Goal: Task Accomplishment & Management: Complete application form

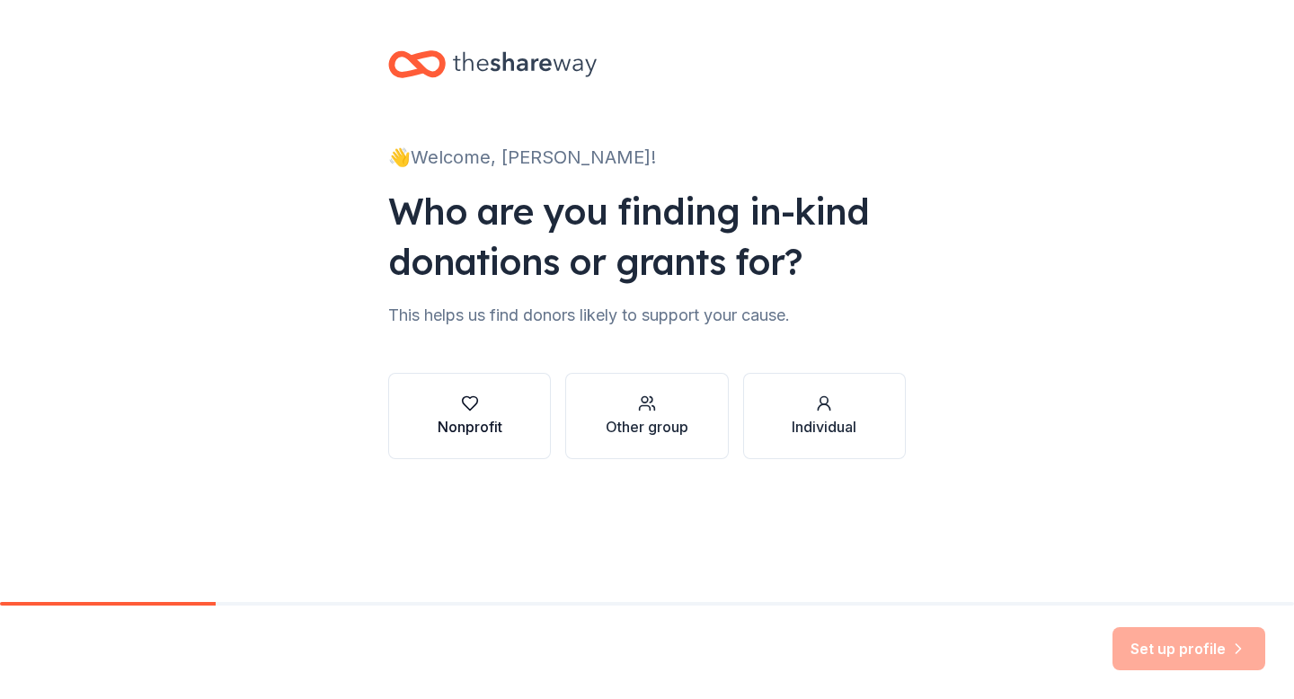
click at [457, 410] on div "button" at bounding box center [469, 403] width 65 height 18
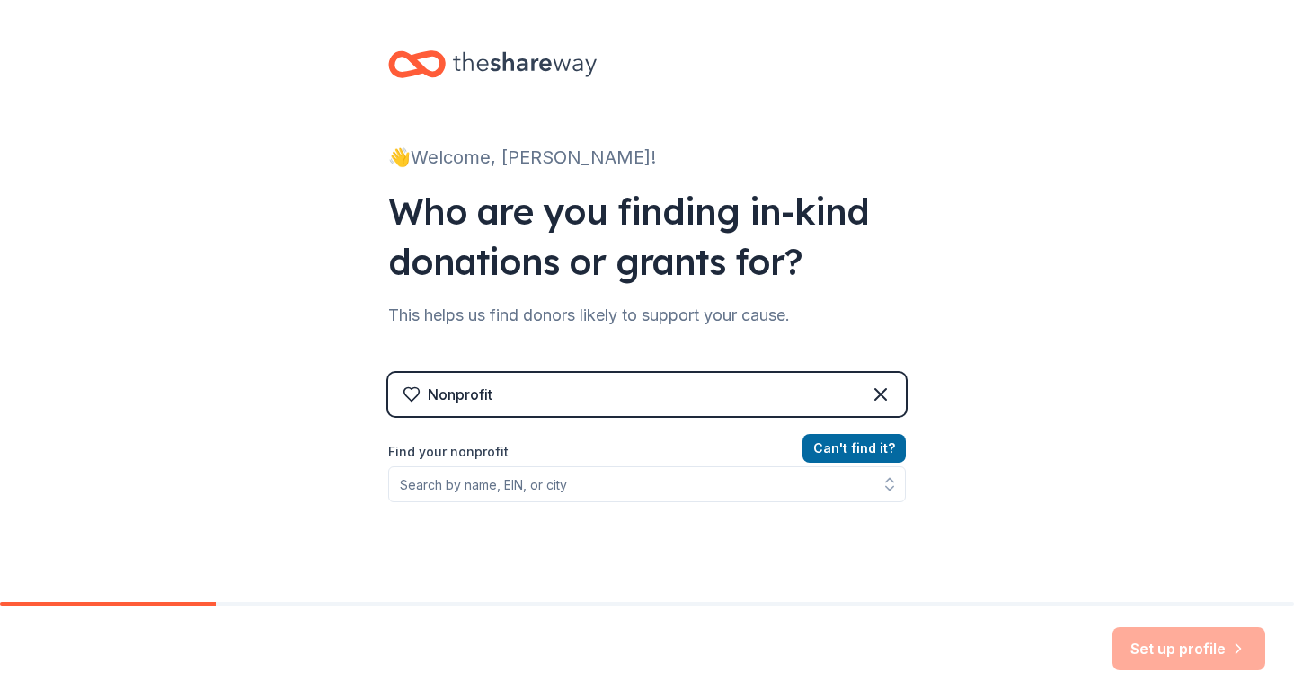
drag, startPoint x: 483, startPoint y: 504, endPoint x: 486, endPoint y: 494, distance: 10.2
click at [483, 504] on div "Can ' t find it? Find your nonprofit" at bounding box center [646, 541] width 517 height 208
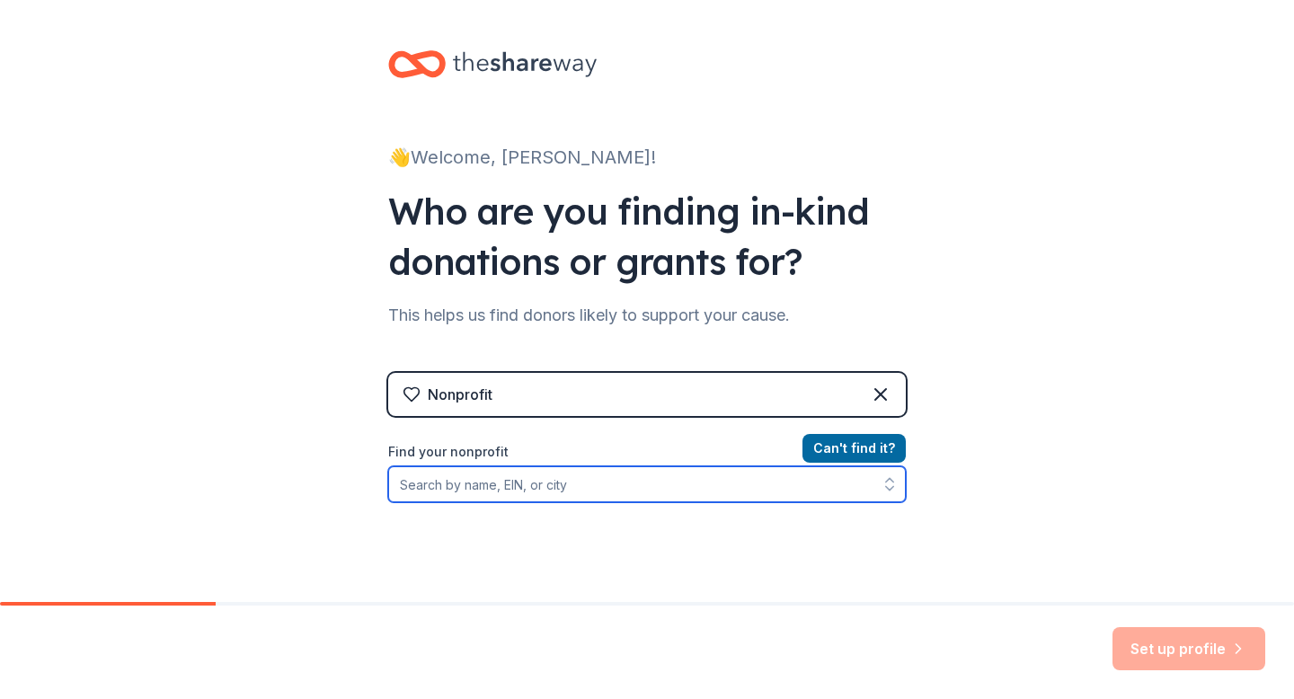
click at [489, 488] on input "Find your nonprofit" at bounding box center [646, 484] width 517 height 36
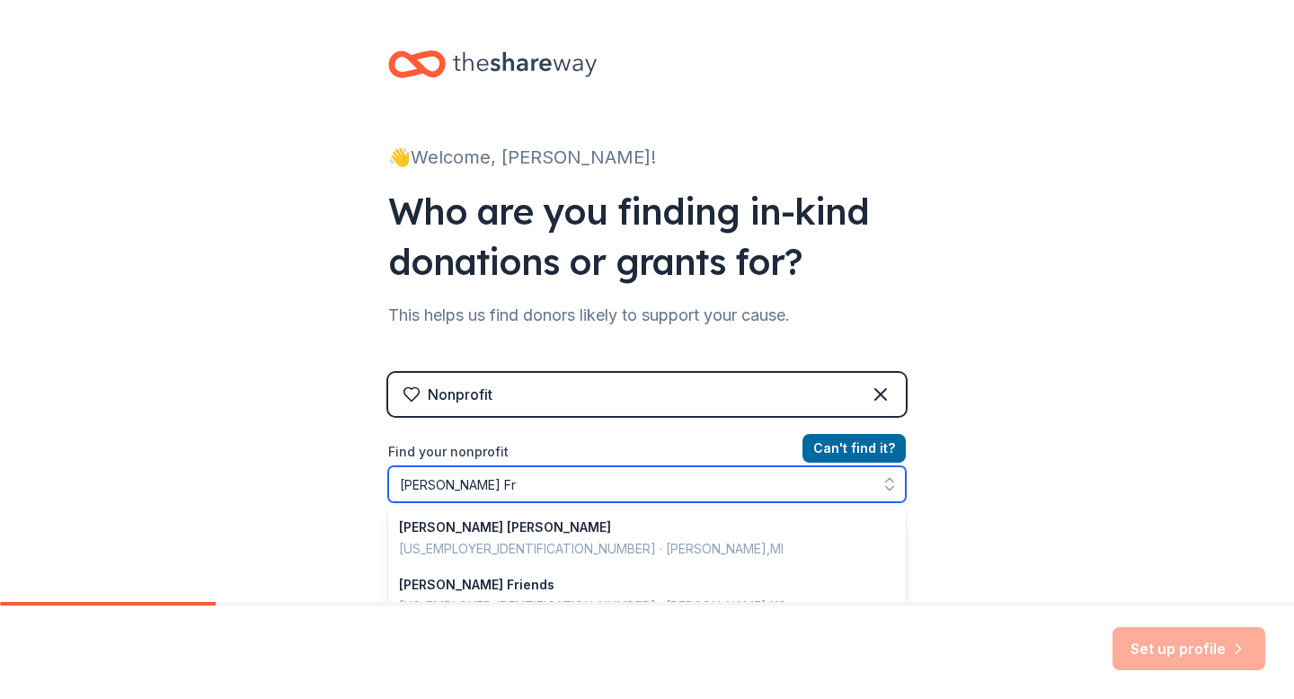
type input "[PERSON_NAME] Fre"
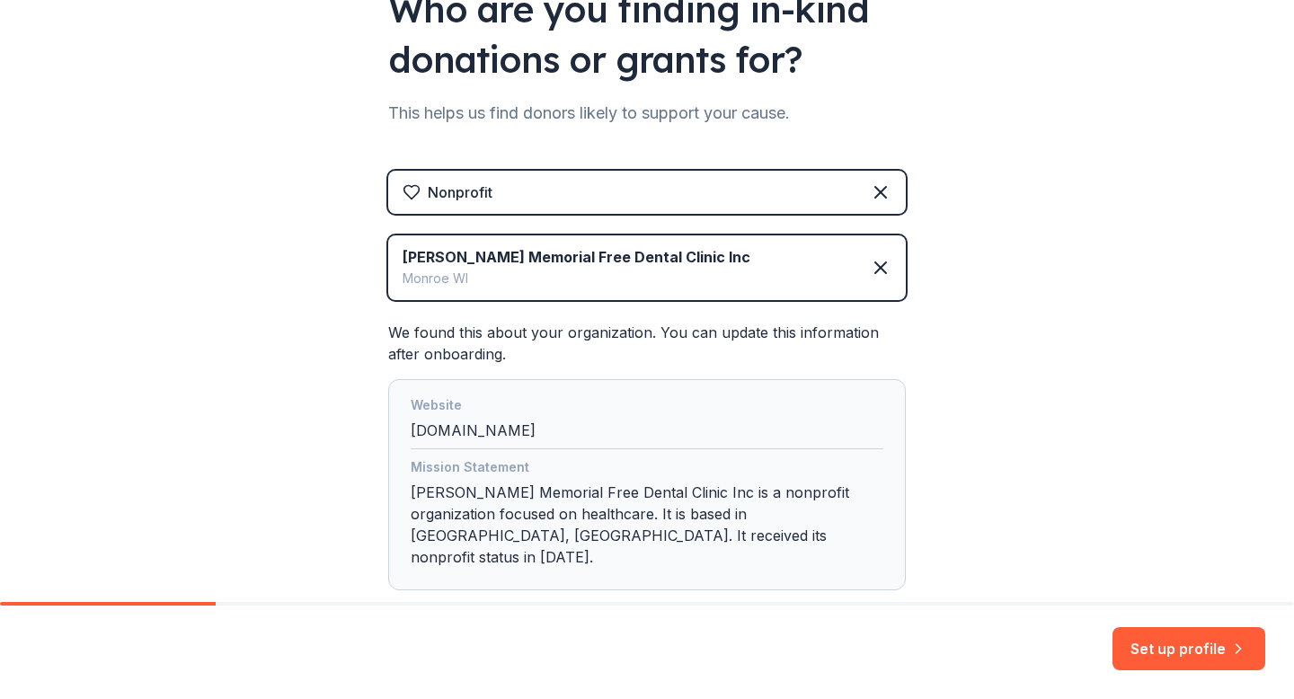
scroll to position [291, 0]
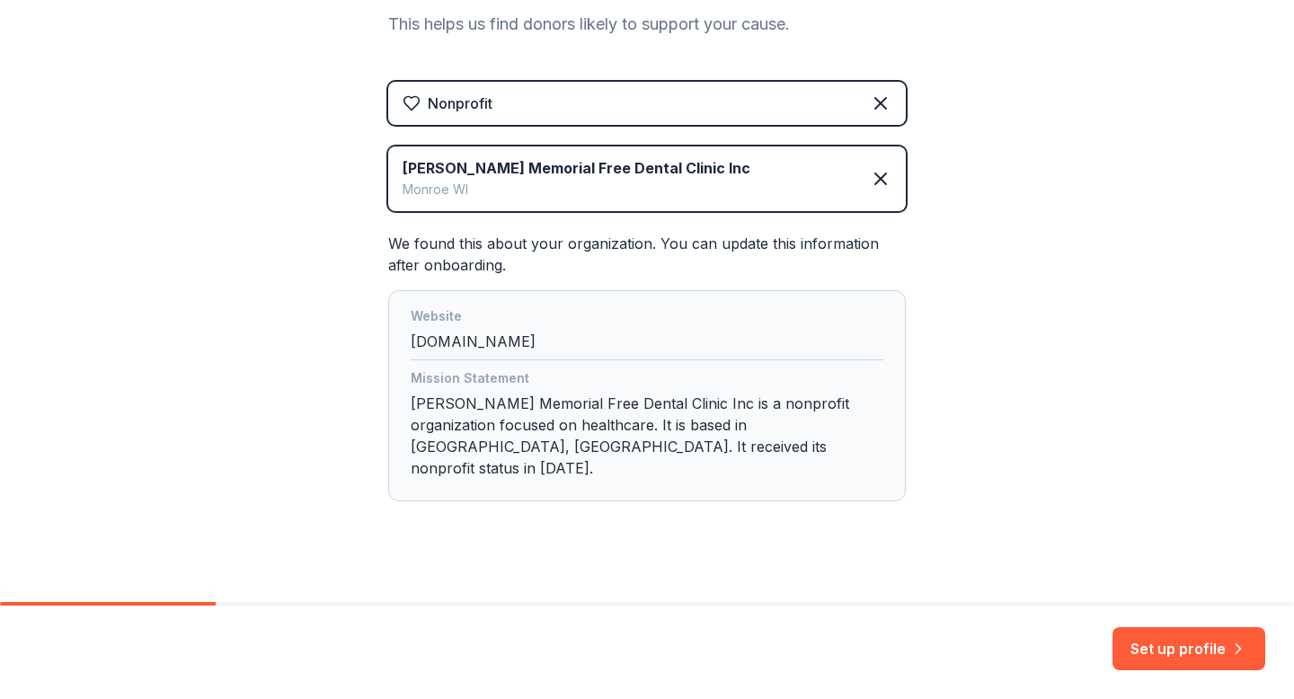
click at [1169, 652] on button "Set up profile" at bounding box center [1188, 648] width 153 height 43
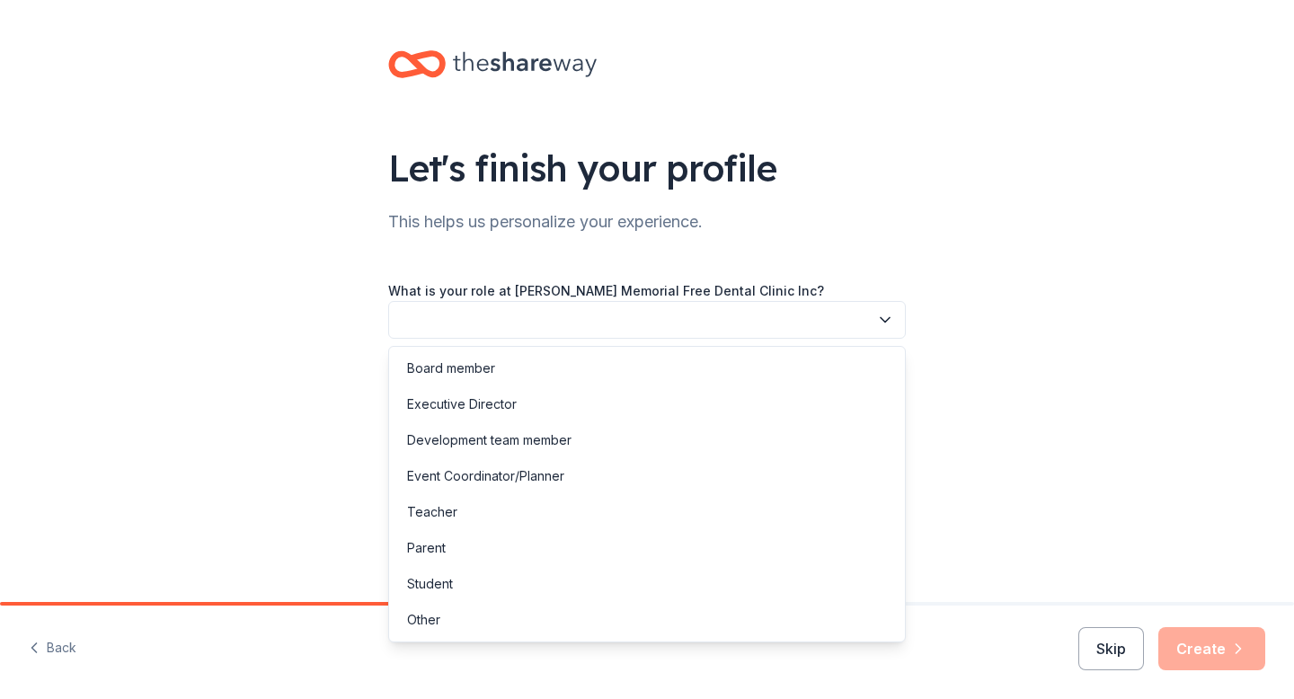
click at [735, 325] on button "button" at bounding box center [646, 320] width 517 height 38
click at [515, 376] on div "Board member" at bounding box center [647, 368] width 508 height 36
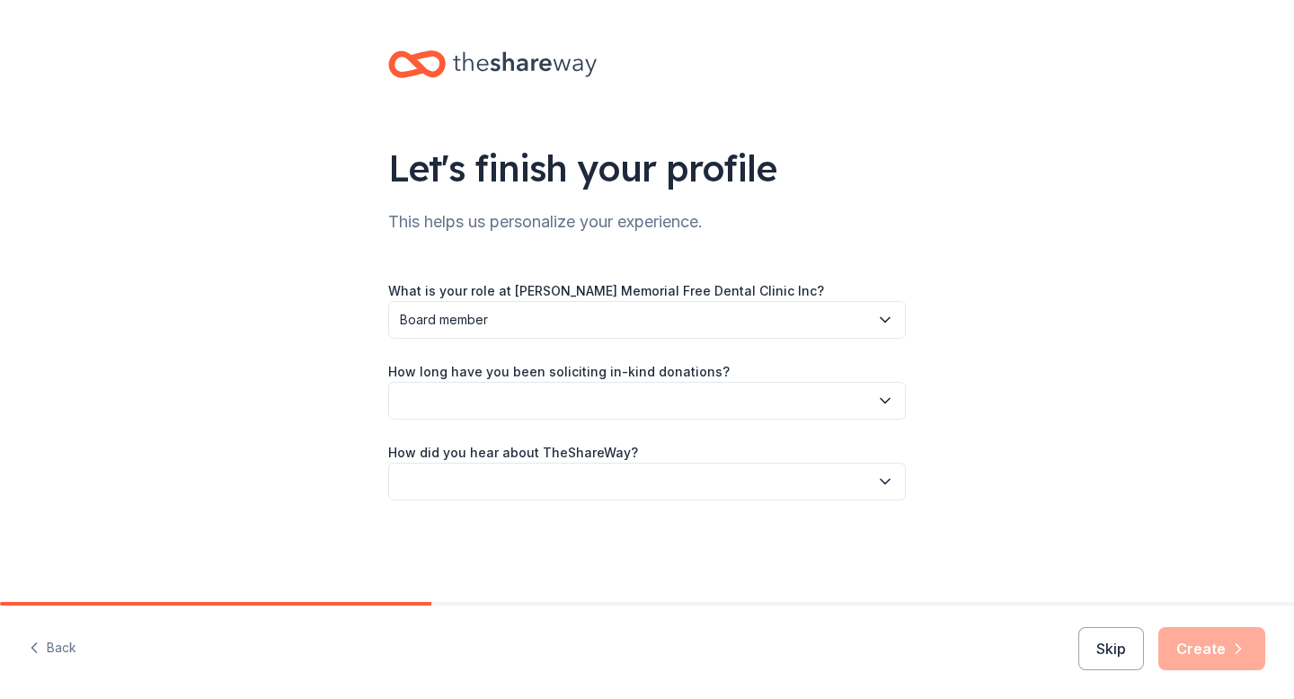
click at [526, 389] on button "button" at bounding box center [646, 401] width 517 height 38
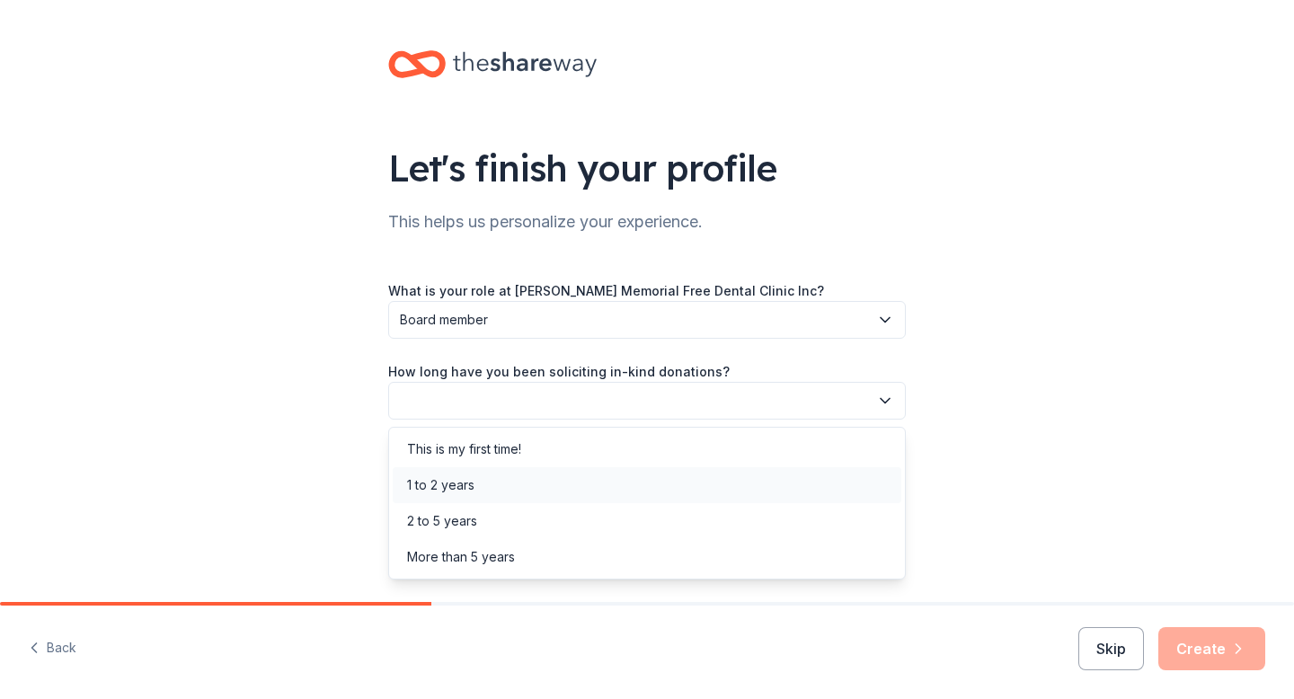
click at [487, 489] on div "1 to 2 years" at bounding box center [647, 485] width 508 height 36
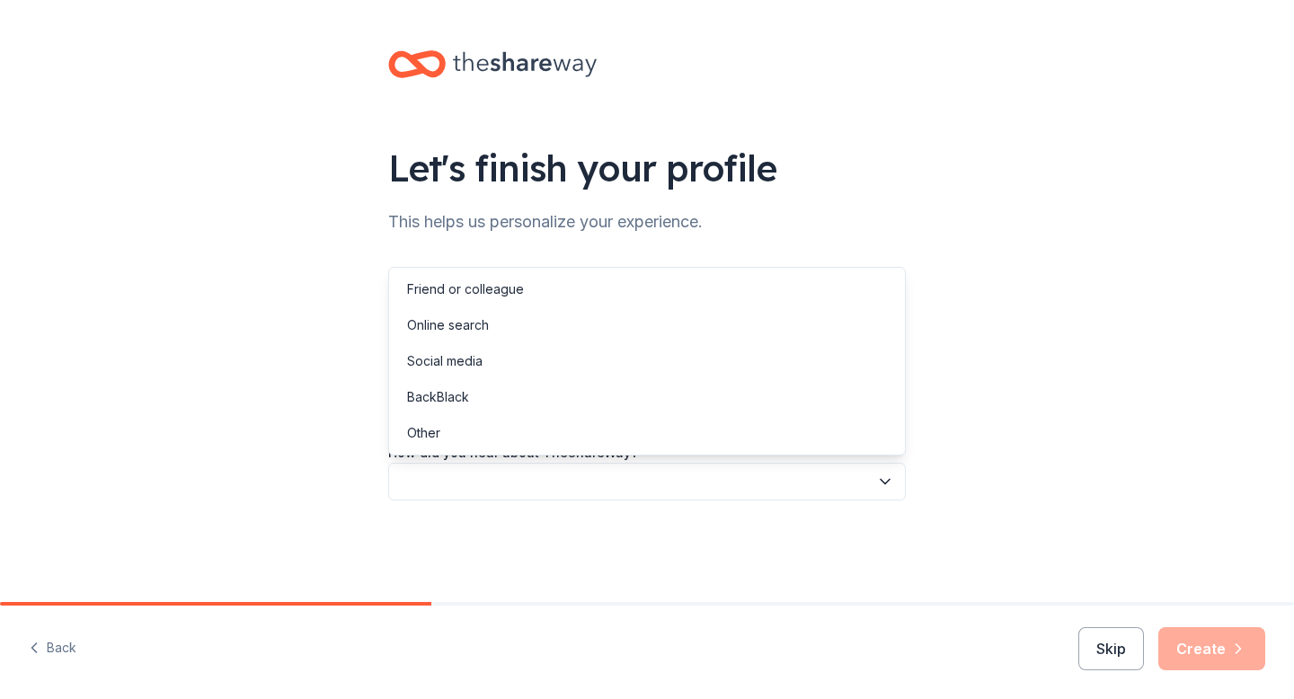
click at [556, 480] on button "button" at bounding box center [646, 482] width 517 height 38
click at [498, 321] on div "Online search" at bounding box center [647, 325] width 508 height 36
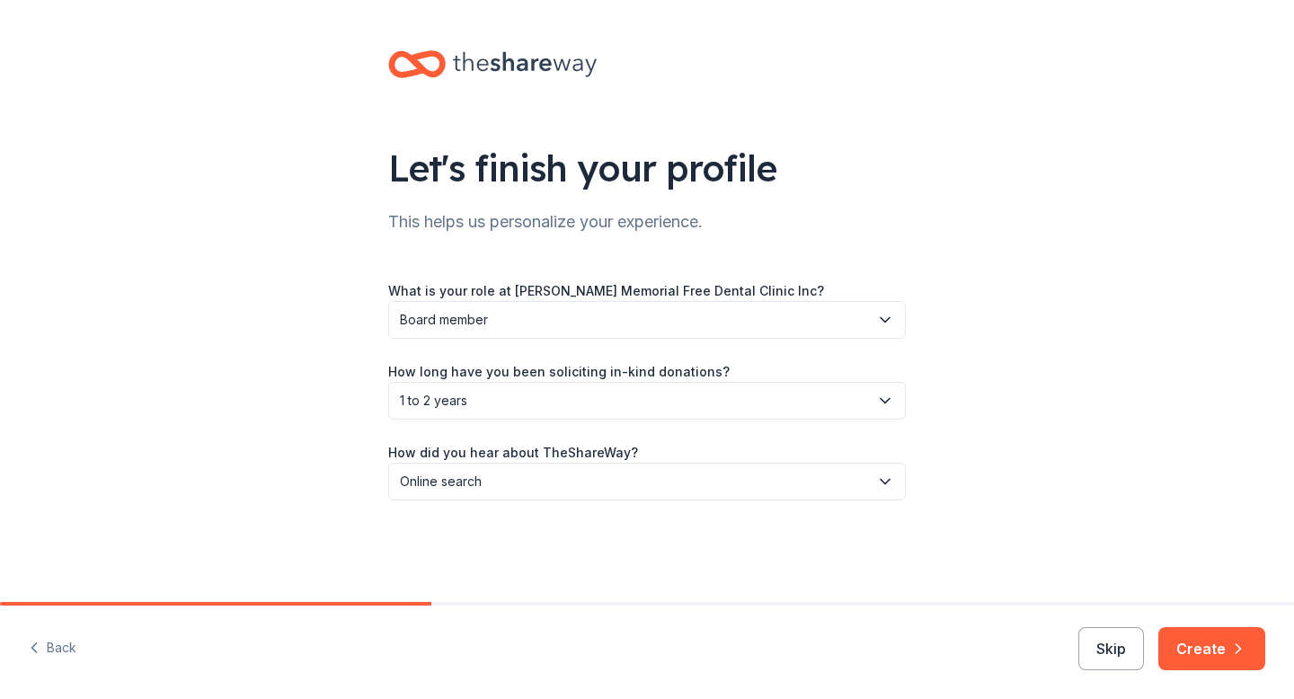
click at [1230, 645] on icon "button" at bounding box center [1238, 649] width 18 height 18
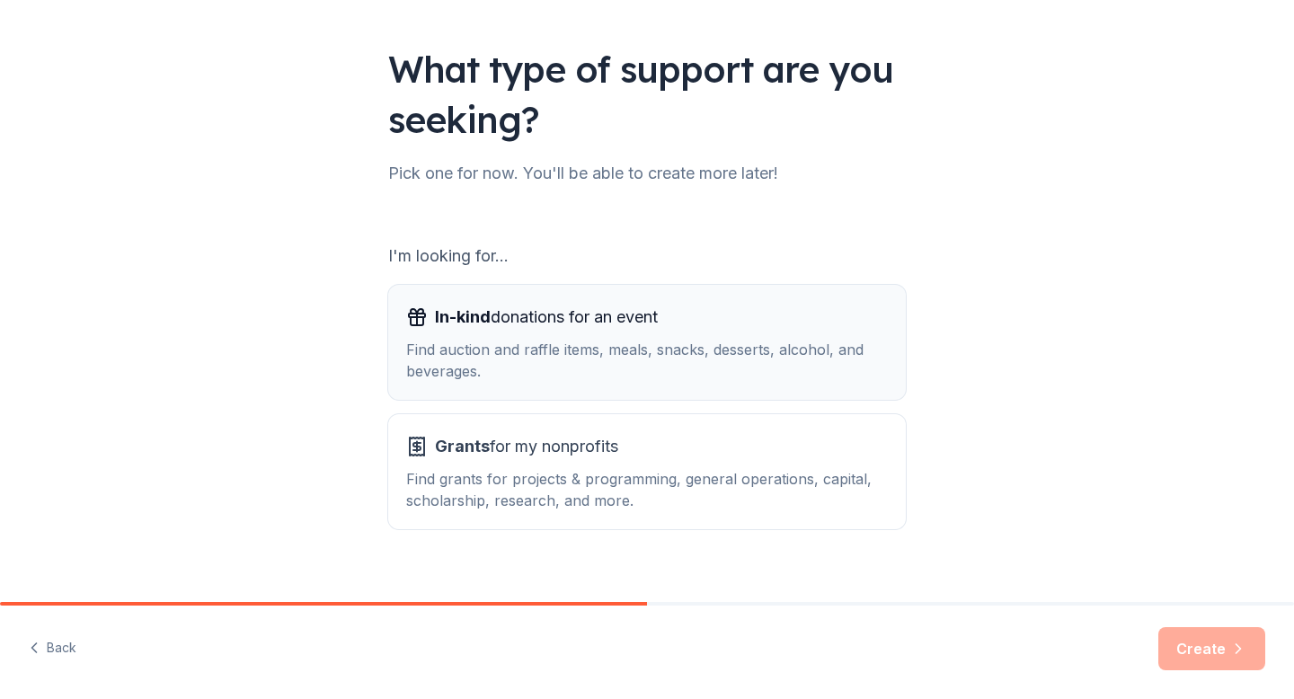
scroll to position [123, 0]
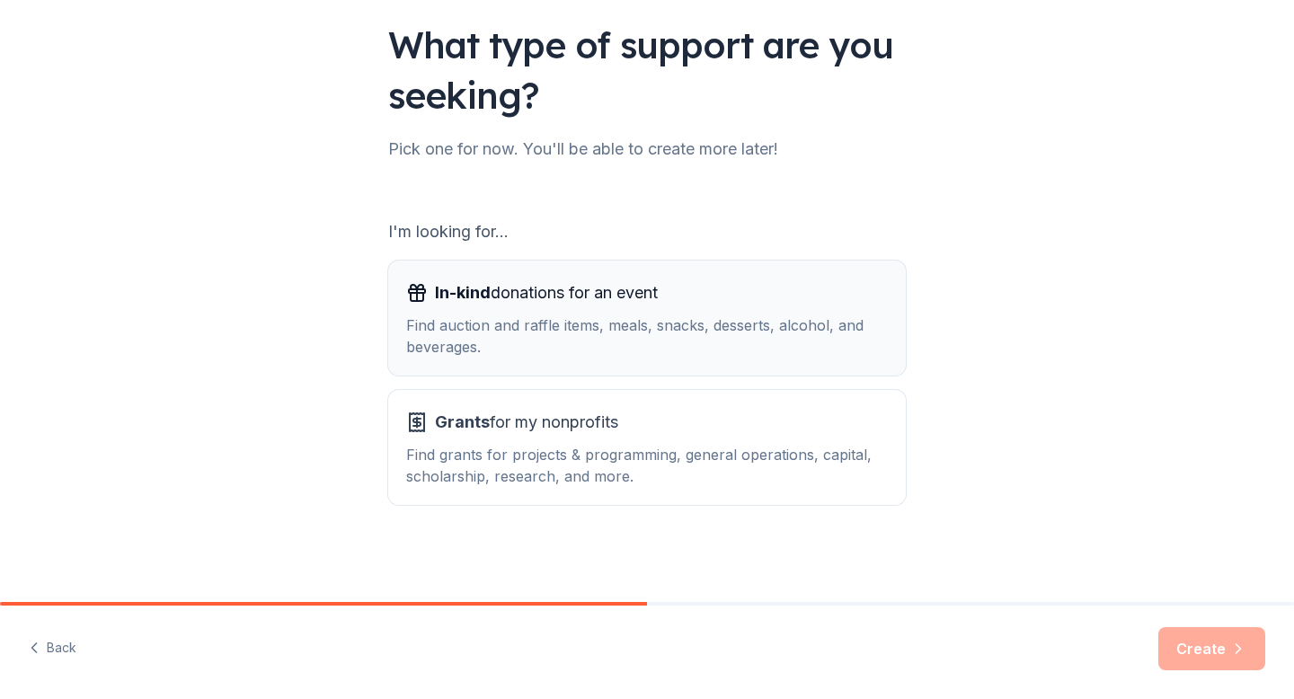
click at [667, 306] on div "In-kind donations for an event" at bounding box center [646, 292] width 481 height 29
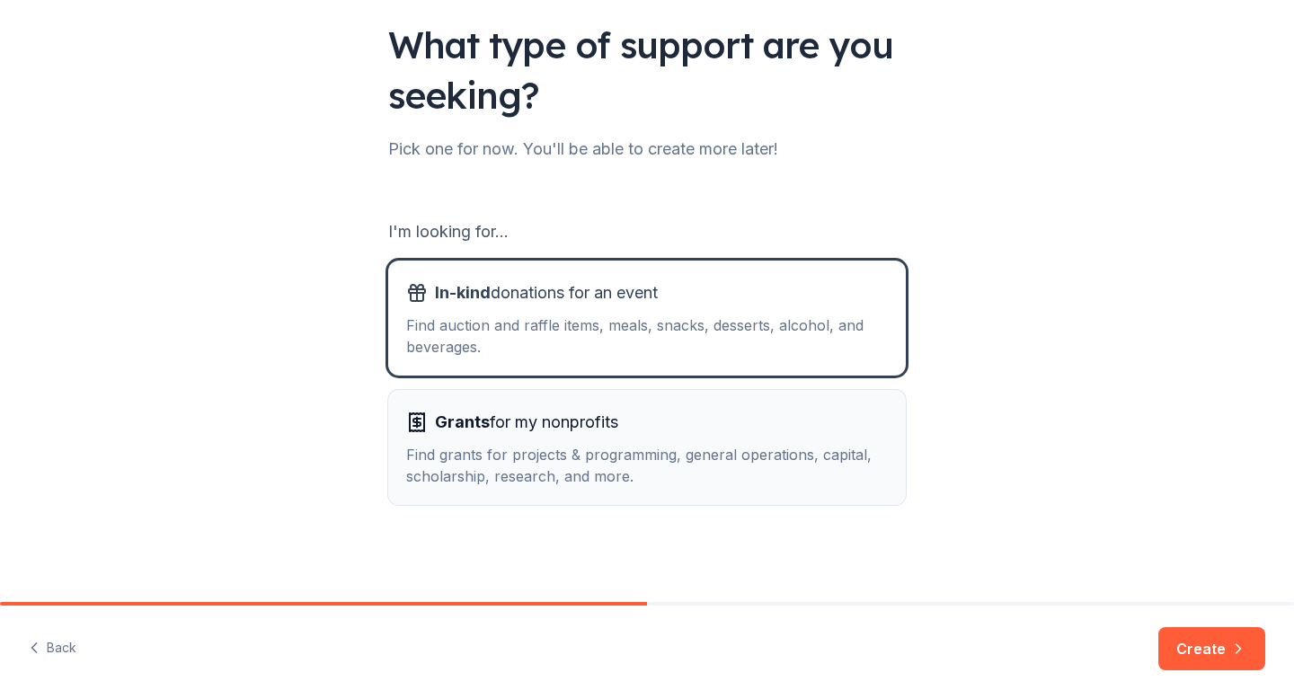
click at [646, 435] on div "Grants for my nonprofits" at bounding box center [646, 422] width 481 height 29
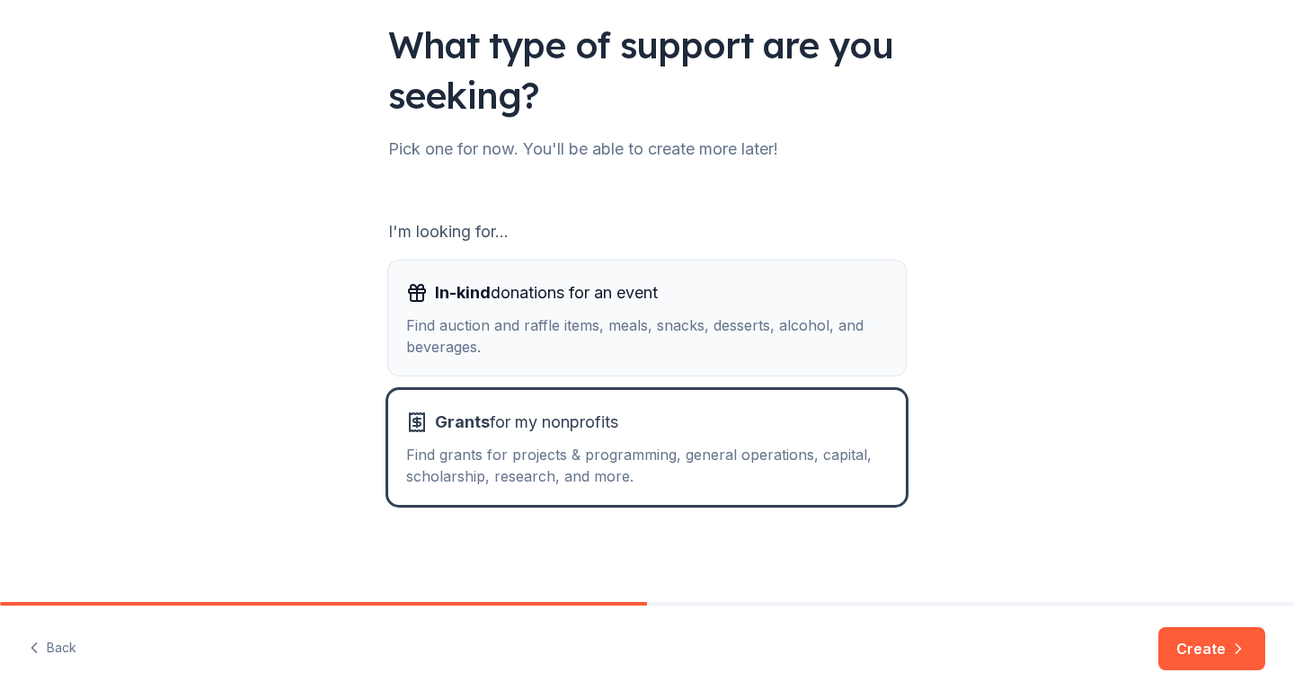
click at [667, 345] on div "Find auction and raffle items, meals, snacks, desserts, alcohol, and beverages." at bounding box center [646, 335] width 481 height 43
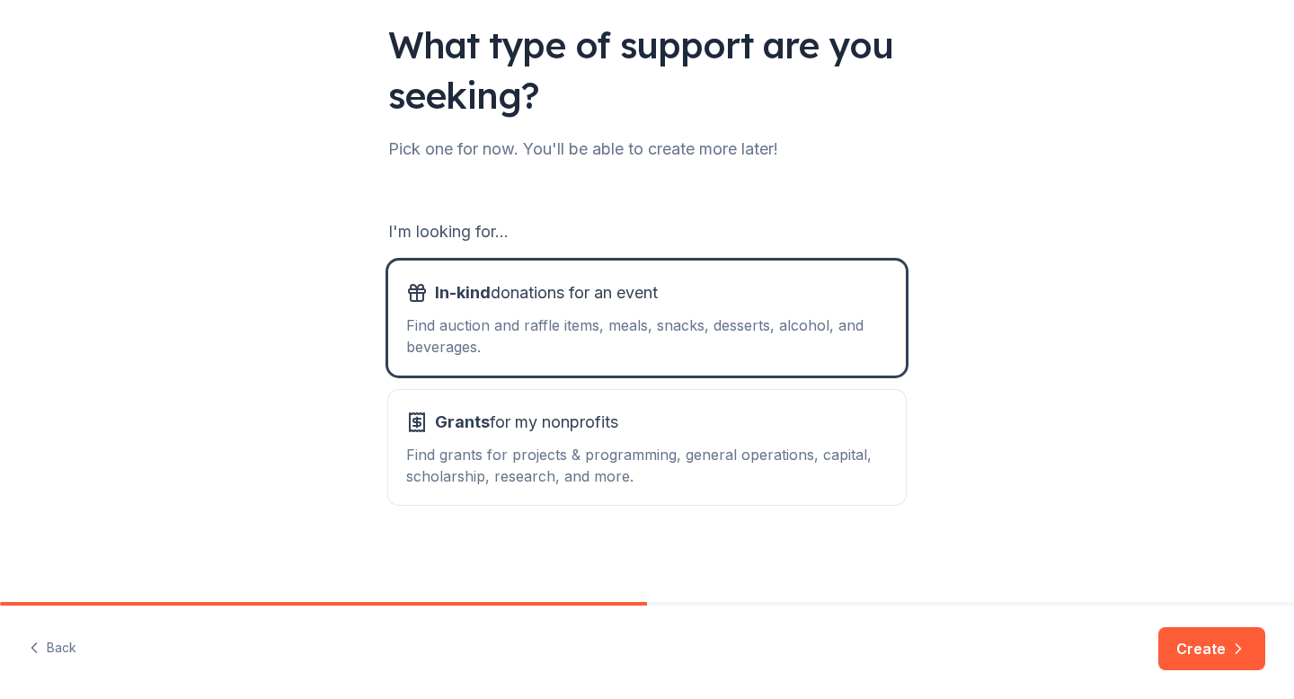
click at [1247, 644] on button "Create" at bounding box center [1211, 648] width 107 height 43
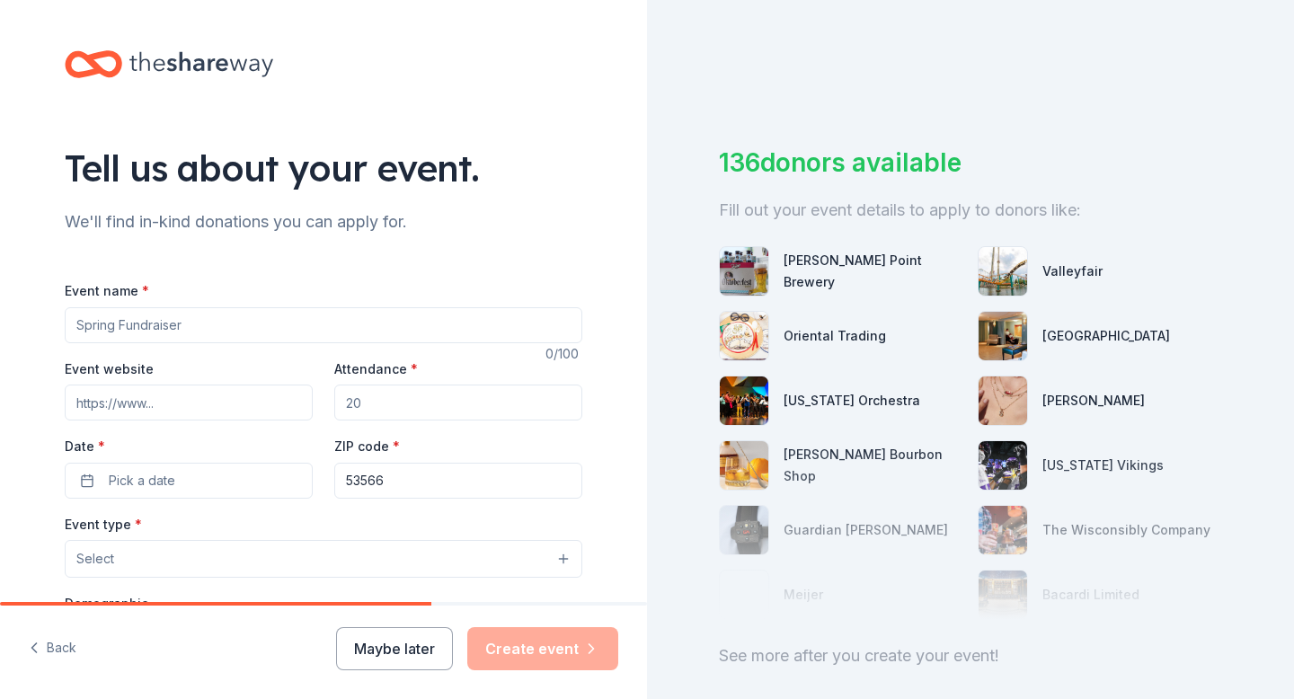
click at [208, 324] on input "Event name *" at bounding box center [323, 325] width 517 height 36
type input "S"
type input "Spookeasy Fundraiser and Free Family Event"
type input "[DOMAIN_NAME]"
type input "125"
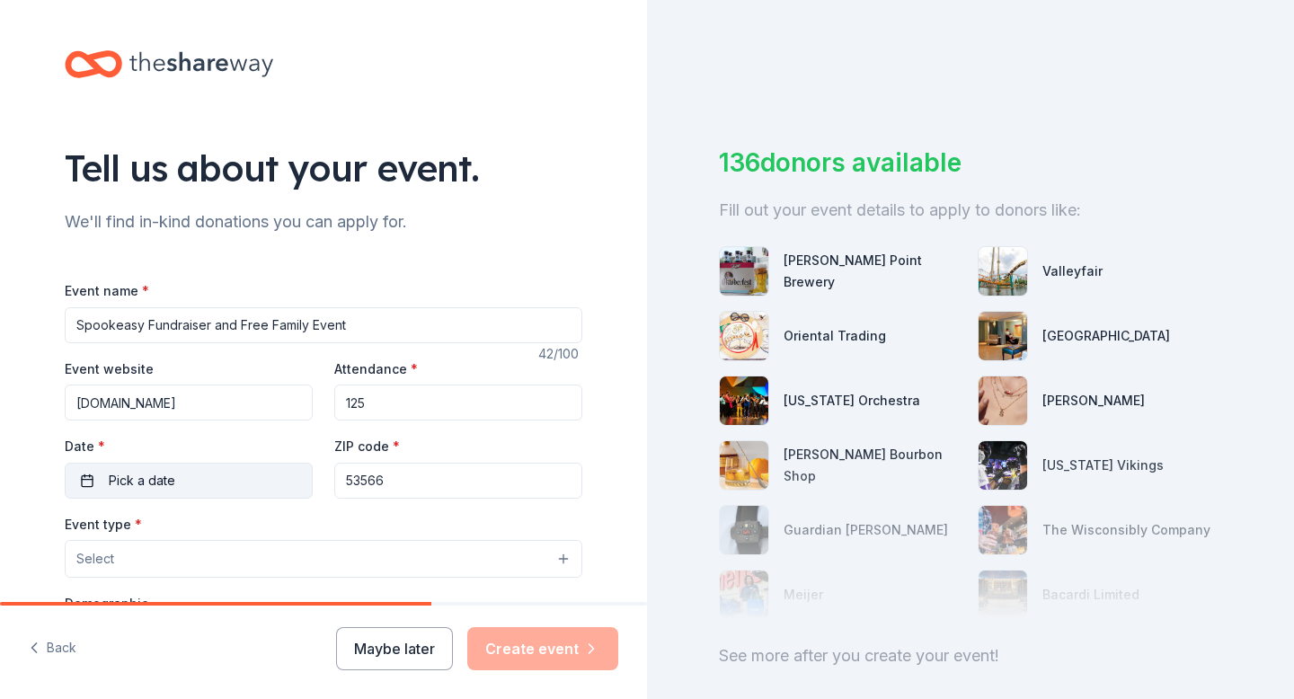
click at [168, 474] on button "Pick a date" at bounding box center [189, 481] width 248 height 36
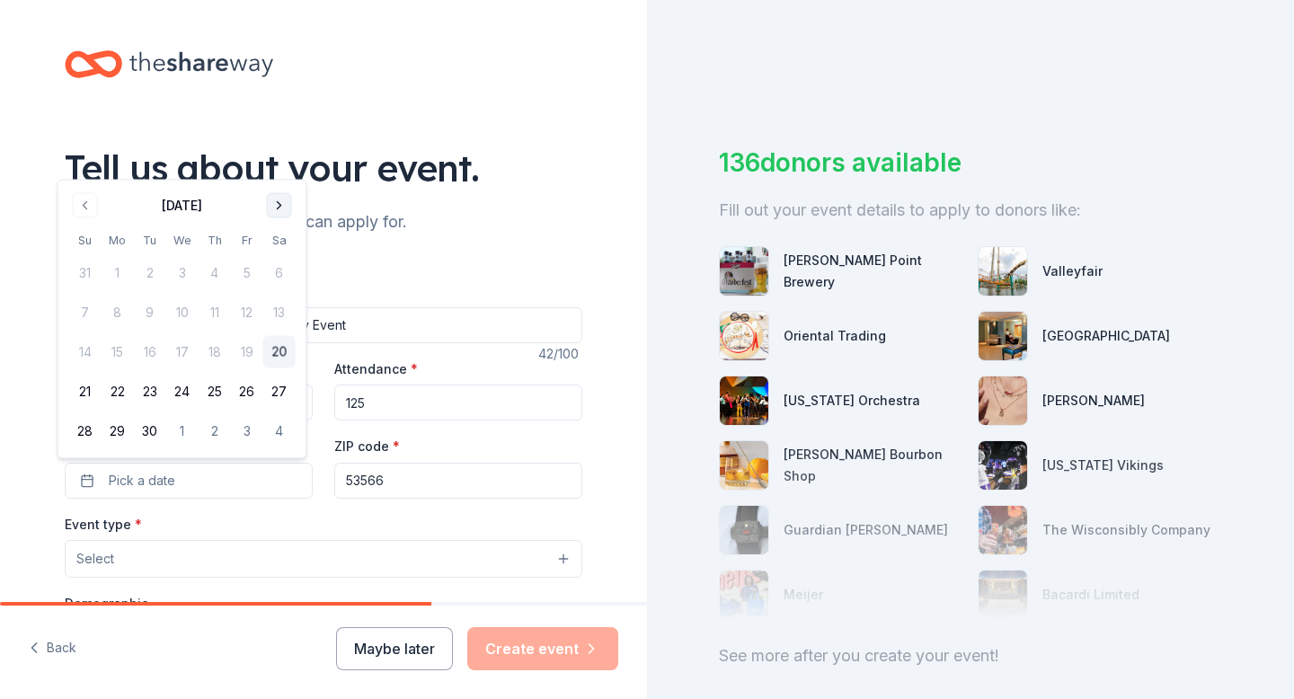
click at [288, 205] on button "Go to next month" at bounding box center [279, 205] width 25 height 25
click at [254, 310] on button "10" at bounding box center [247, 312] width 32 height 32
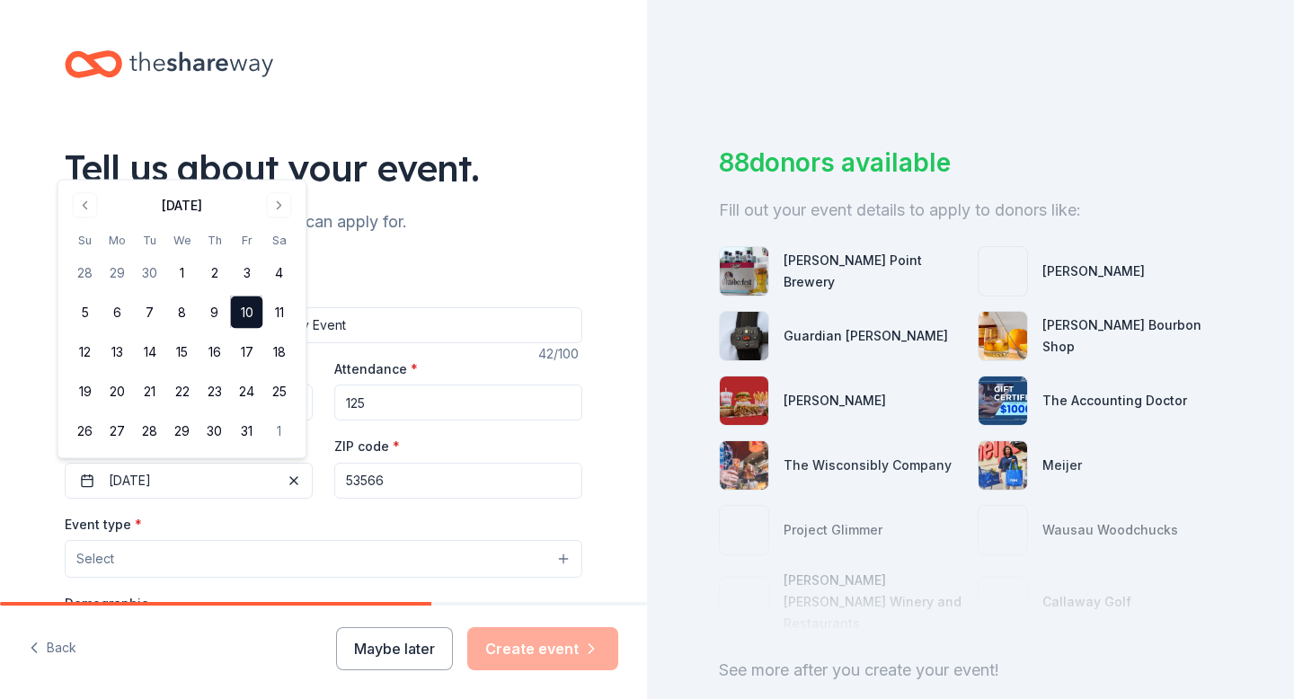
click at [272, 554] on button "Select" at bounding box center [323, 559] width 517 height 38
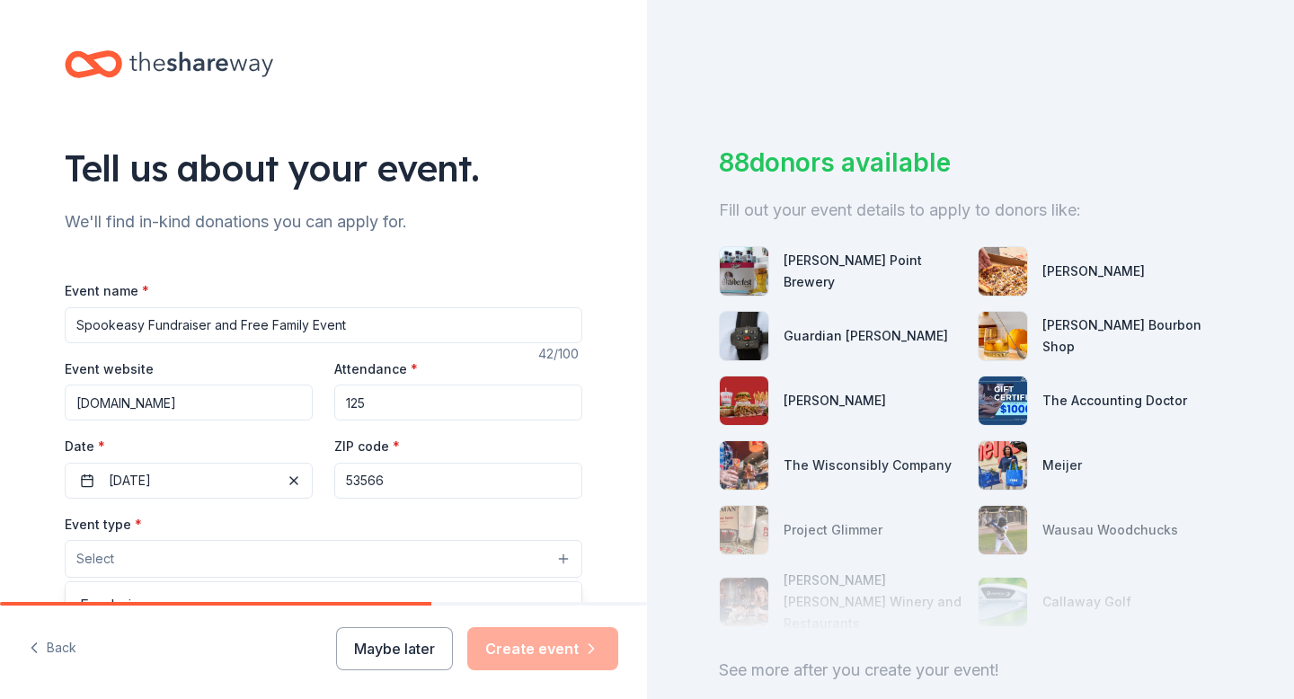
click at [339, 560] on button "Select" at bounding box center [323, 559] width 517 height 38
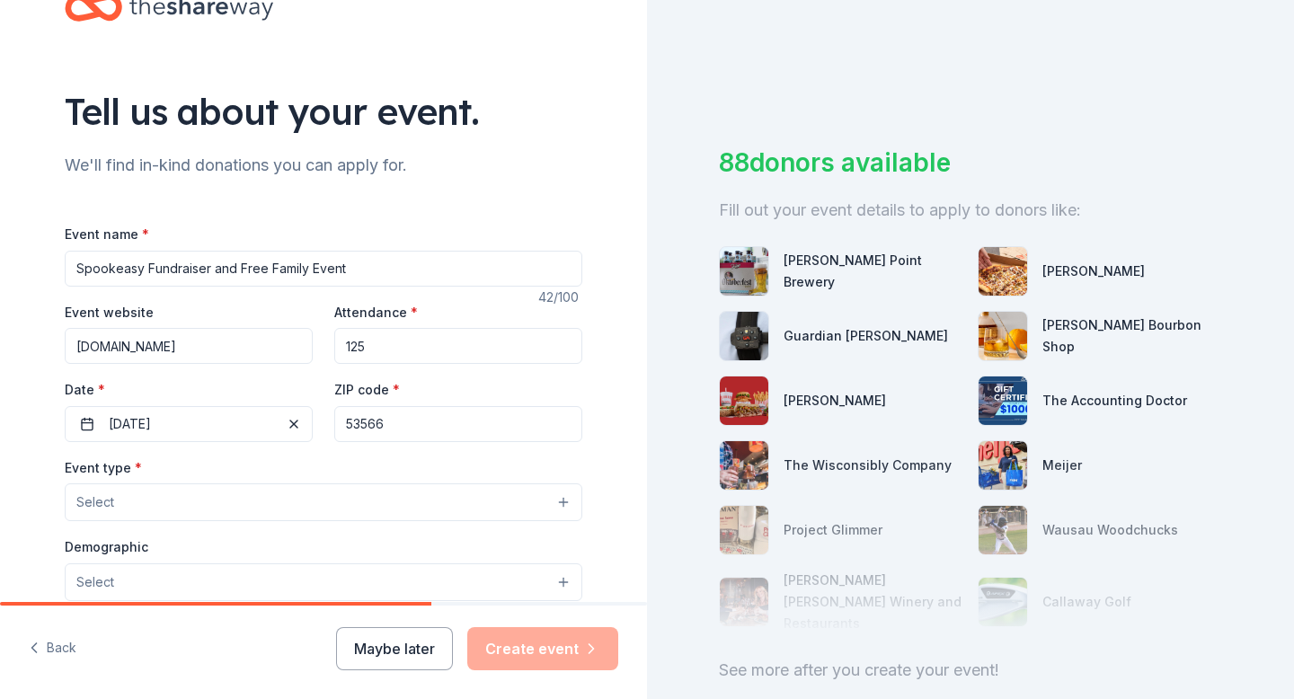
scroll to position [300, 0]
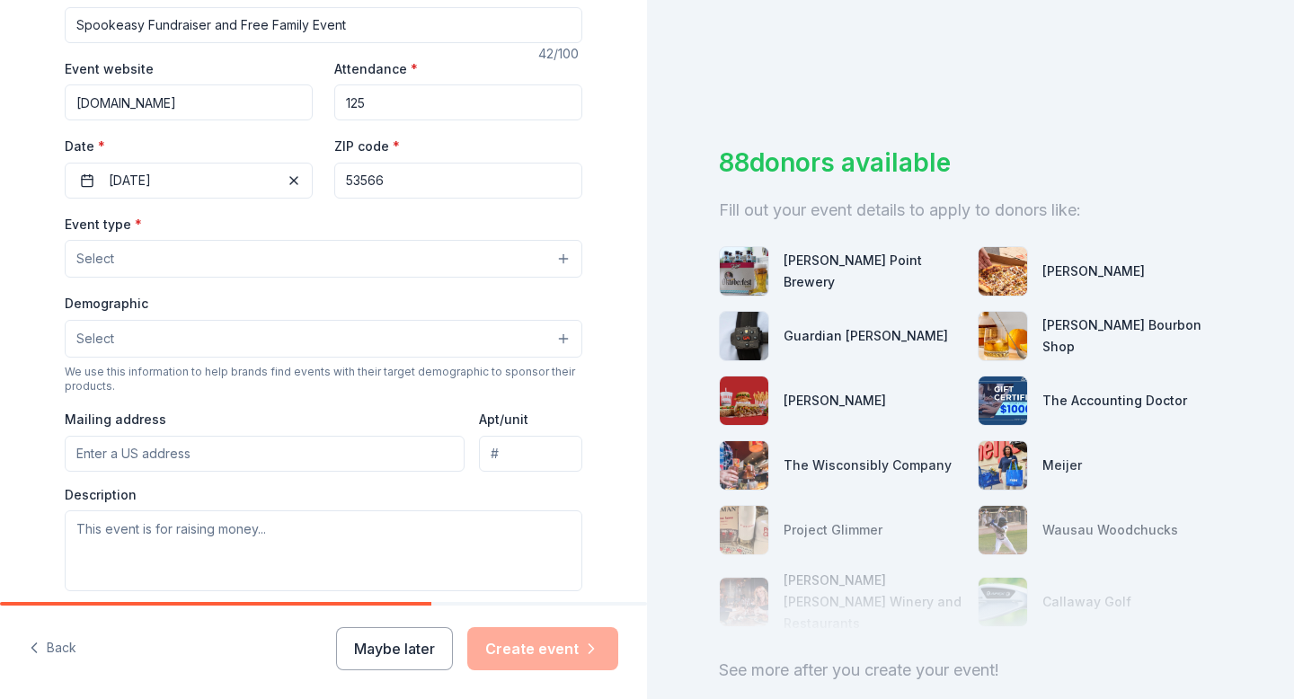
click at [280, 254] on button "Select" at bounding box center [323, 259] width 517 height 38
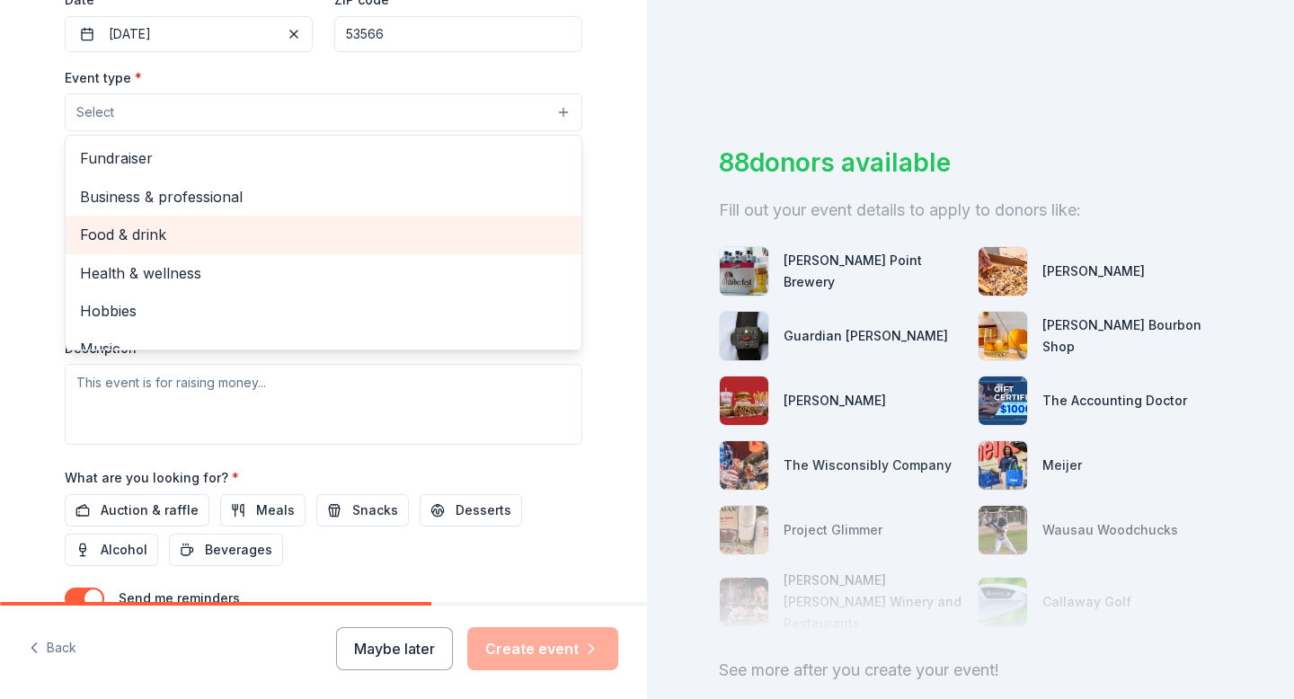
scroll to position [311, 0]
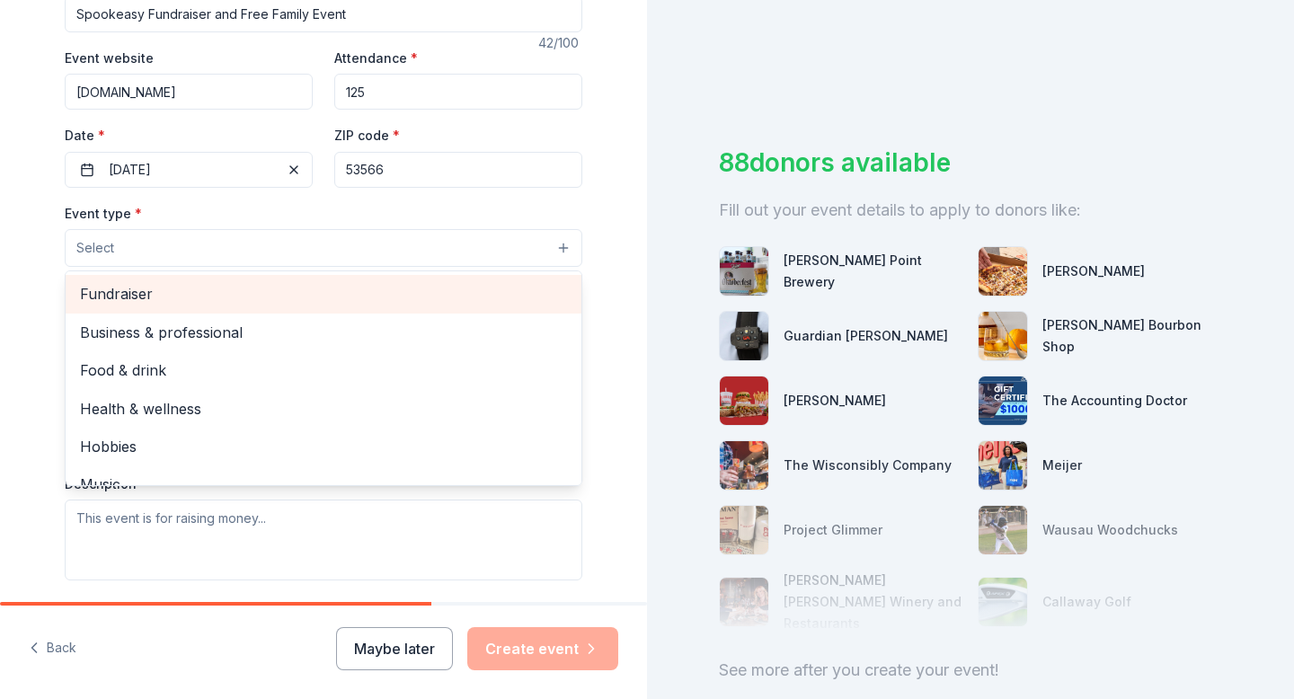
click at [137, 299] on span "Fundraiser" at bounding box center [323, 293] width 487 height 23
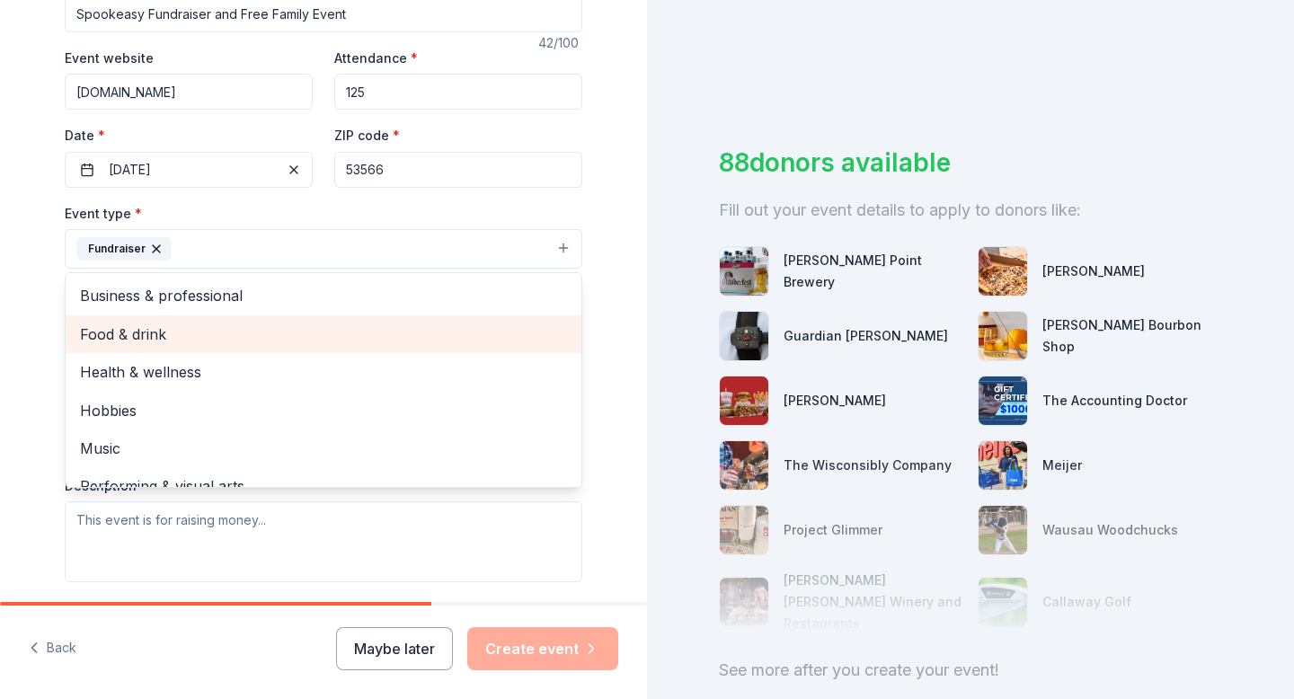
click at [184, 346] on div "Food & drink" at bounding box center [324, 334] width 516 height 38
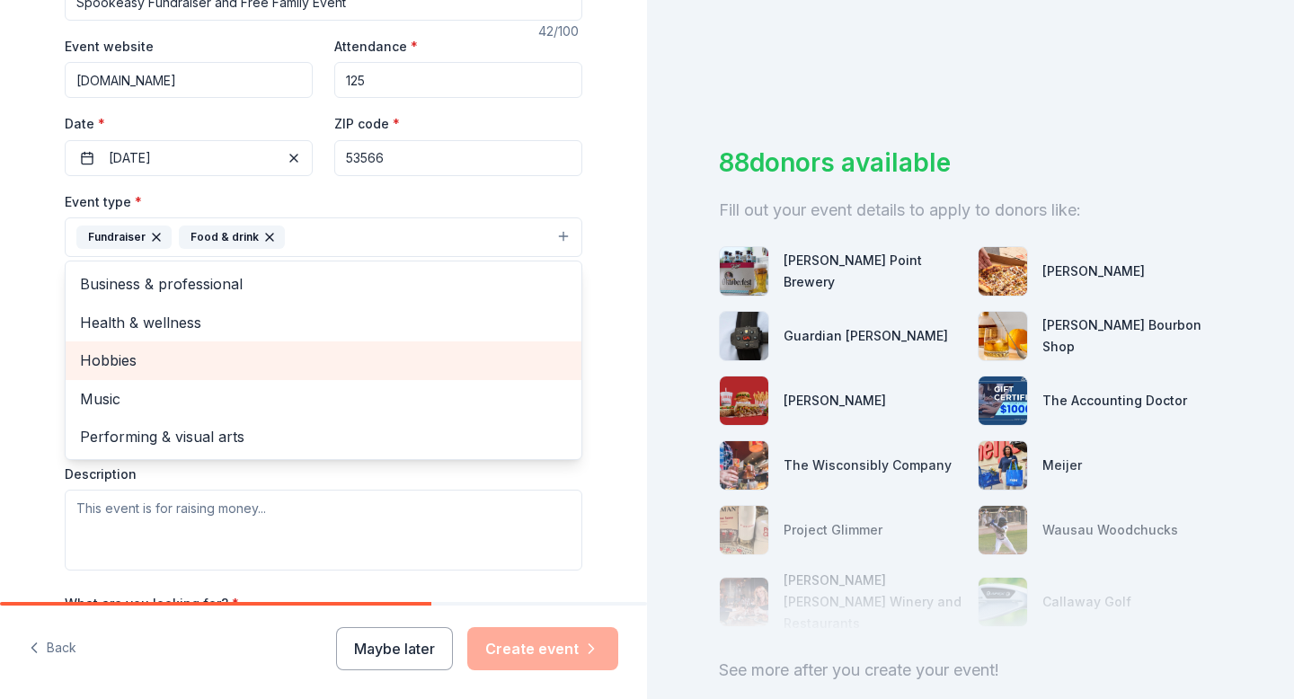
scroll to position [342, 0]
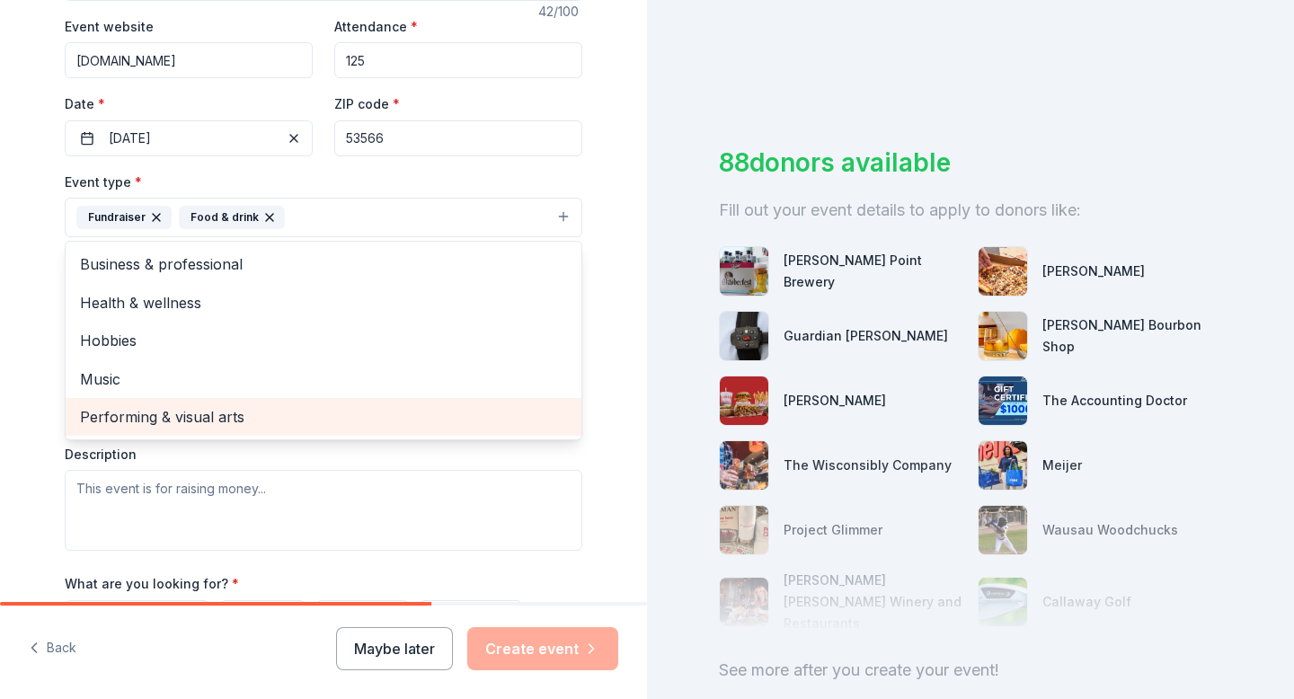
click at [217, 418] on span "Performing & visual arts" at bounding box center [323, 416] width 487 height 23
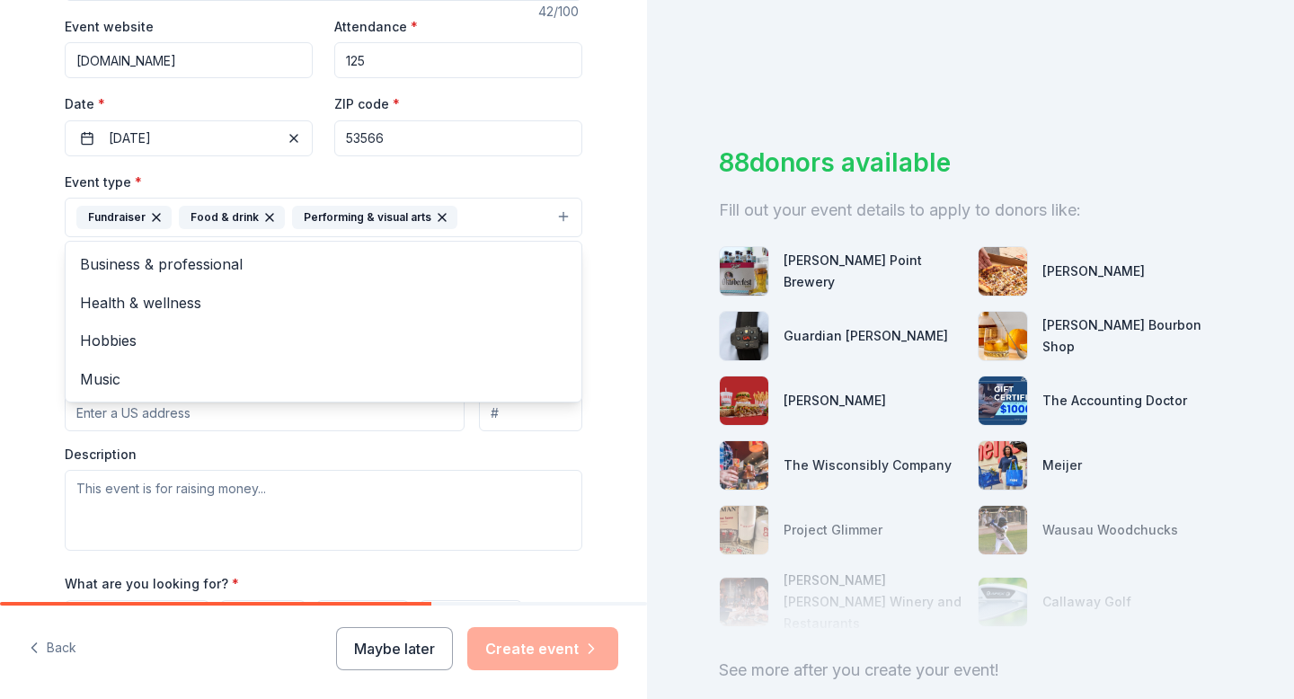
click at [435, 221] on icon "button" at bounding box center [442, 217] width 14 height 14
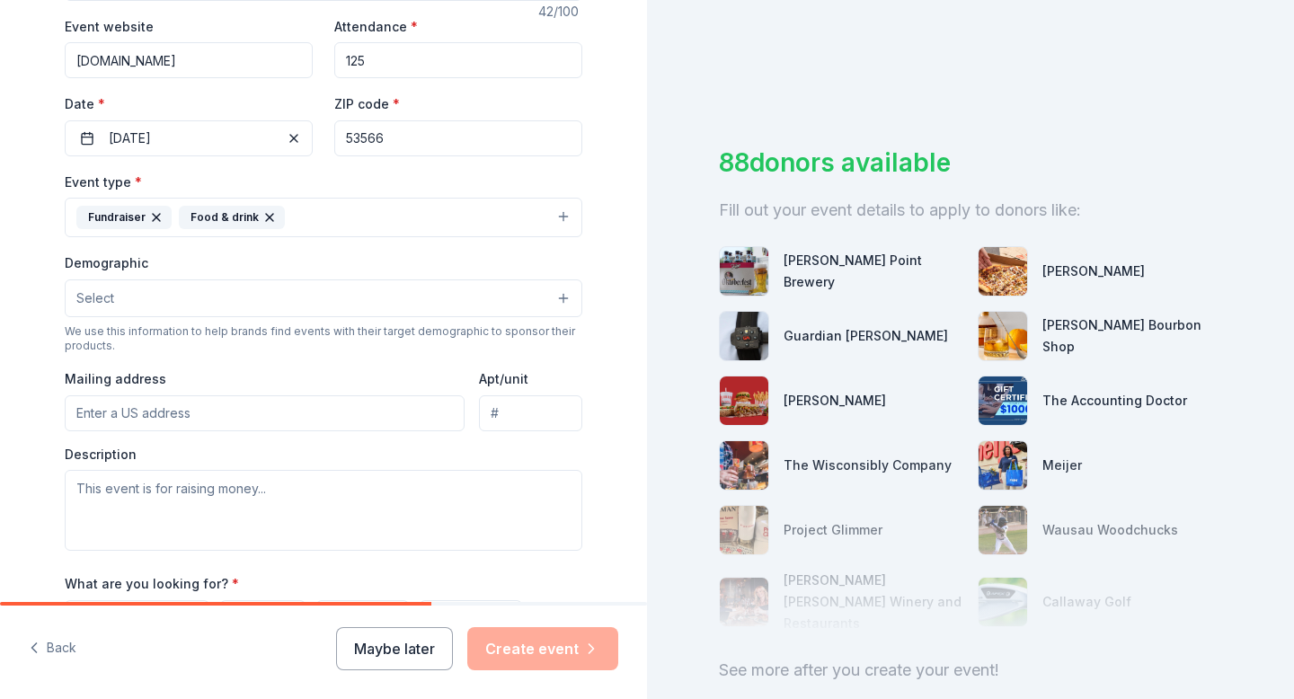
click at [463, 221] on button "Fundraiser Food & drink" at bounding box center [323, 218] width 517 height 40
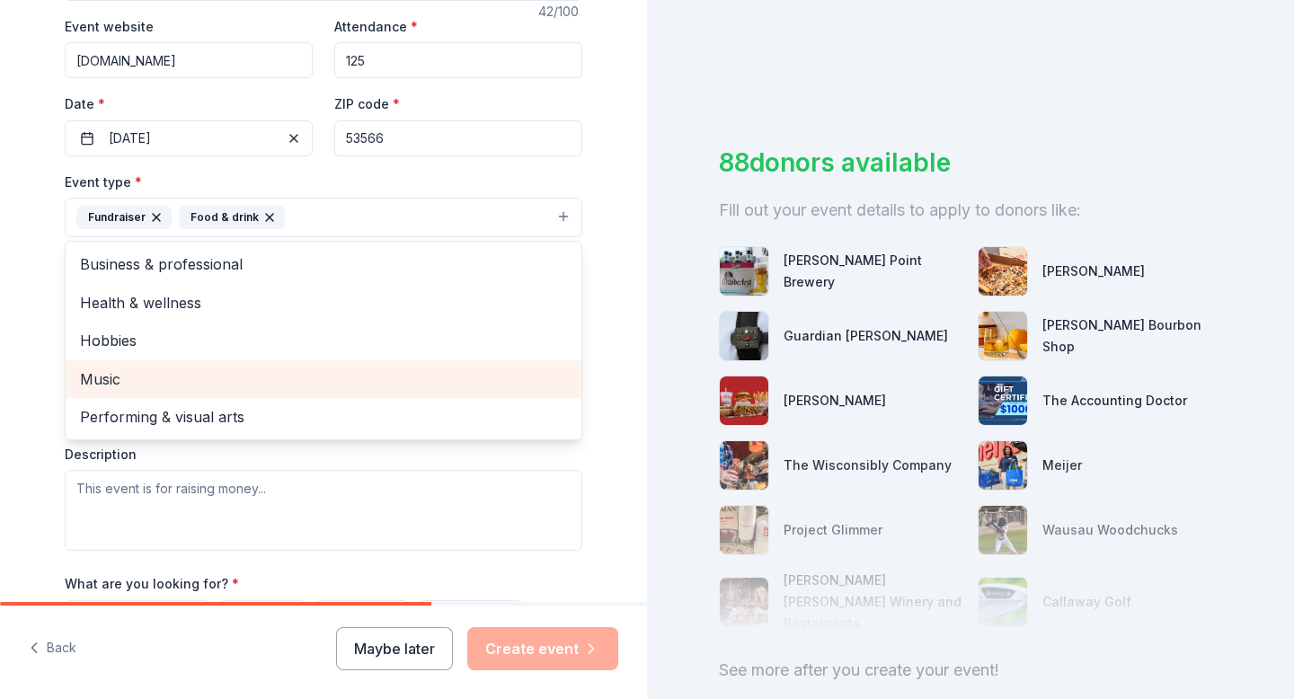
click at [160, 389] on span "Music" at bounding box center [323, 378] width 487 height 23
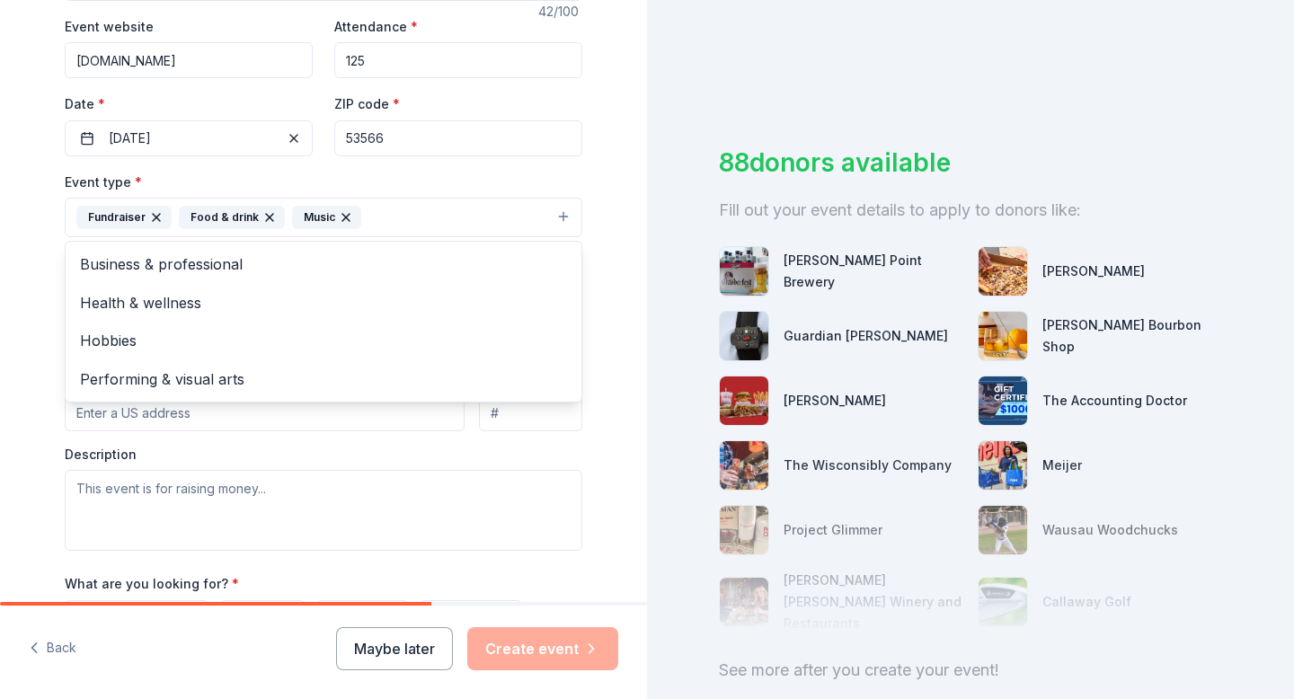
click at [0, 490] on div "Tell us about your event. We'll find in-kind donations you can apply for. Event…" at bounding box center [323, 256] width 647 height 1197
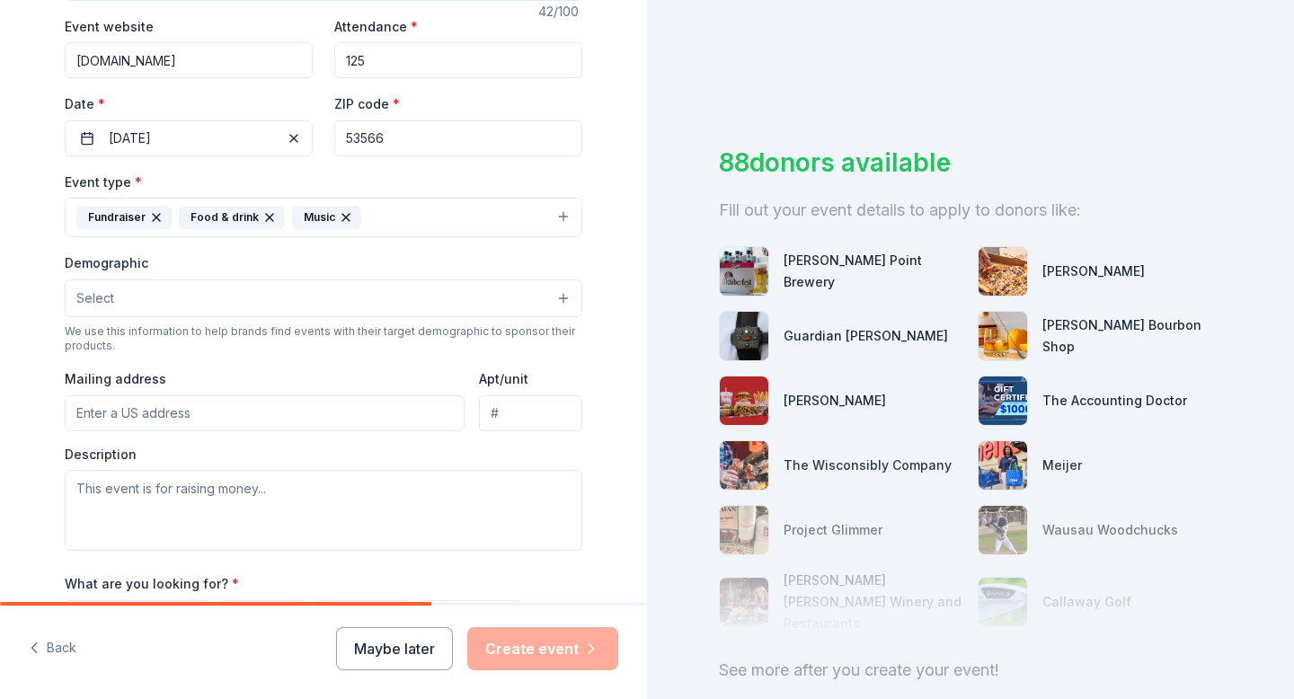
click at [157, 303] on button "Select" at bounding box center [323, 298] width 517 height 38
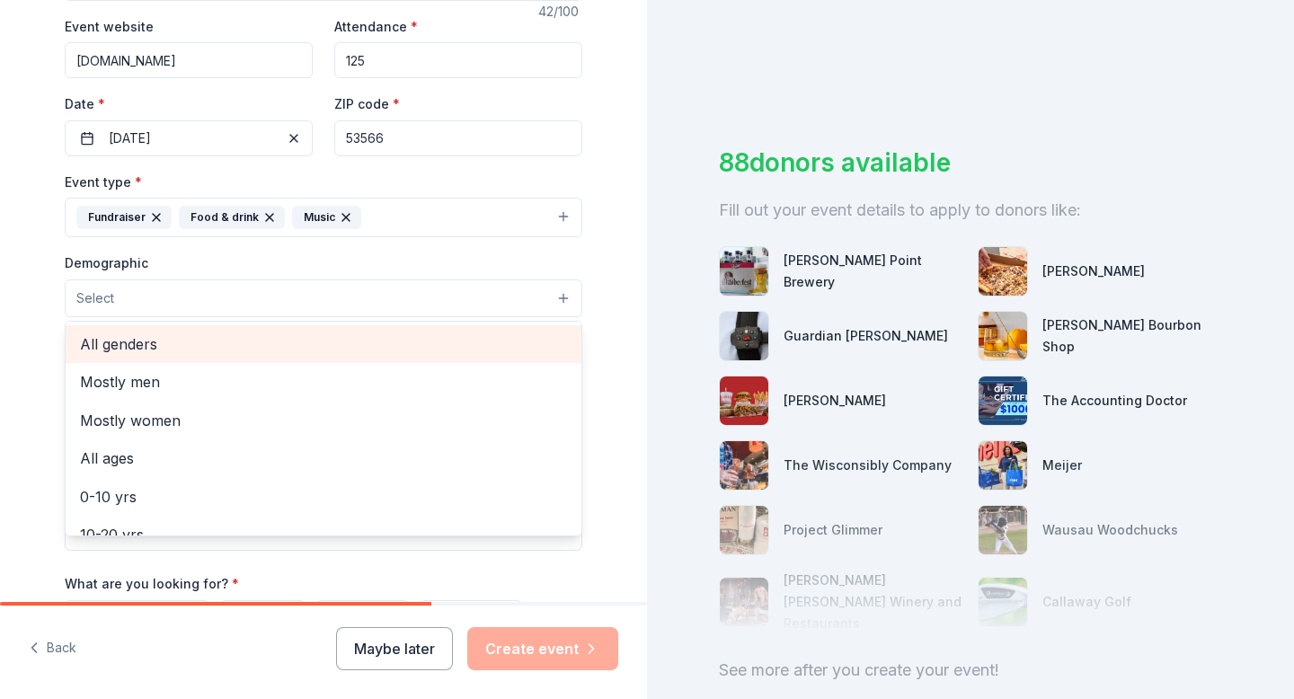
click at [155, 357] on div "All genders" at bounding box center [324, 344] width 516 height 38
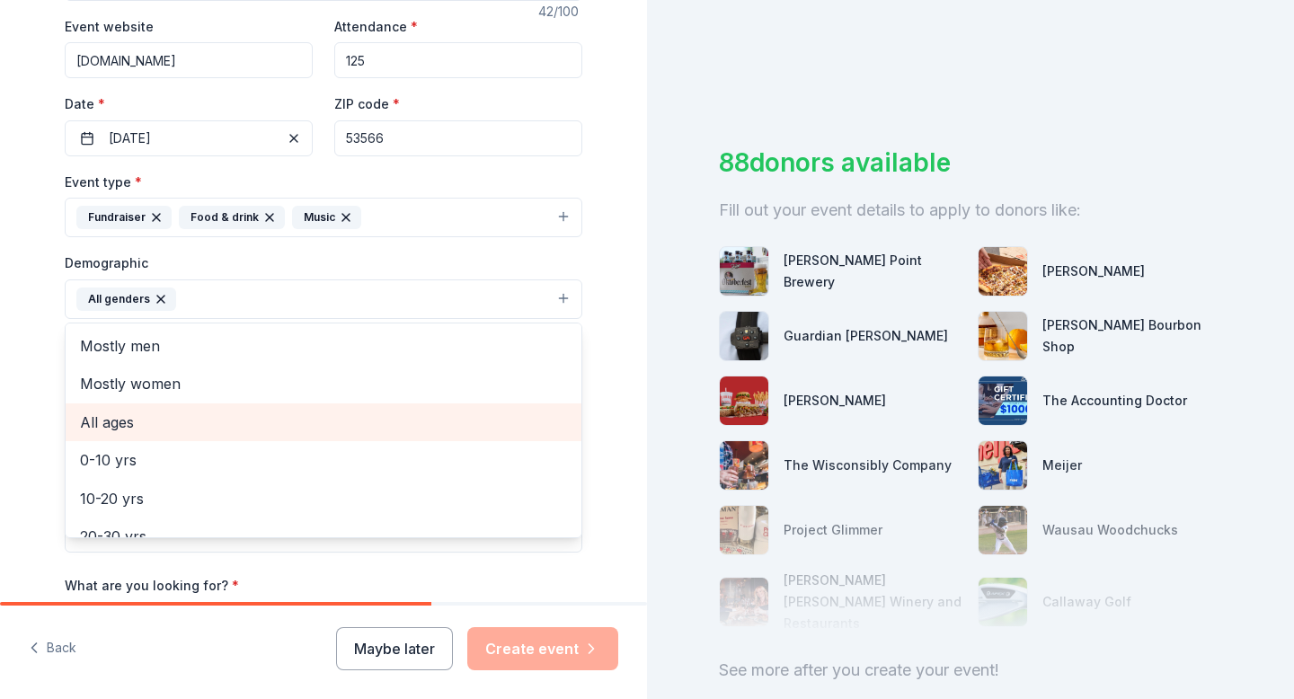
click at [140, 430] on span "All ages" at bounding box center [323, 422] width 487 height 23
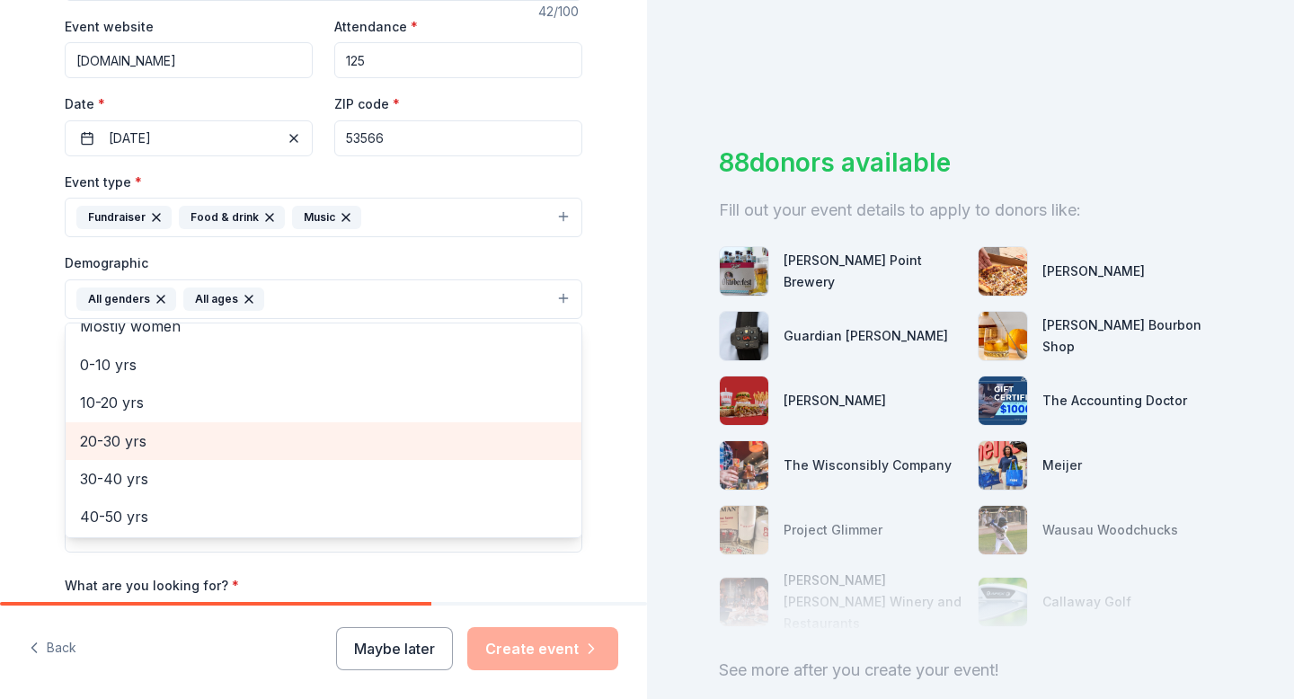
scroll to position [0, 0]
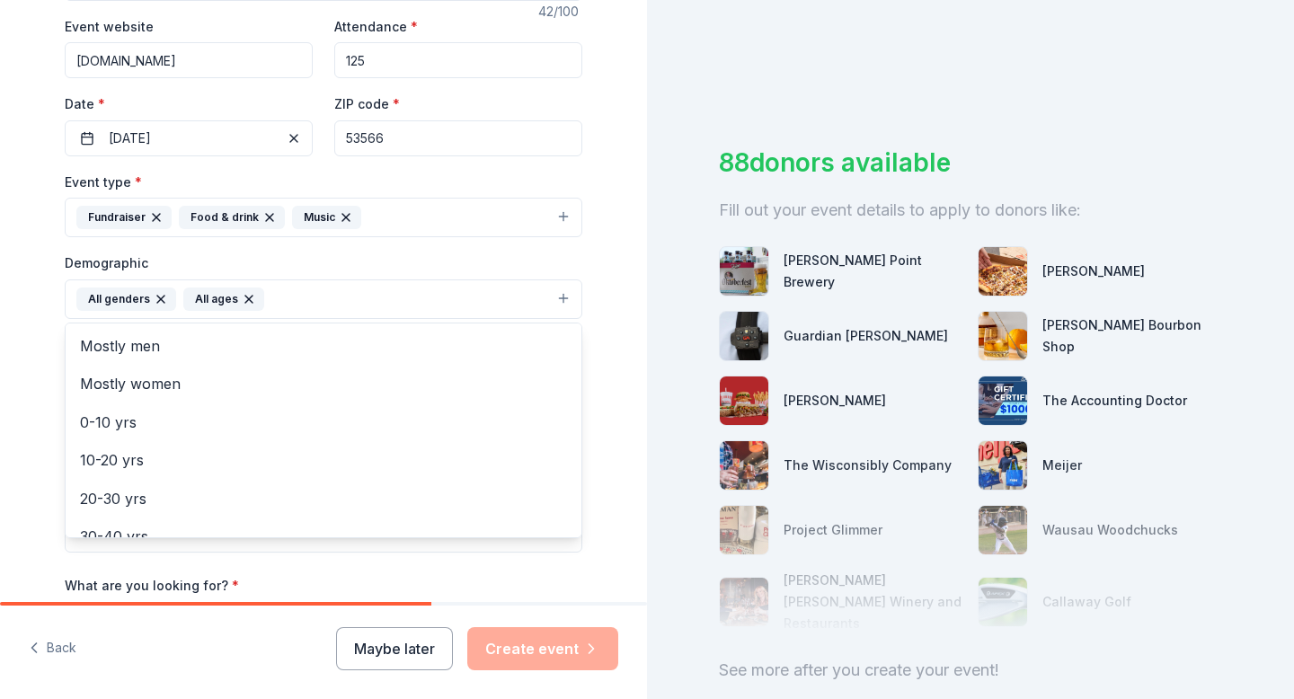
click at [32, 414] on div "Tell us about your event. We'll find in-kind donations you can apply for. Event…" at bounding box center [323, 257] width 647 height 1199
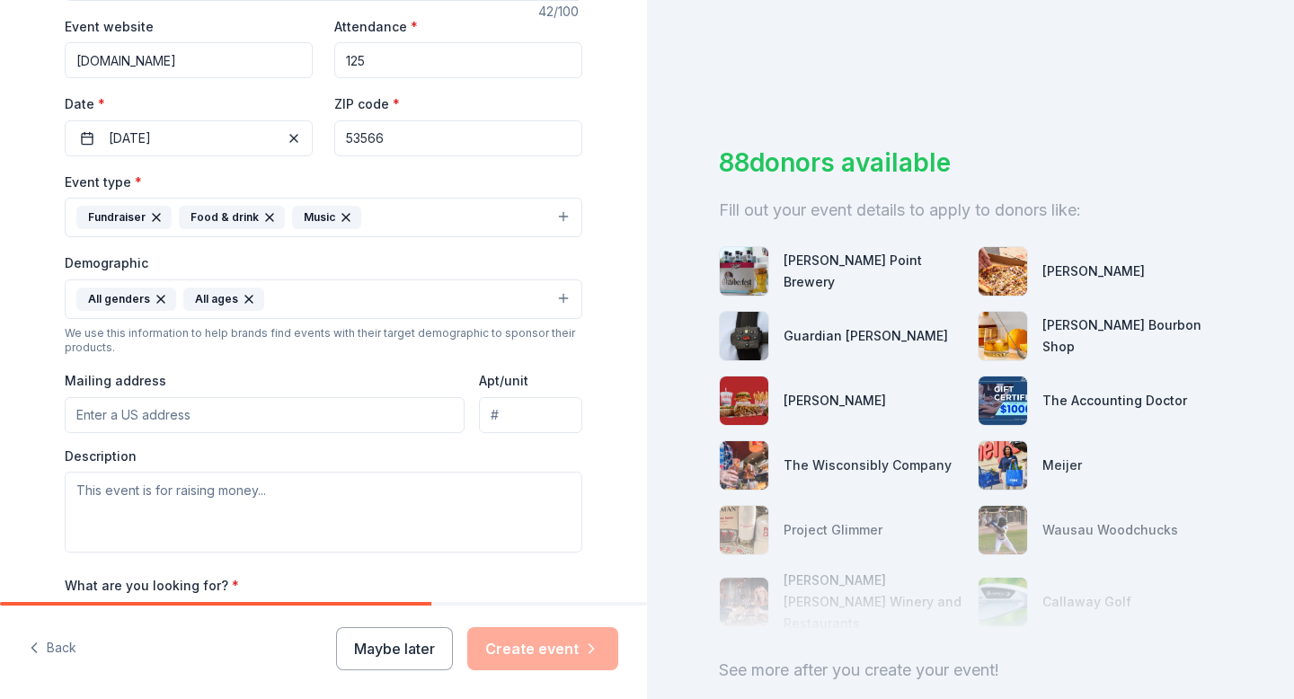
click at [159, 423] on input "Mailing address" at bounding box center [265, 415] width 400 height 36
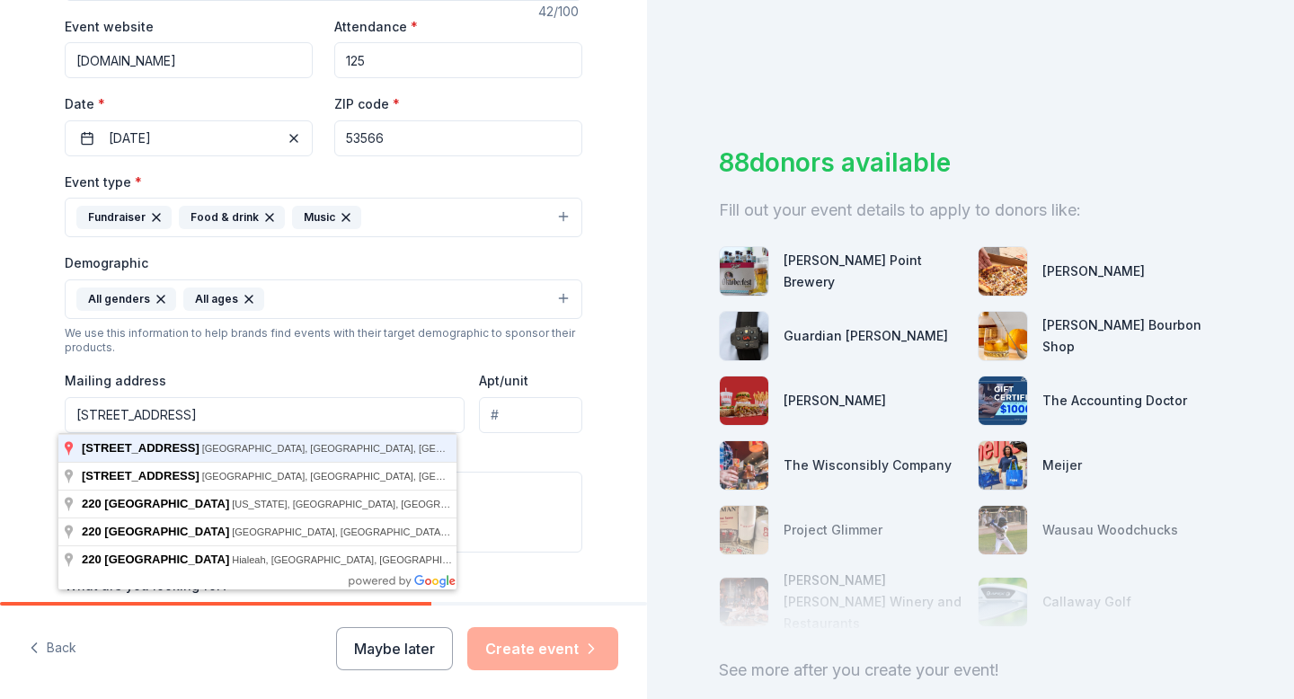
type input "[STREET_ADDRESS]"
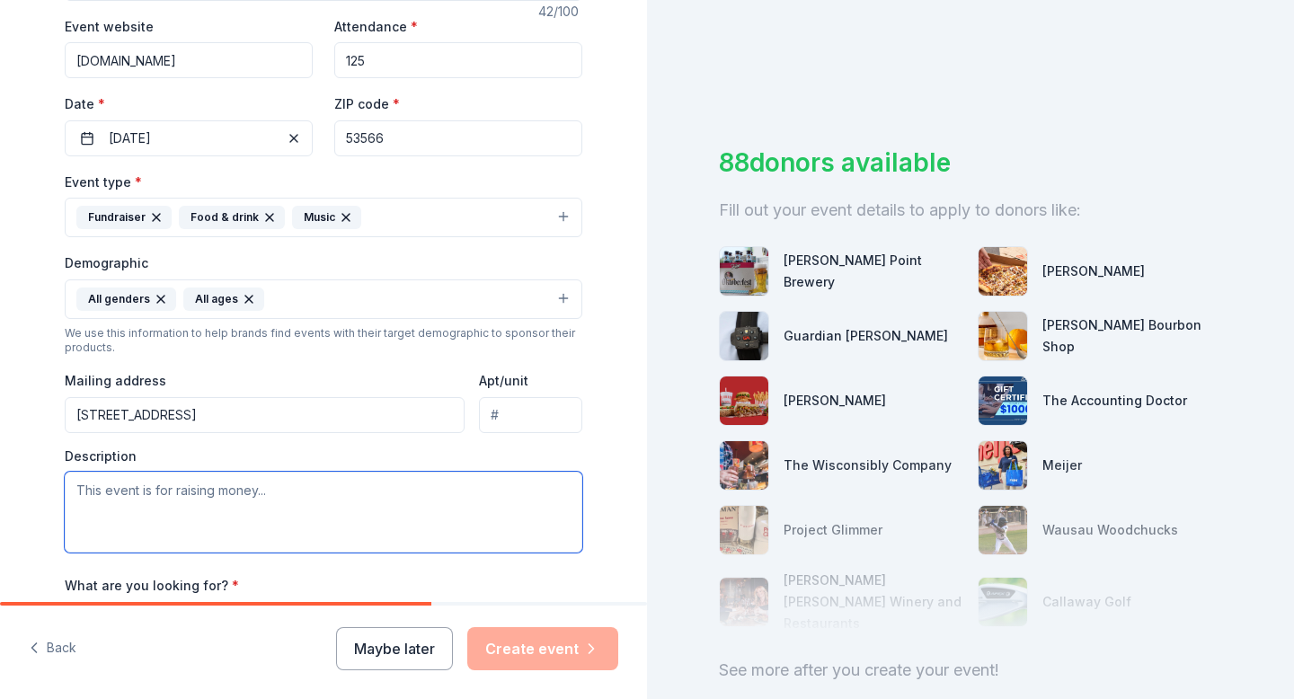
click at [226, 503] on textarea at bounding box center [323, 512] width 517 height 81
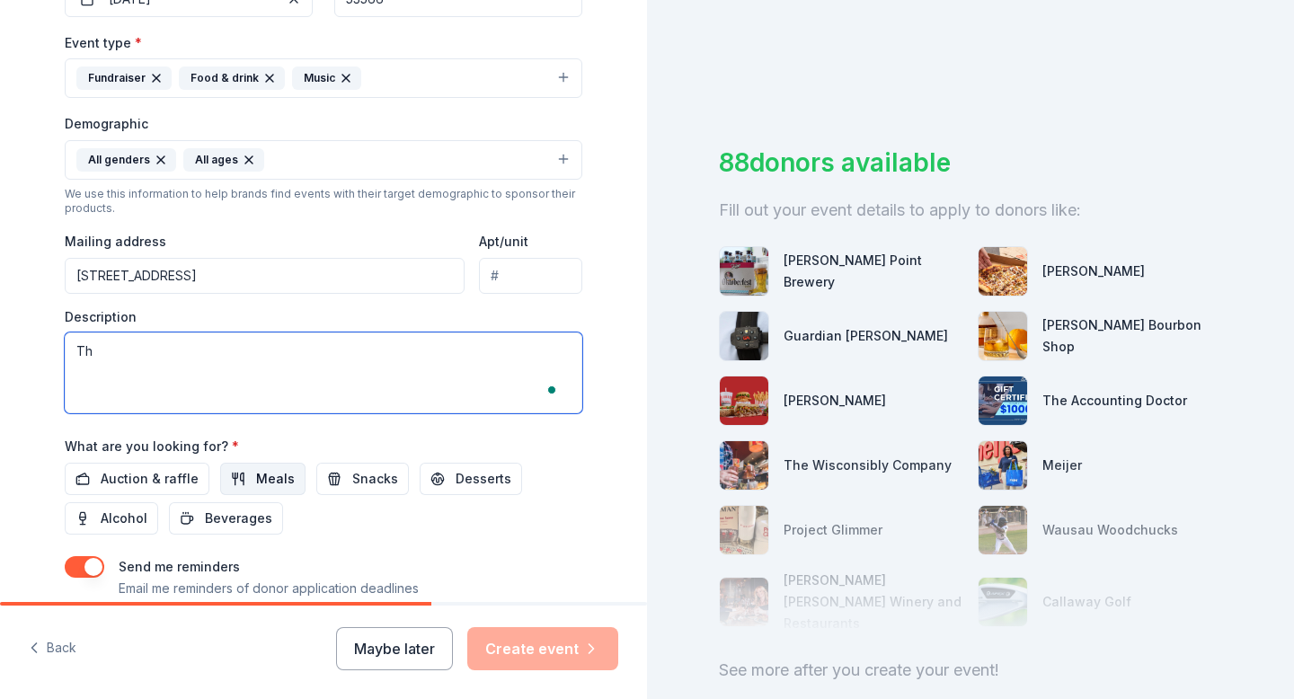
type textarea "T"
paste textarea "We are hosting our biggest fundraiser of the year: A Spookeasy Fundraiser and F…"
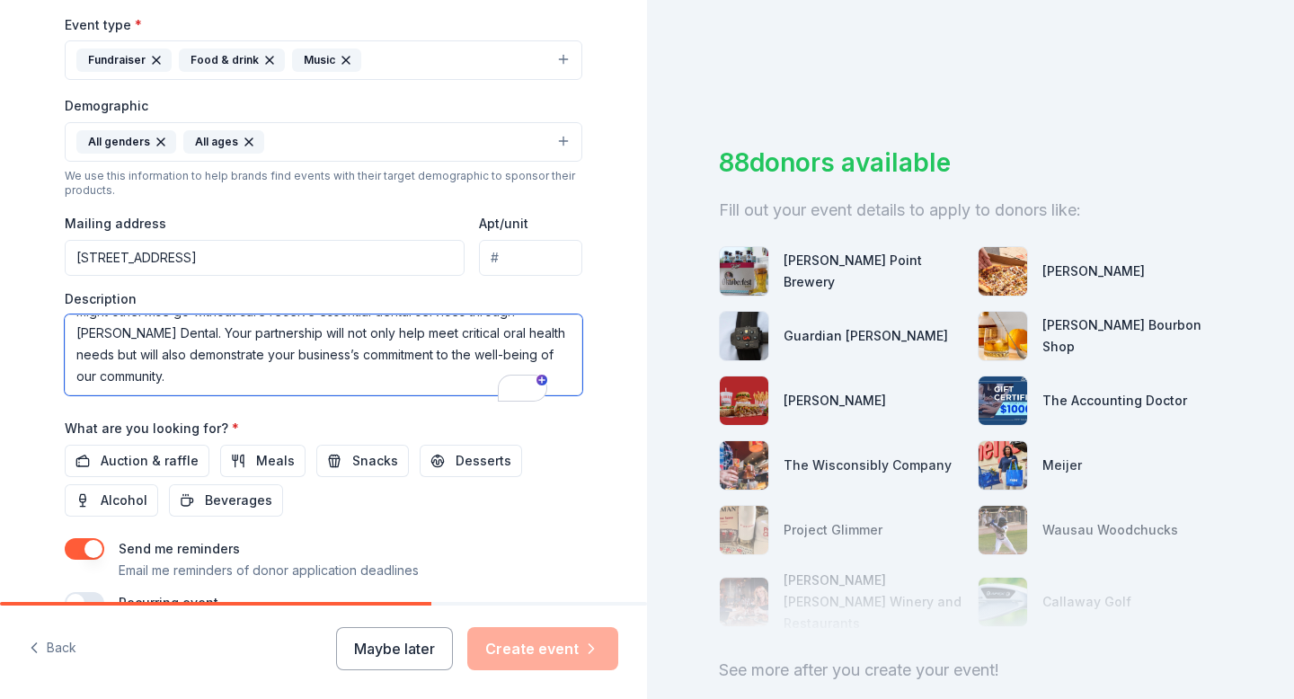
scroll to position [0, 0]
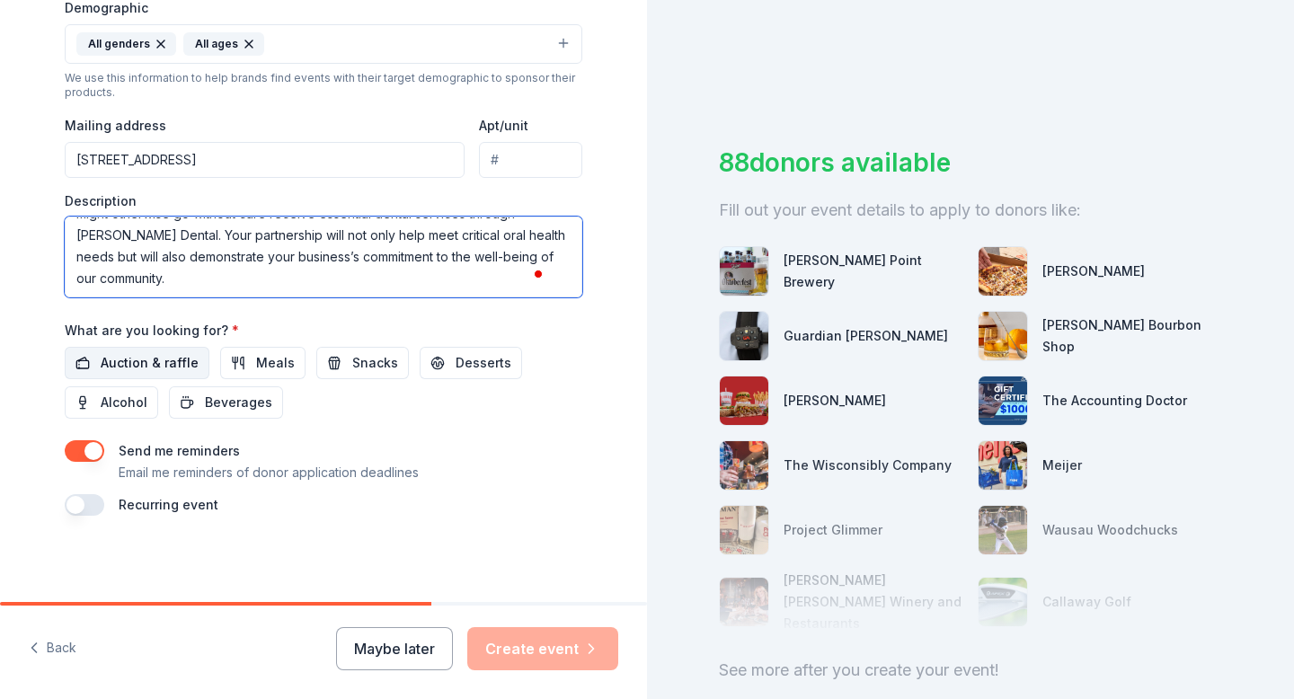
type textarea "We are hosting our biggest fundraiser of the year: A Spookeasy Fundraiser and F…"
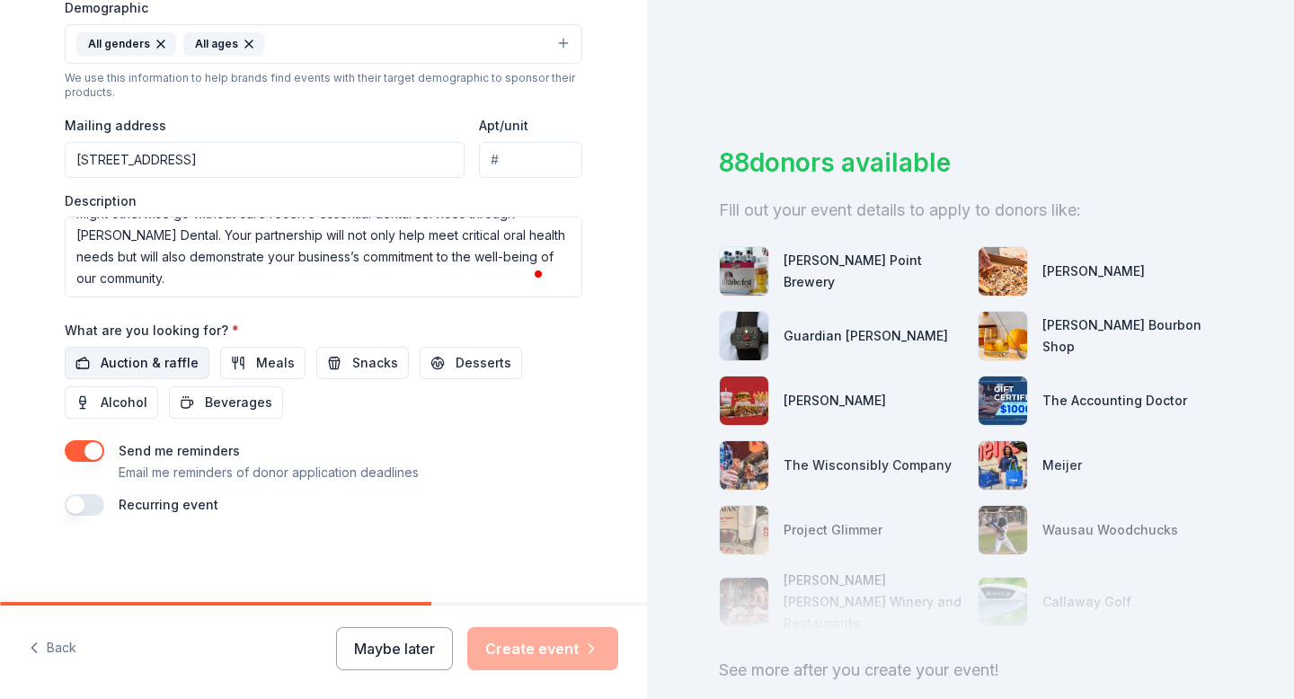
click at [155, 367] on span "Auction & raffle" at bounding box center [150, 363] width 98 height 22
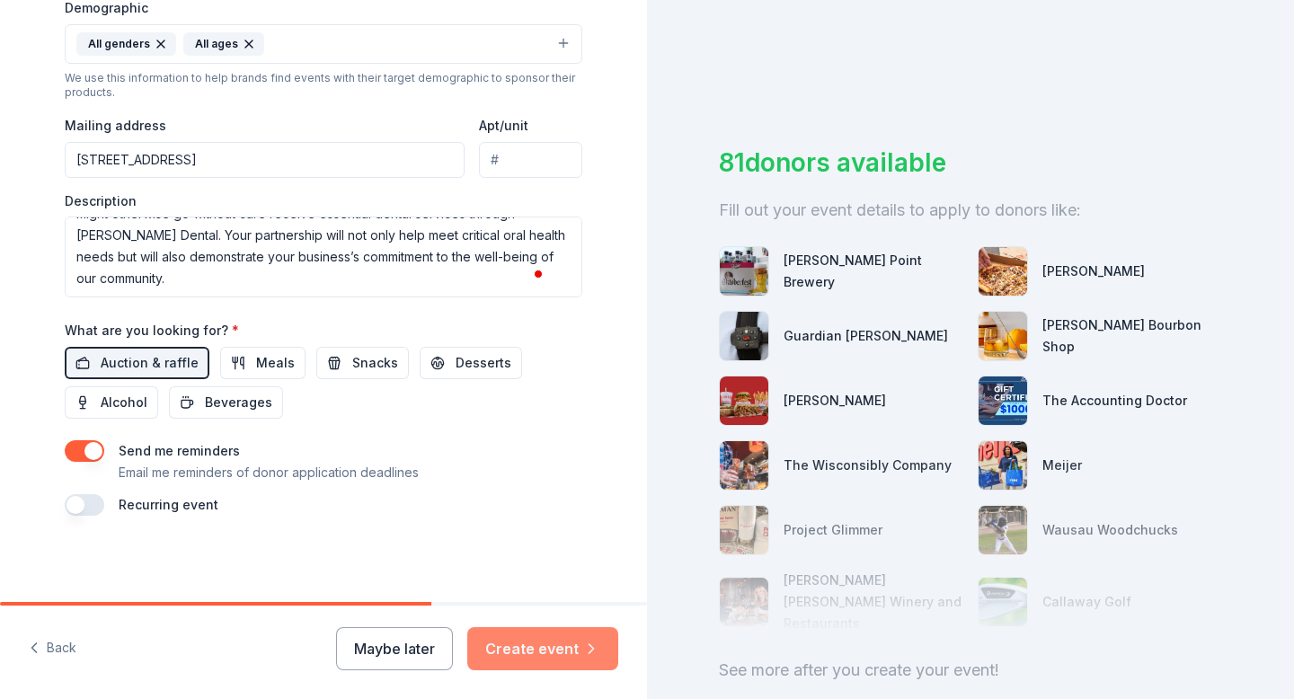
click at [550, 654] on button "Create event" at bounding box center [542, 648] width 151 height 43
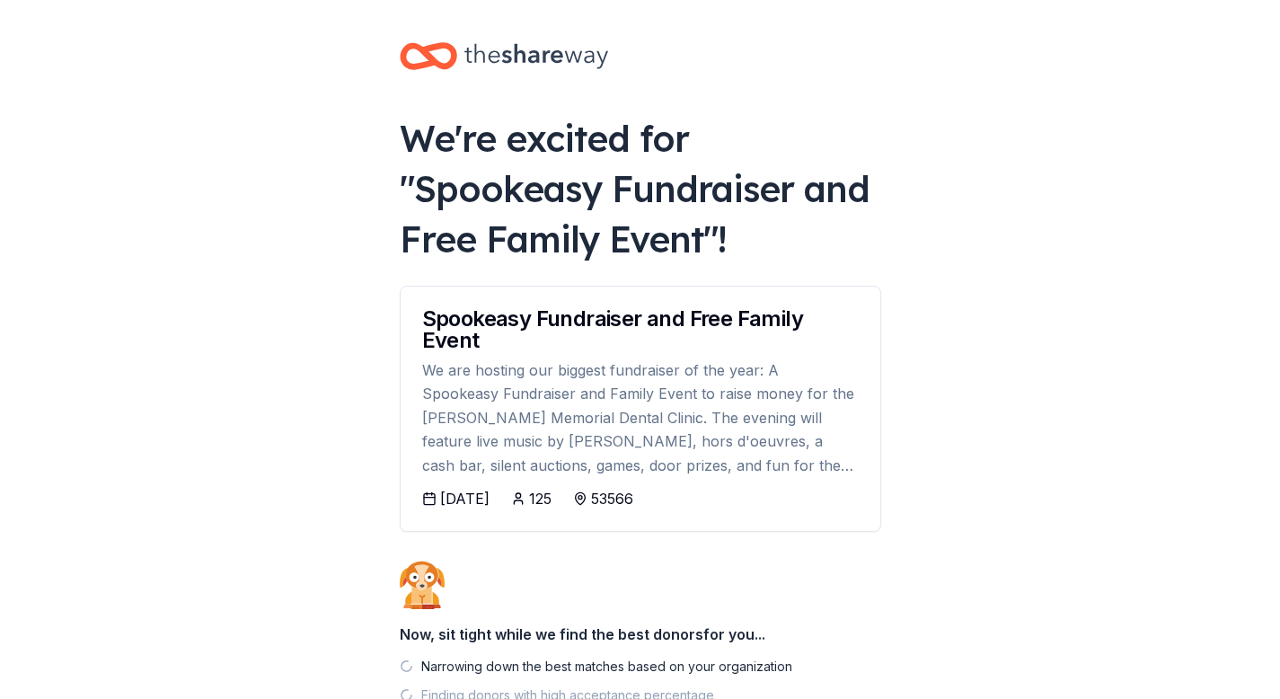
scroll to position [155, 0]
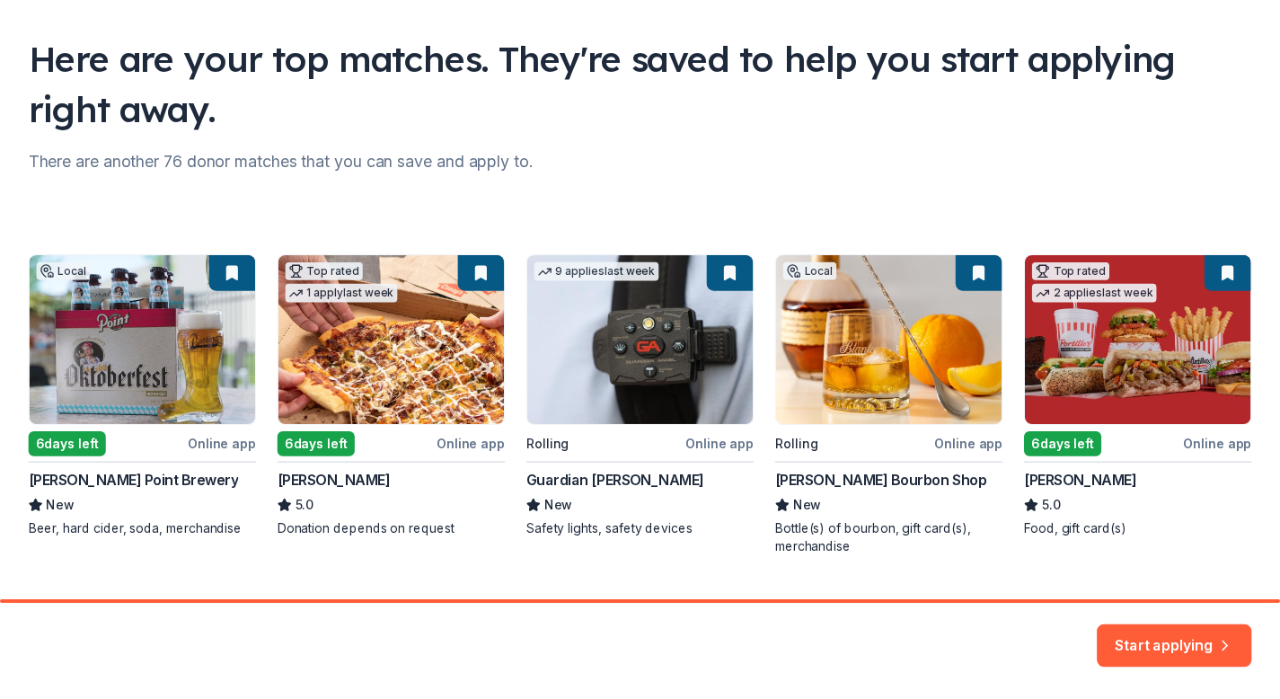
scroll to position [154, 0]
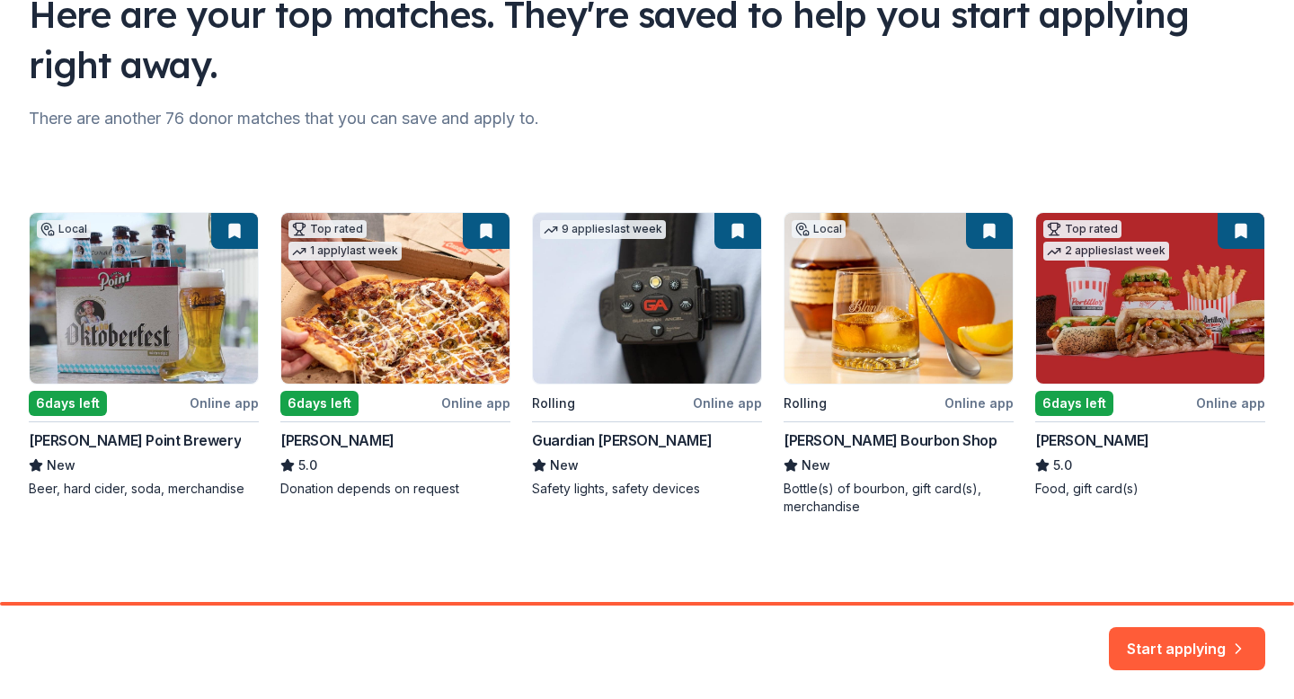
click at [1187, 636] on button "Start applying" at bounding box center [1186, 637] width 156 height 43
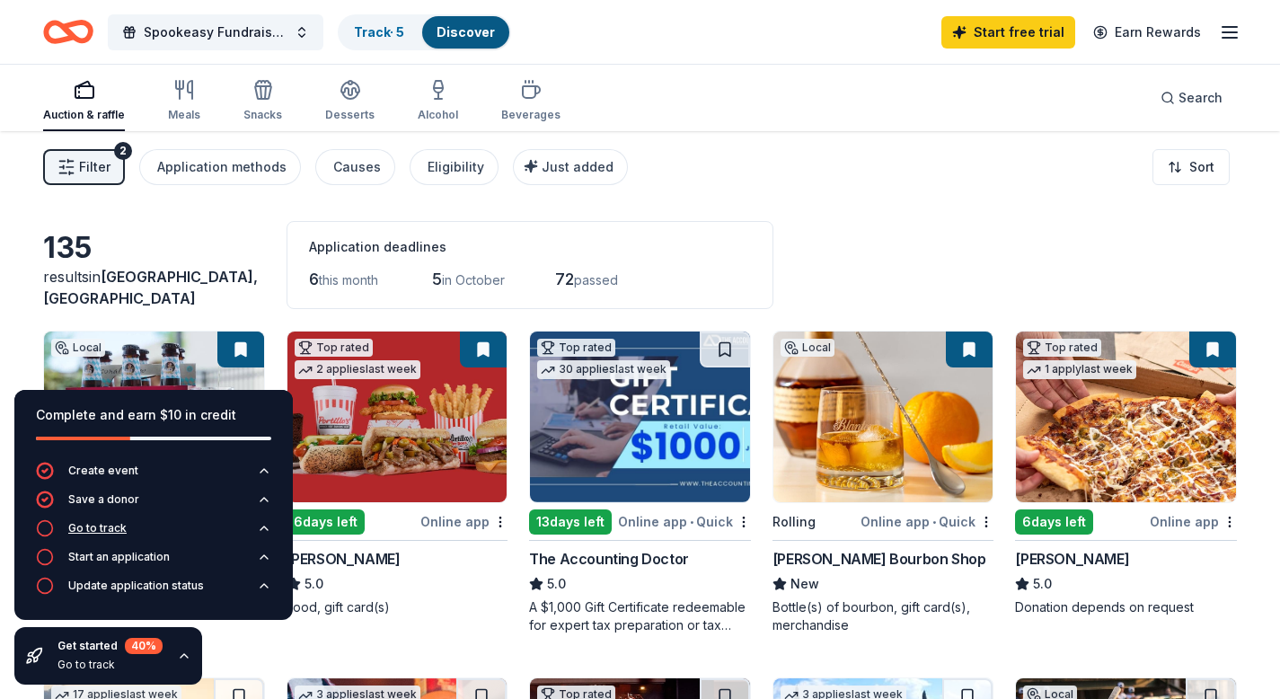
click at [193, 528] on button "Go to track" at bounding box center [153, 533] width 235 height 29
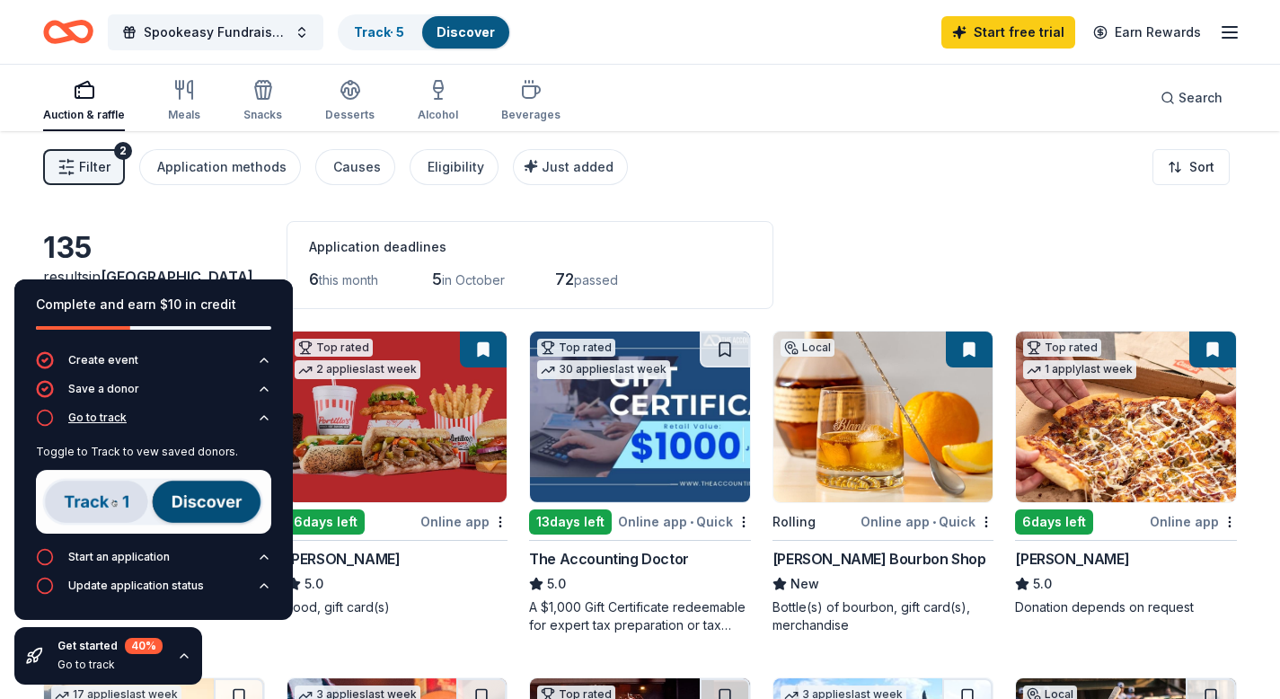
click at [51, 420] on icon "button" at bounding box center [45, 418] width 18 height 18
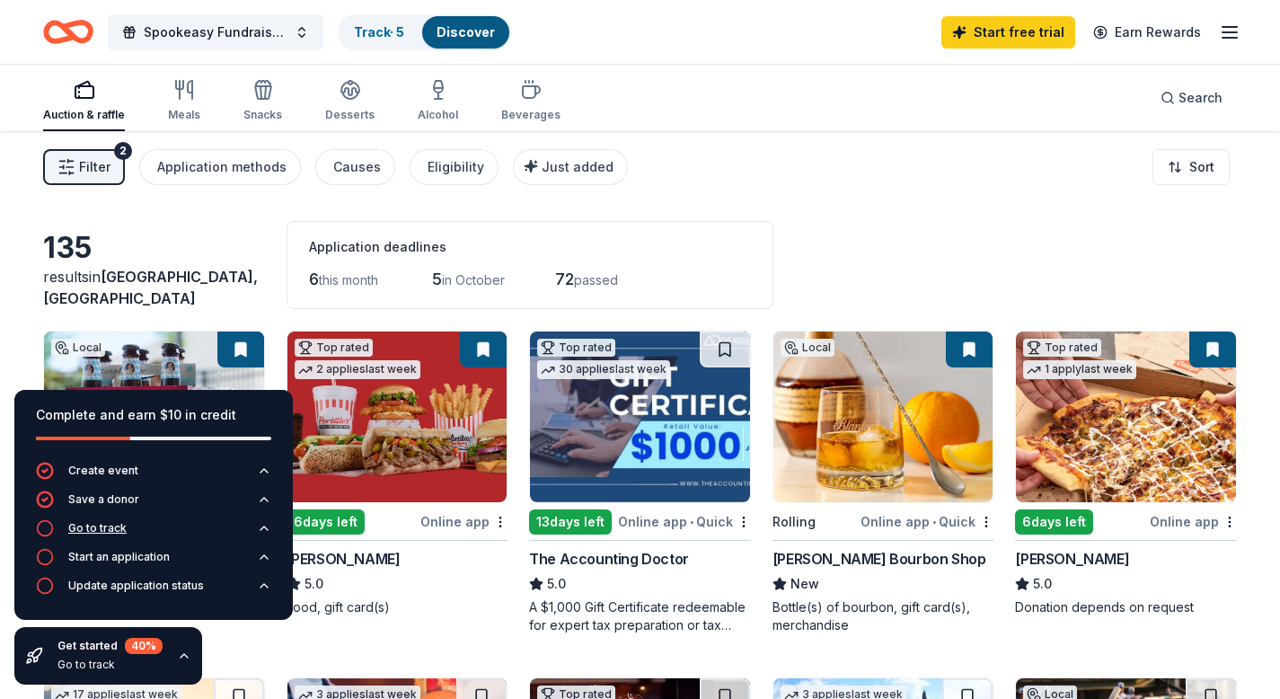
click at [190, 524] on button "Go to track" at bounding box center [153, 533] width 235 height 29
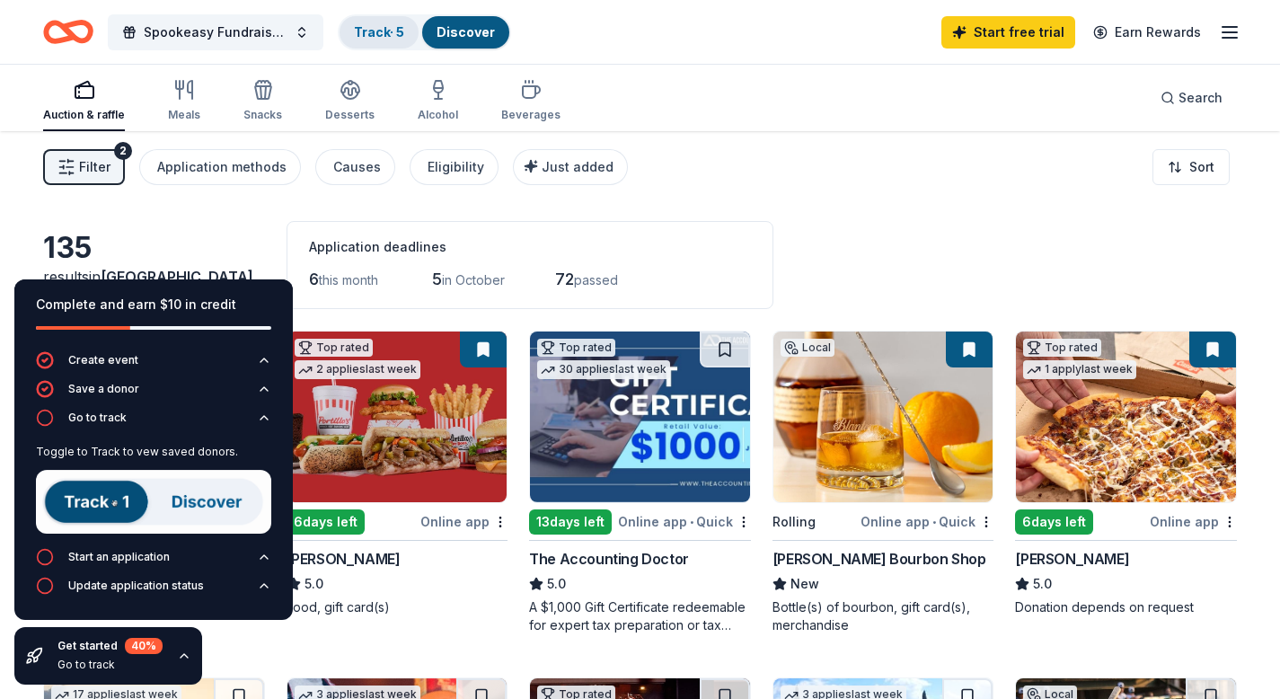
click at [369, 40] on div "Track · 5" at bounding box center [379, 32] width 79 height 32
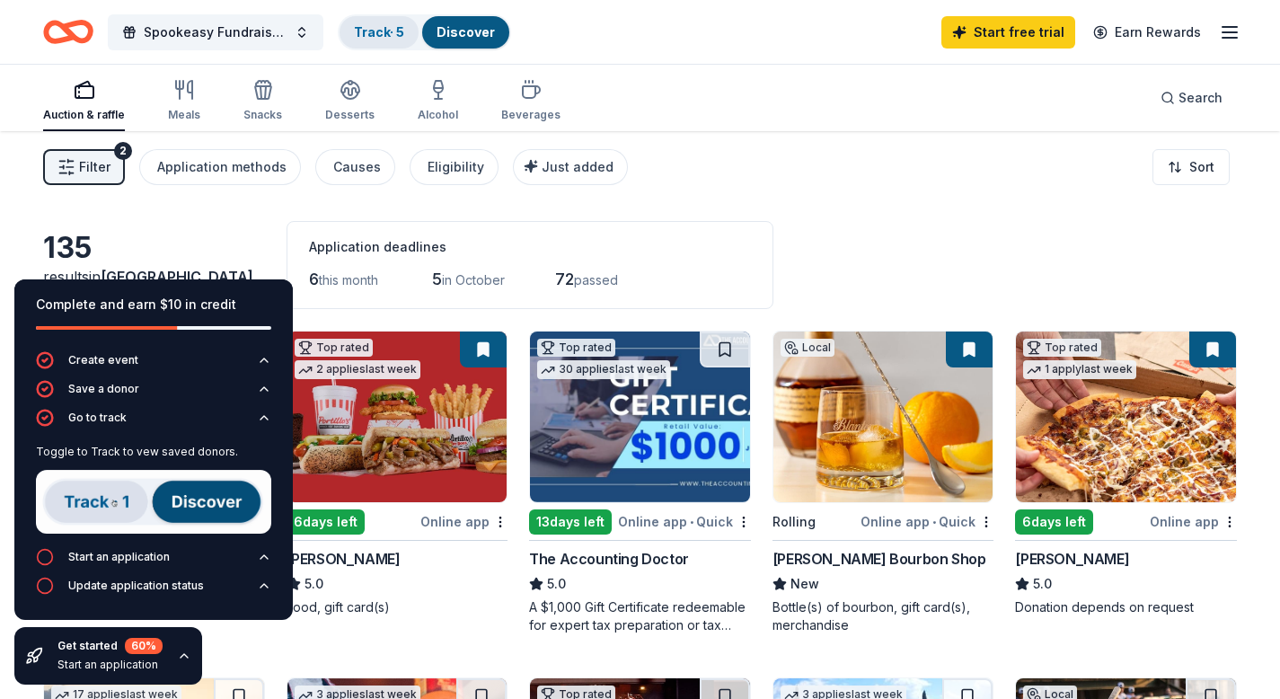
click at [389, 42] on div "Track · 5" at bounding box center [379, 32] width 79 height 32
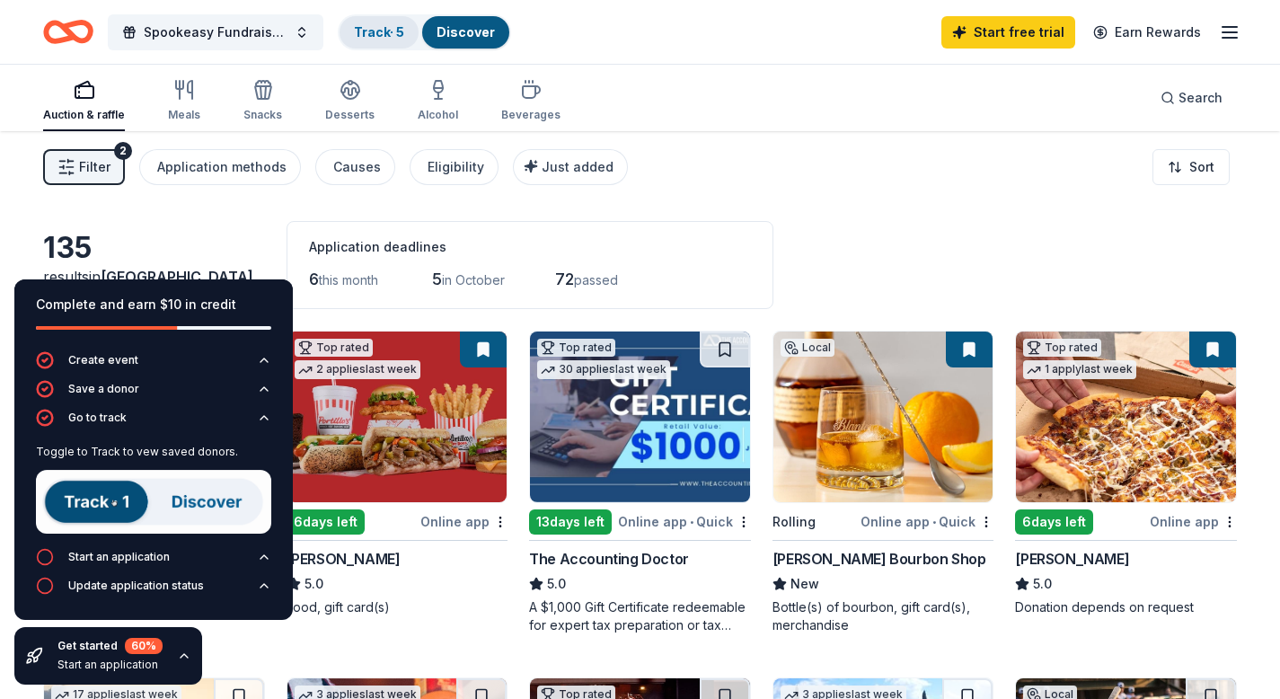
click at [362, 29] on link "Track · 5" at bounding box center [379, 31] width 50 height 15
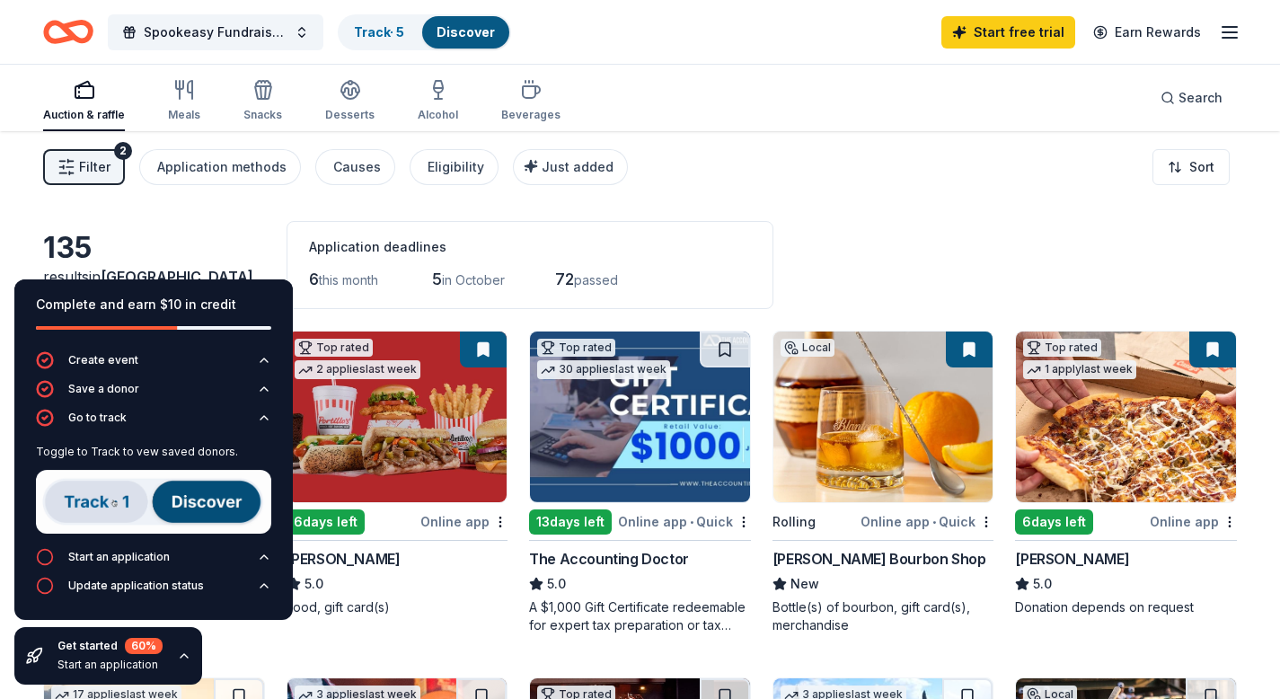
scroll to position [1, 0]
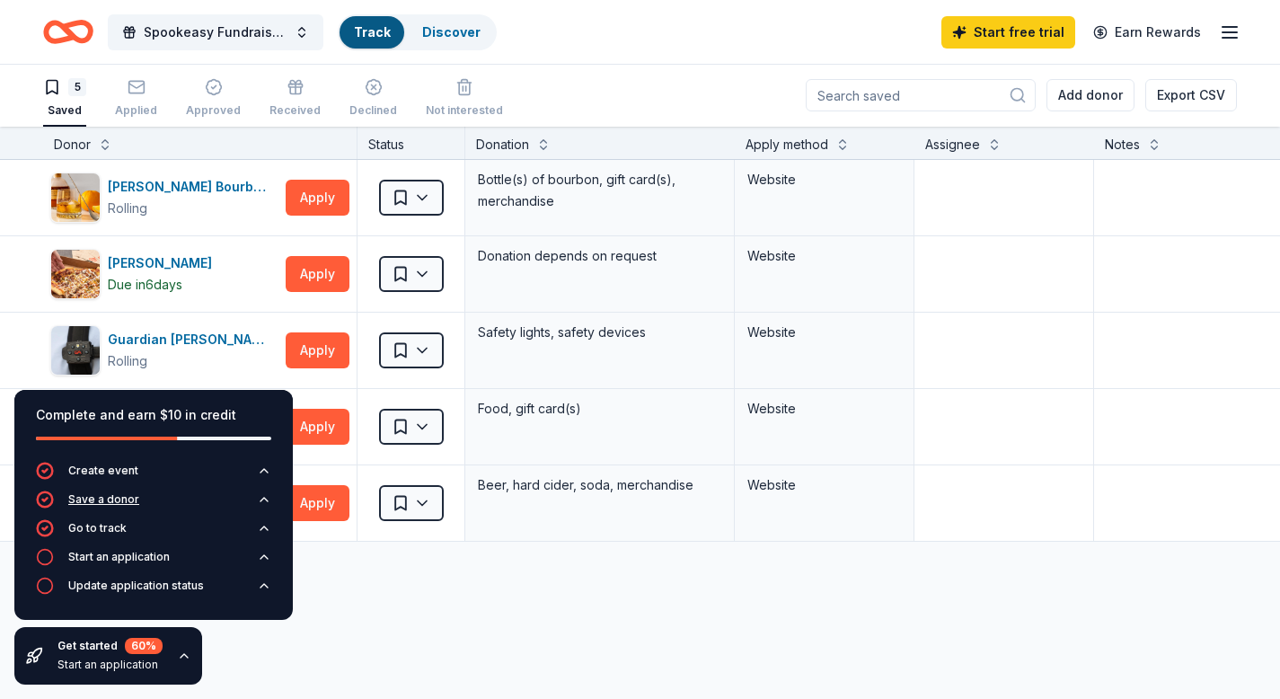
click at [221, 498] on button "Save a donor" at bounding box center [153, 504] width 235 height 29
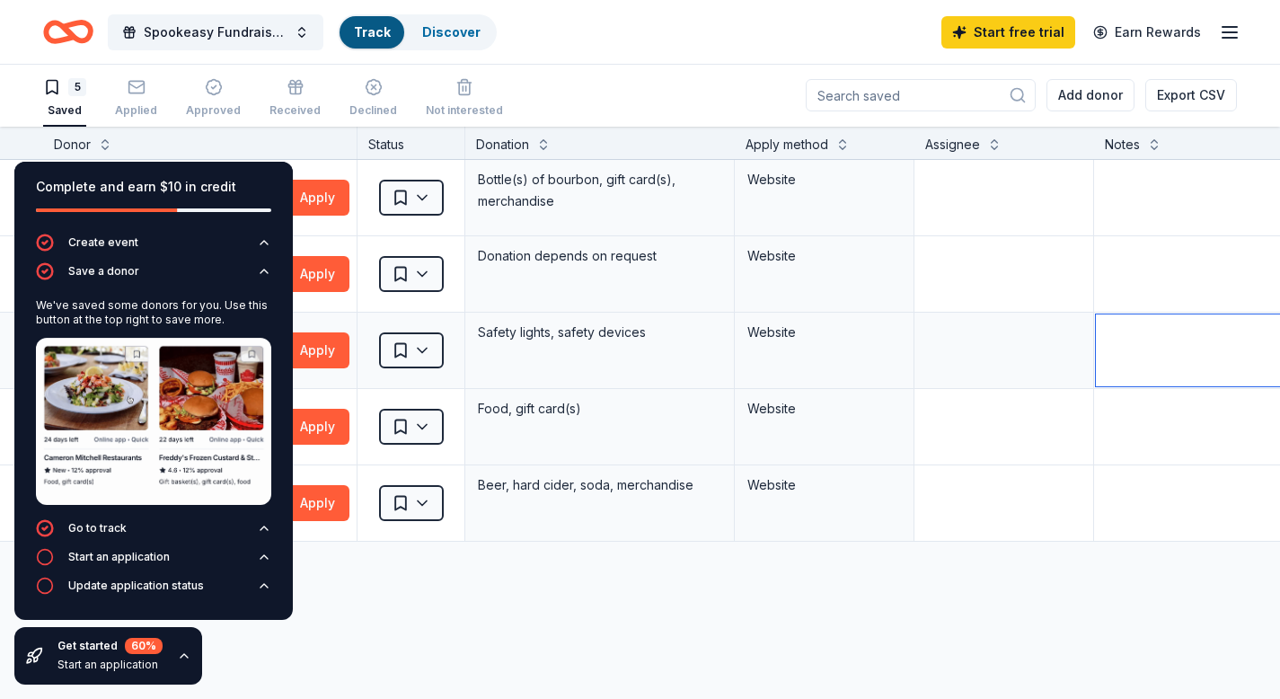
click at [1197, 367] on textarea at bounding box center [1228, 350] width 265 height 72
click at [163, 200] on div "Complete and earn $10 in credit" at bounding box center [153, 197] width 235 height 43
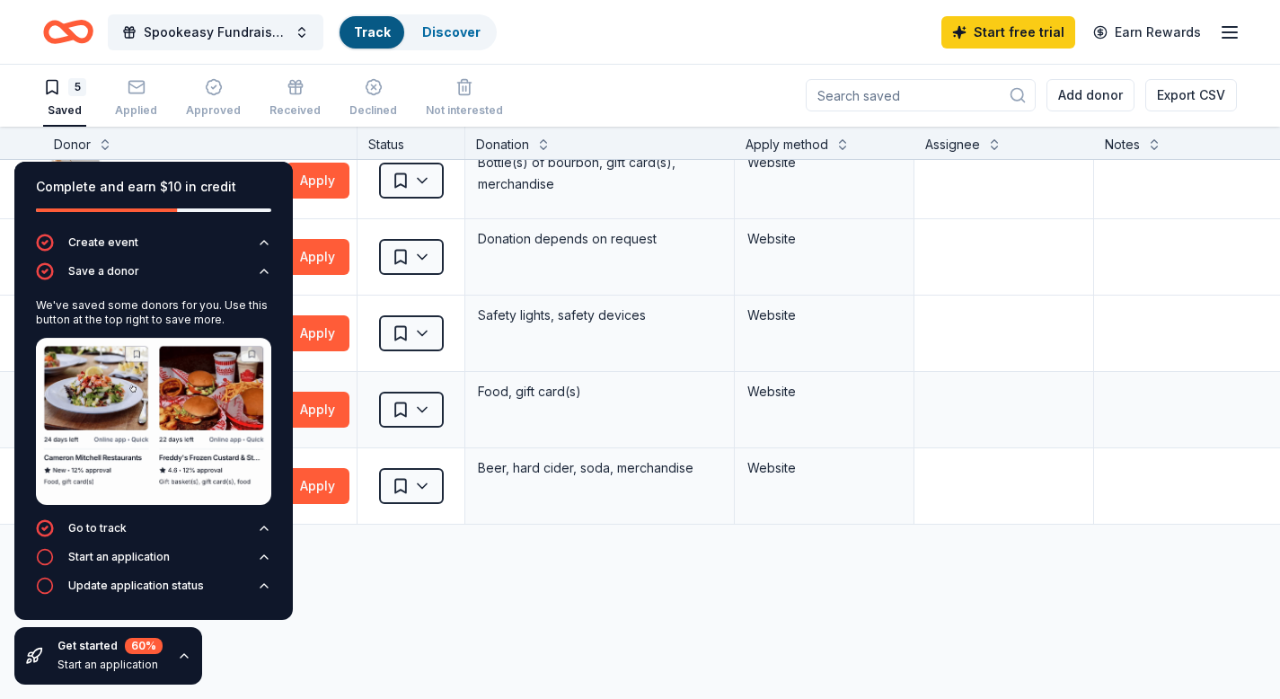
scroll to position [38, 0]
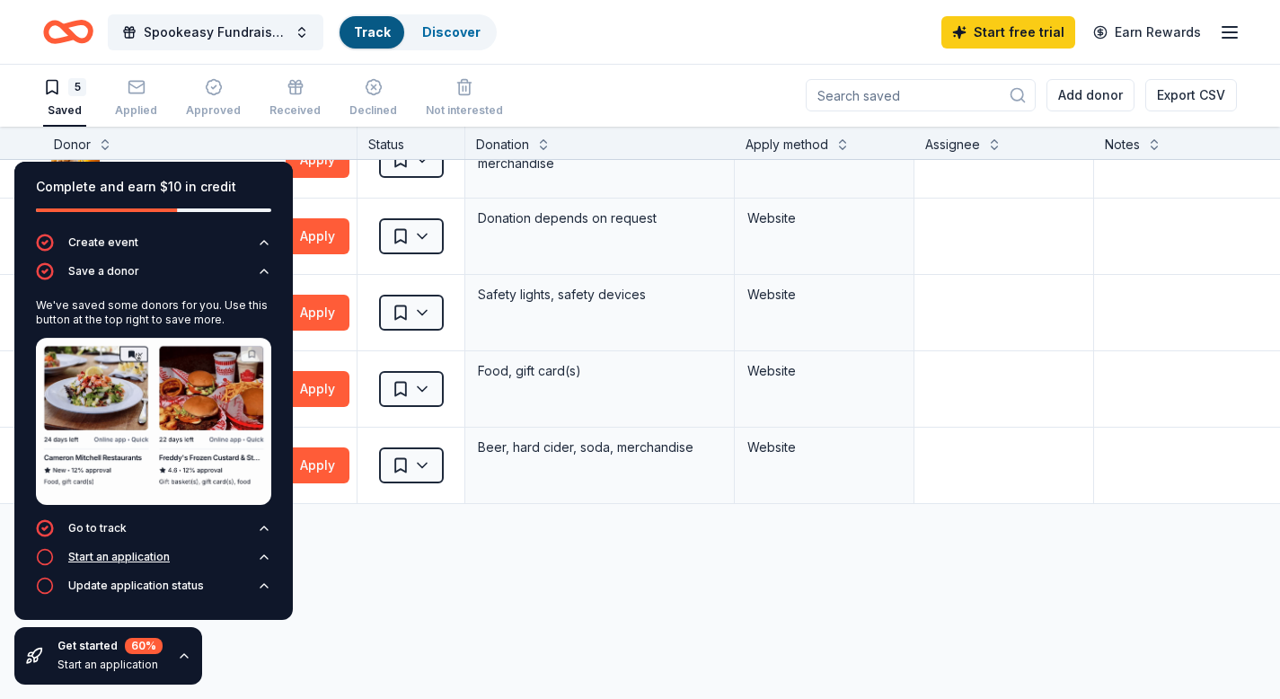
click at [106, 566] on button "Start an application" at bounding box center [153, 562] width 235 height 29
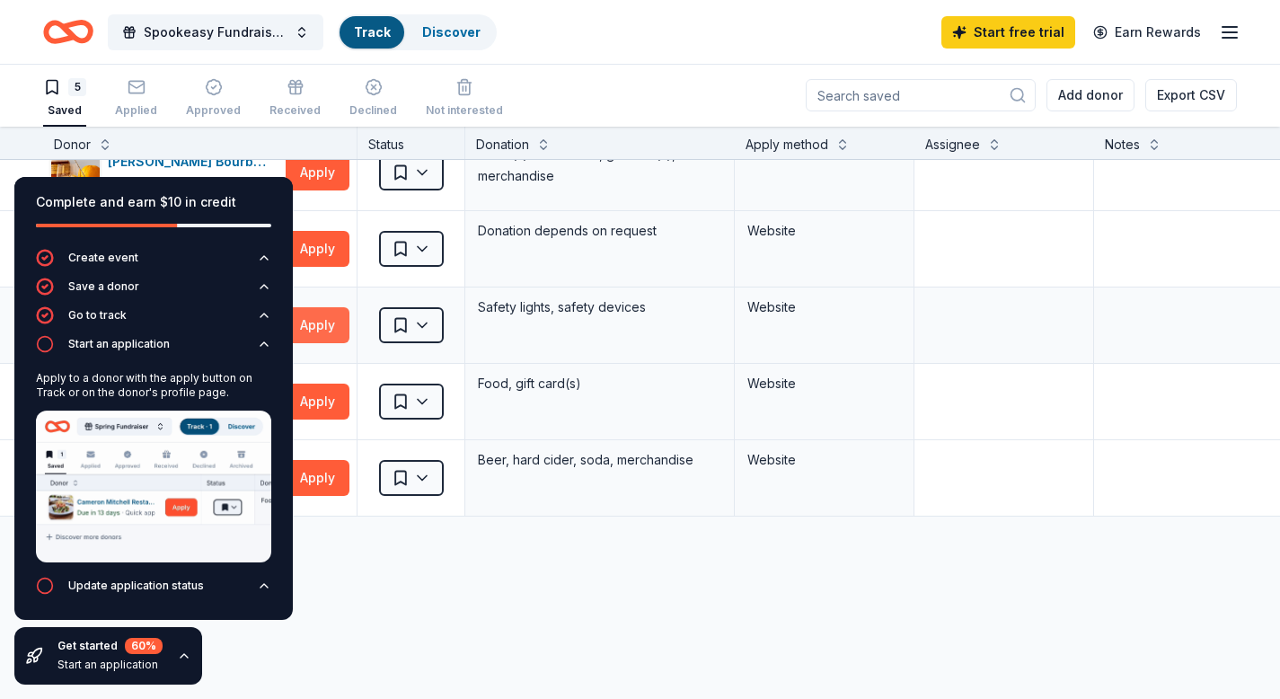
scroll to position [0, 0]
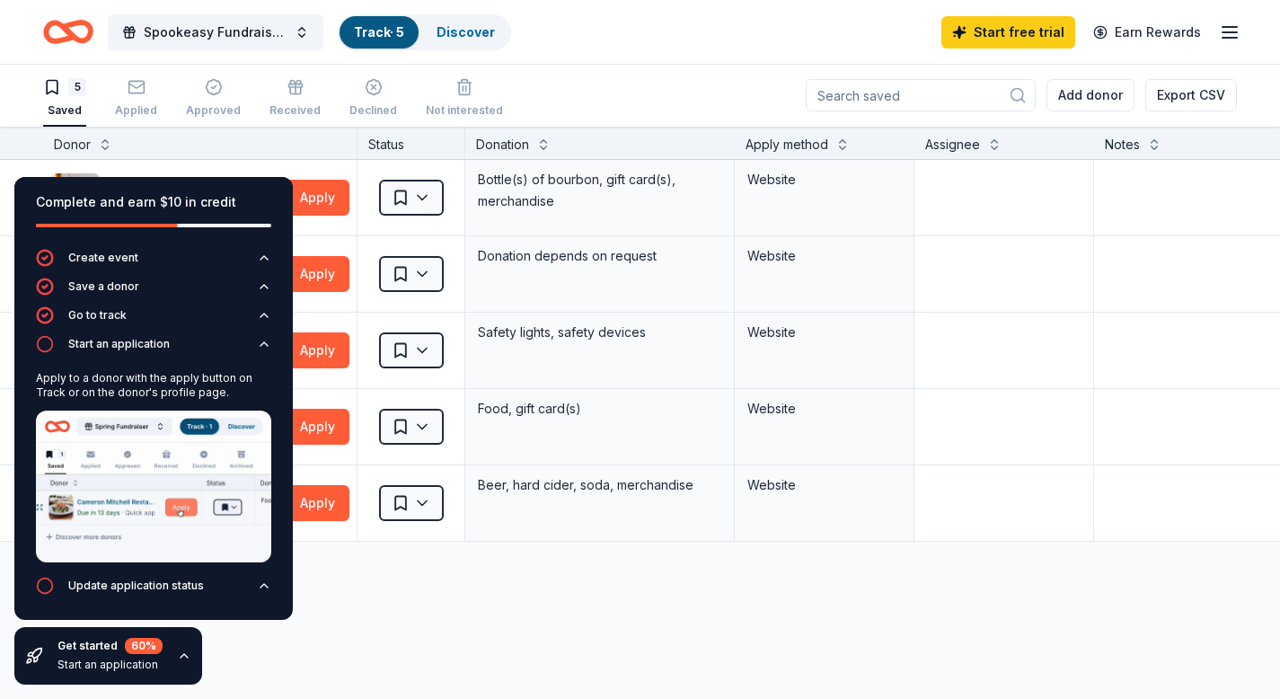
click at [180, 658] on icon "button" at bounding box center [184, 656] width 14 height 14
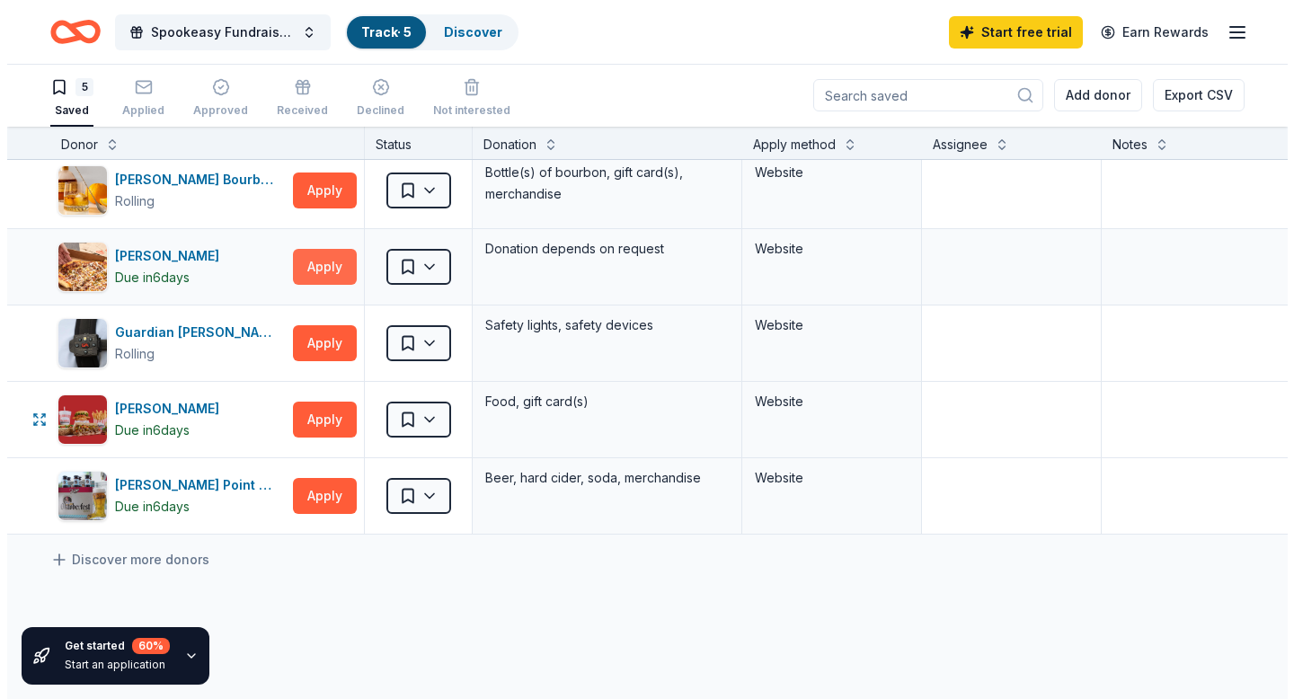
scroll to position [24, 0]
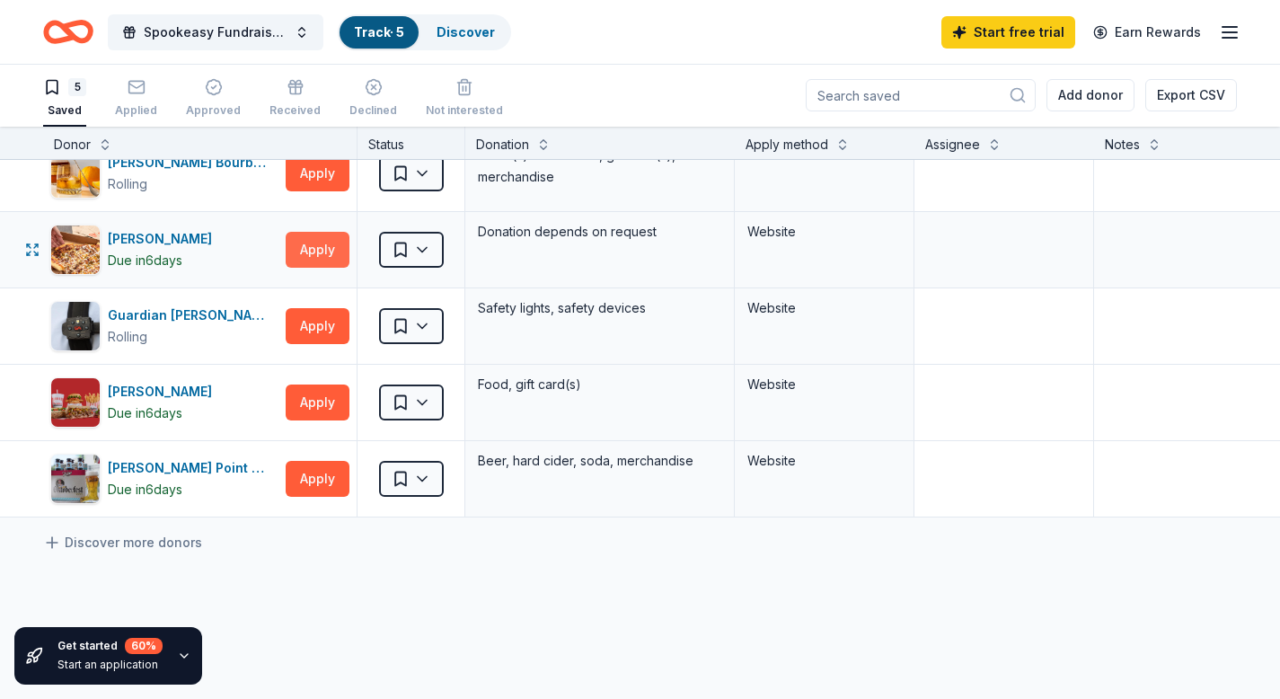
click at [329, 243] on button "Apply" at bounding box center [318, 250] width 64 height 36
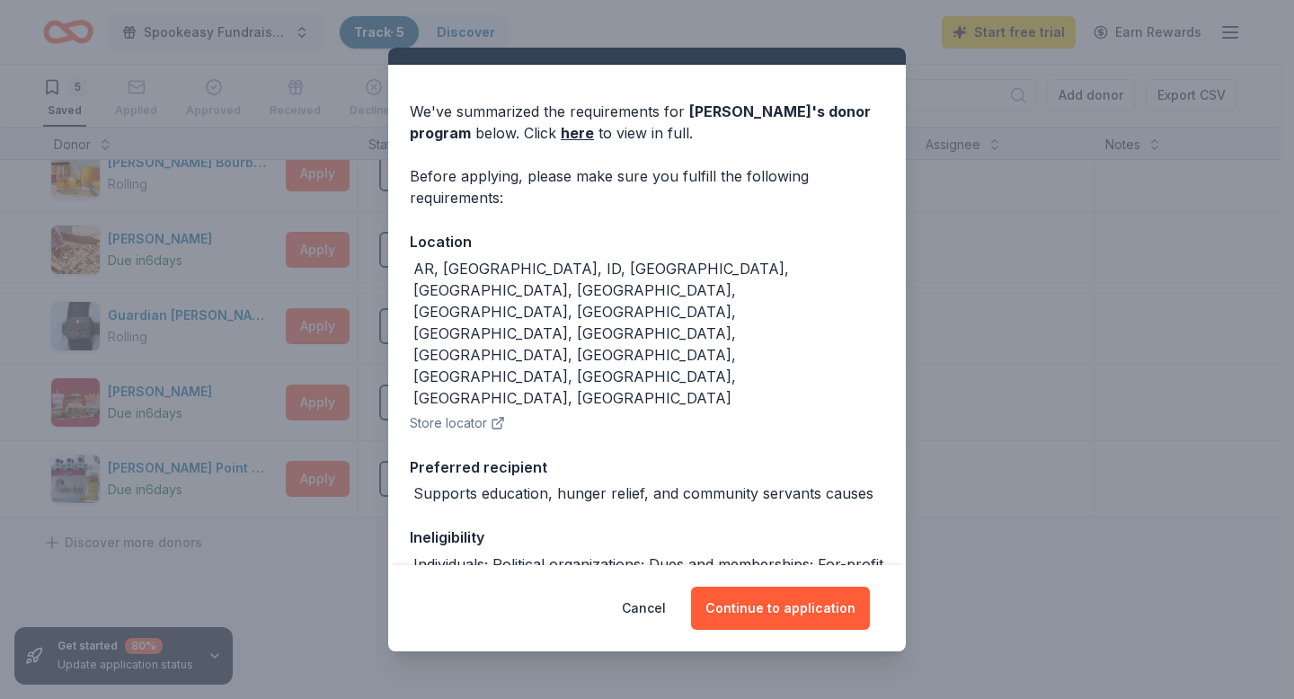
scroll to position [102, 0]
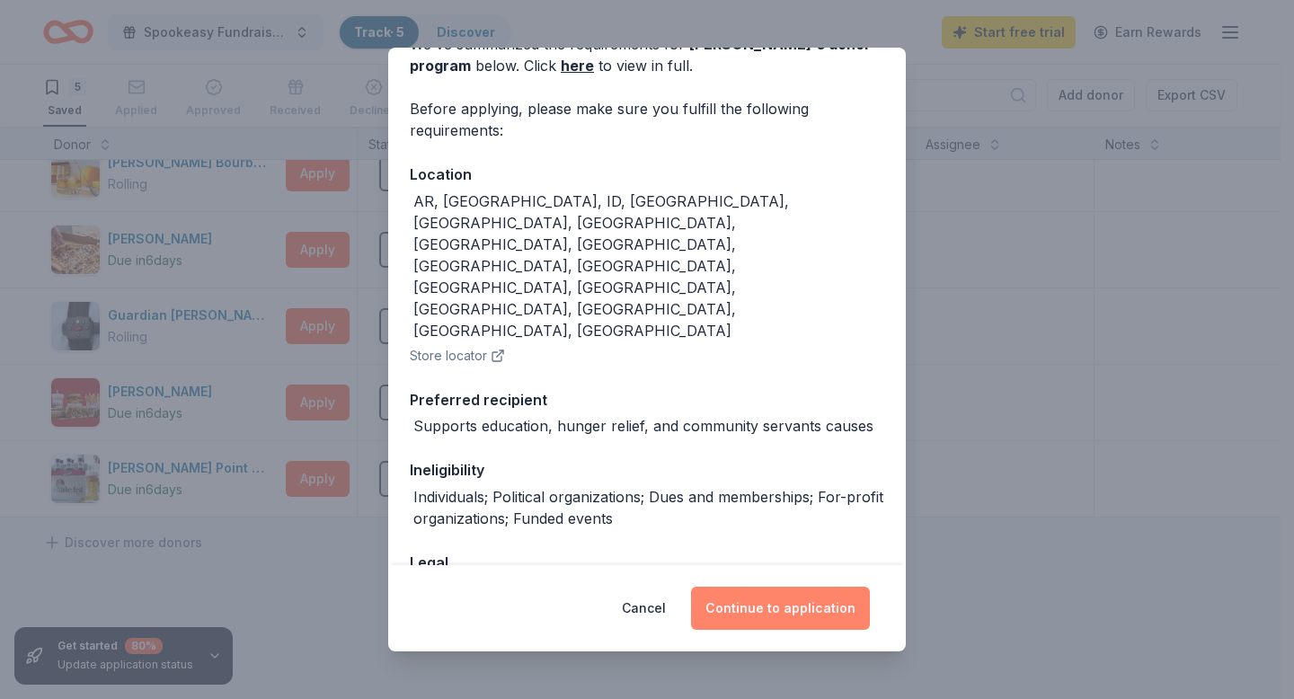
click at [753, 617] on button "Continue to application" at bounding box center [780, 608] width 179 height 43
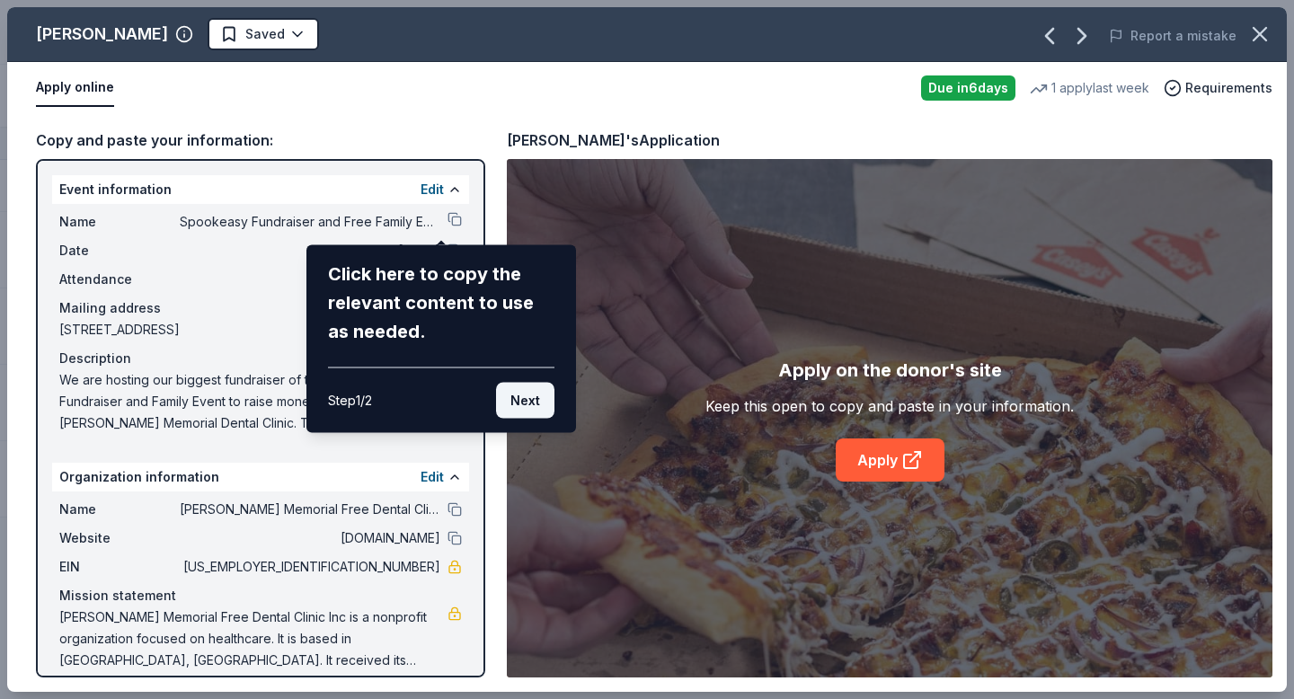
click at [523, 406] on button "Next" at bounding box center [525, 401] width 58 height 36
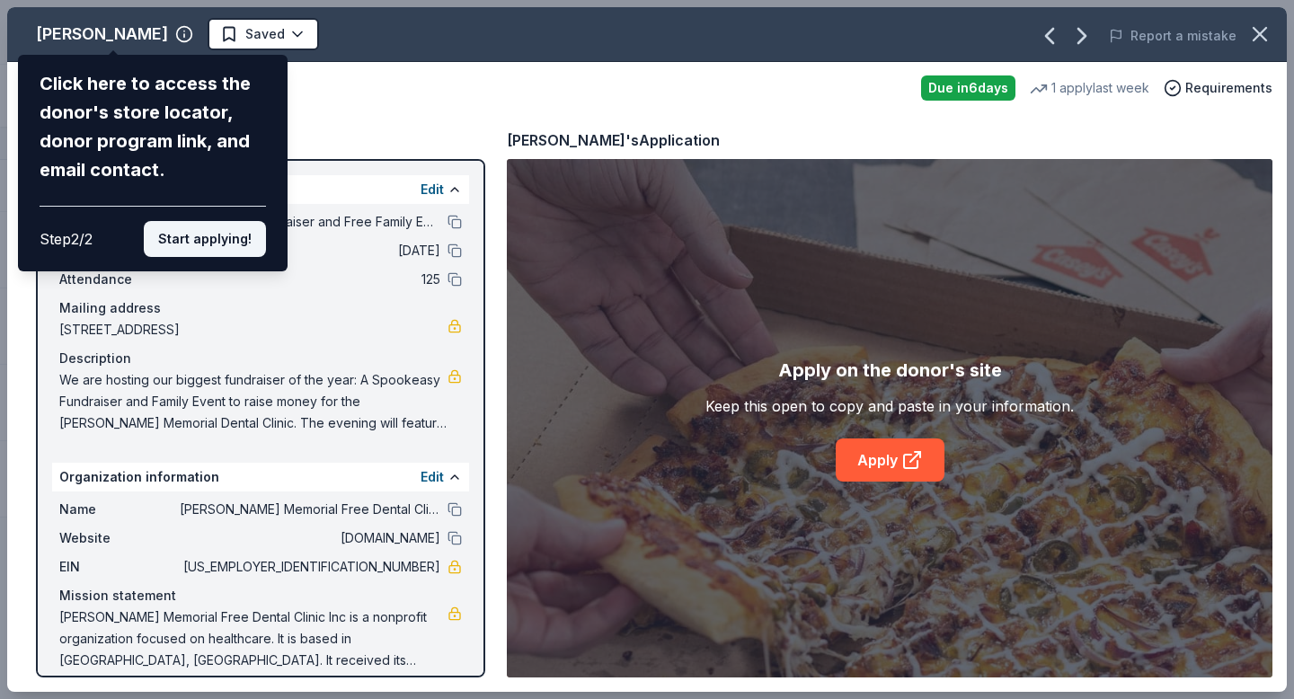
click at [185, 252] on button "Start applying!" at bounding box center [205, 239] width 122 height 36
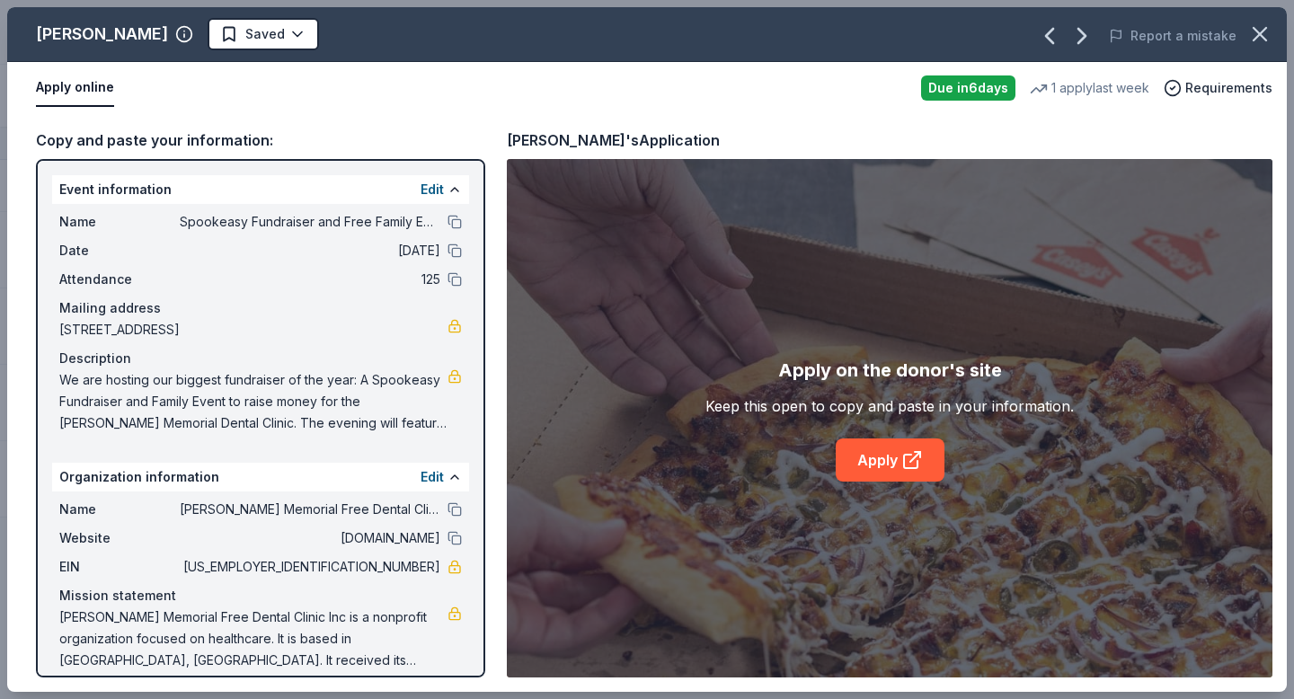
scroll to position [4, 0]
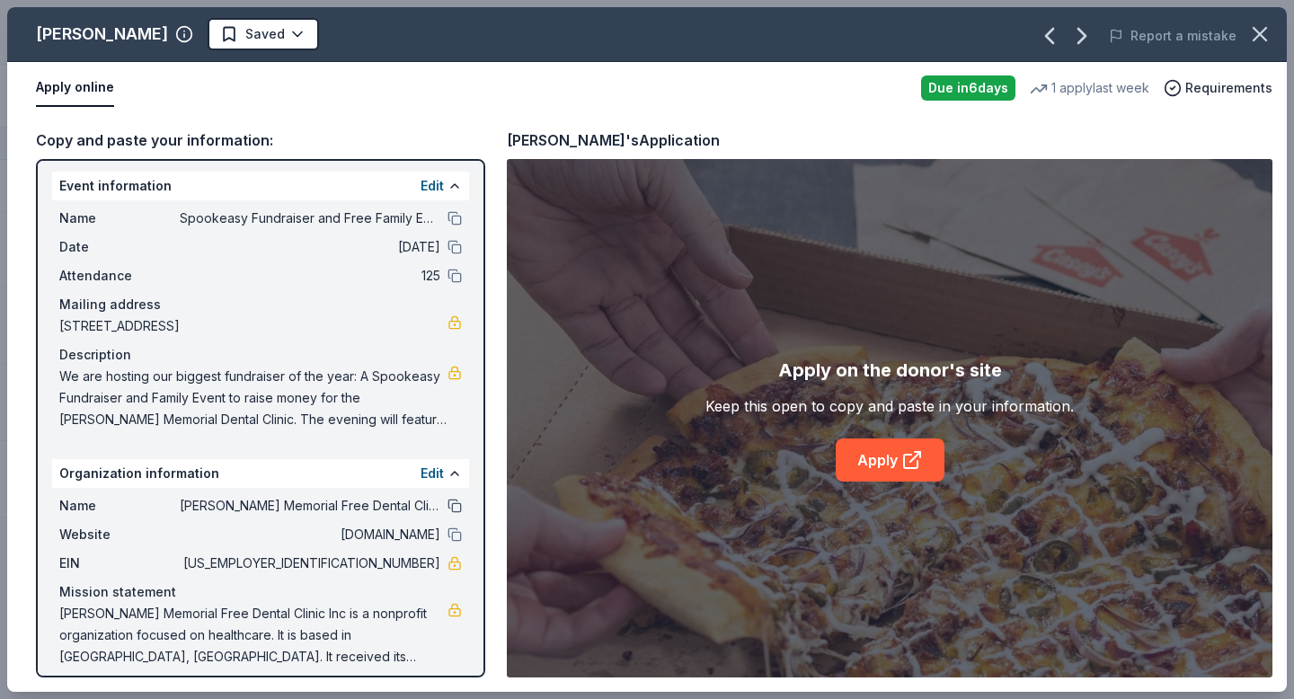
click at [447, 507] on button at bounding box center [454, 506] width 14 height 14
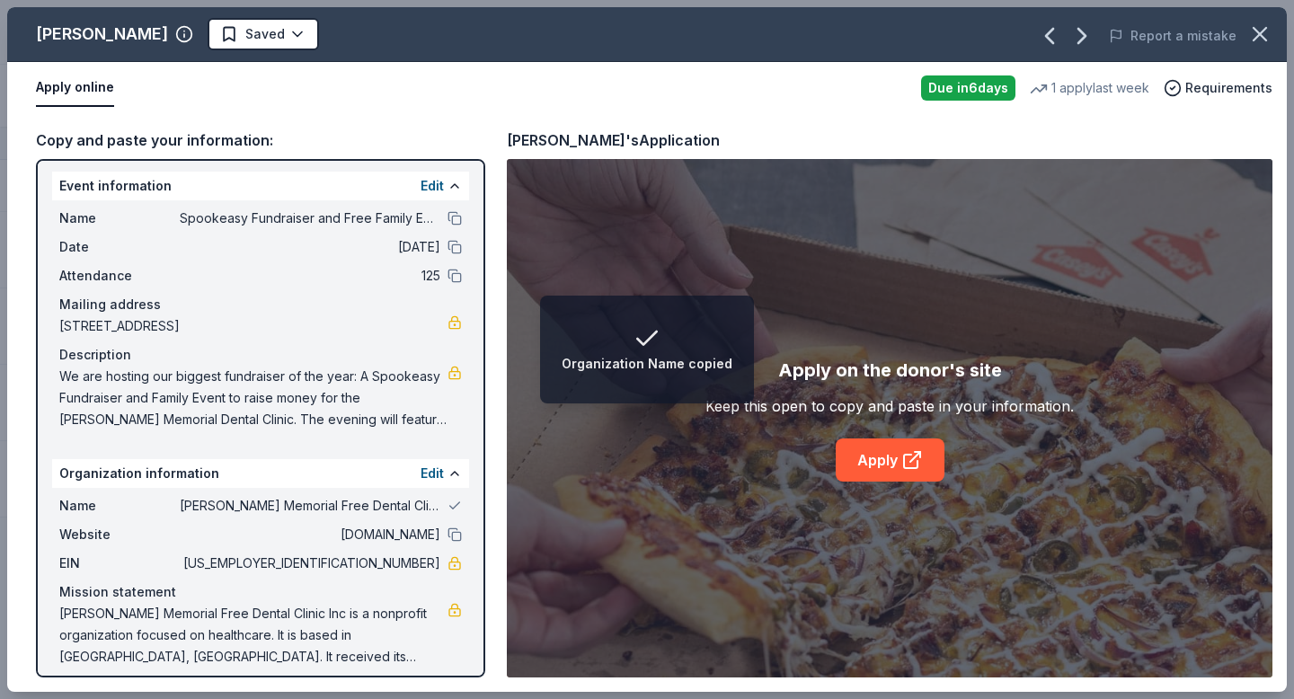
click at [338, 513] on span "[PERSON_NAME] Memorial Free Dental Clinic Inc" at bounding box center [310, 506] width 261 height 22
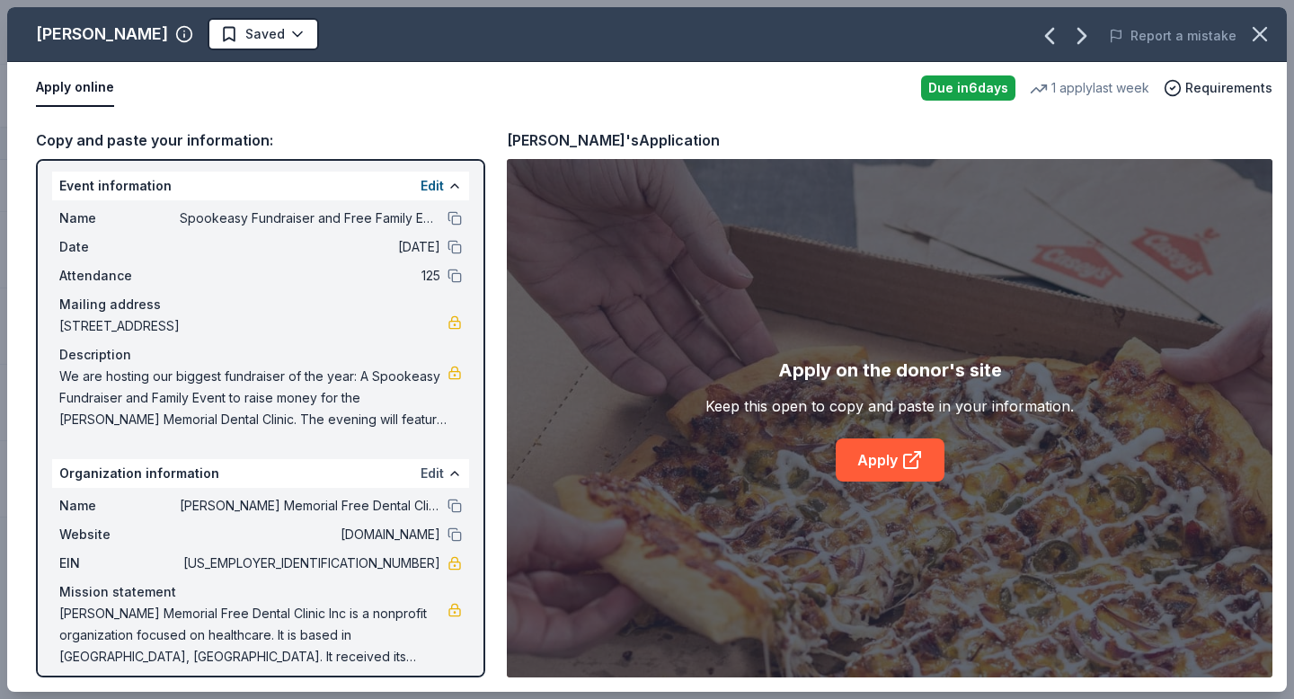
click at [420, 473] on button "Edit" at bounding box center [431, 474] width 23 height 22
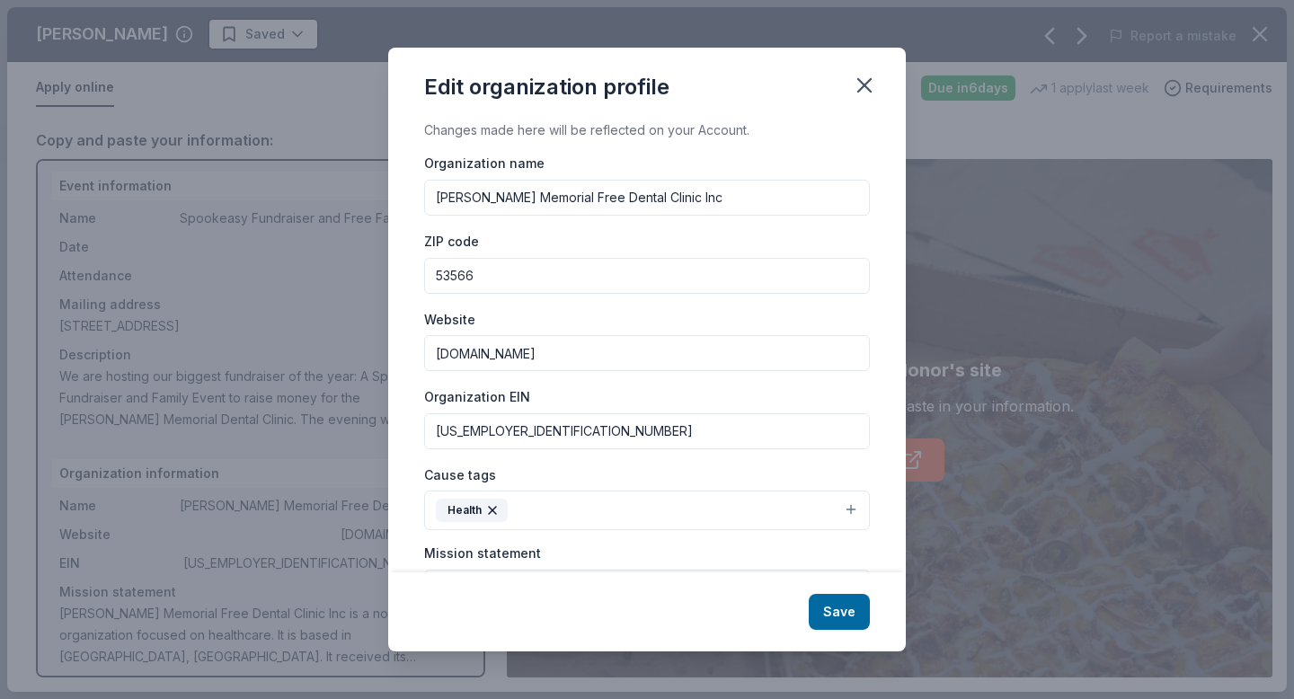
drag, startPoint x: 568, startPoint y: 197, endPoint x: 535, endPoint y: 199, distance: 32.5
click at [535, 199] on input "[PERSON_NAME] Memorial Free Dental Clinic Inc" at bounding box center [647, 198] width 446 height 36
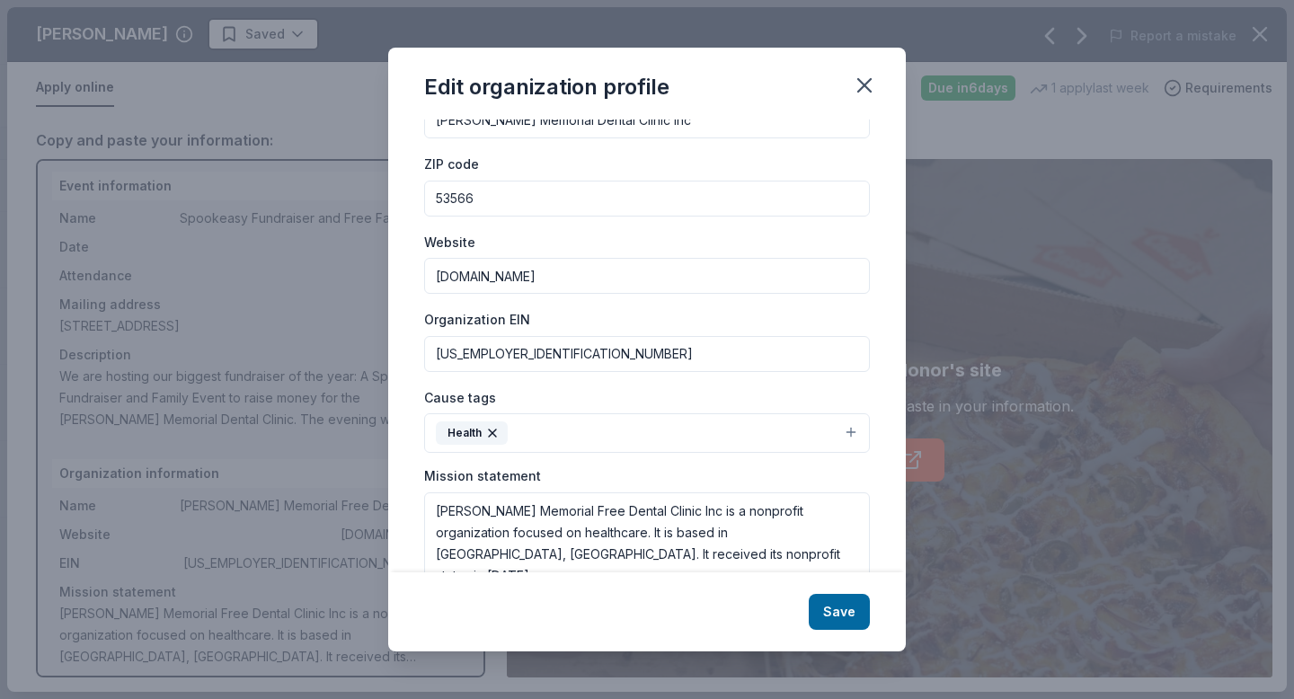
scroll to position [150, 0]
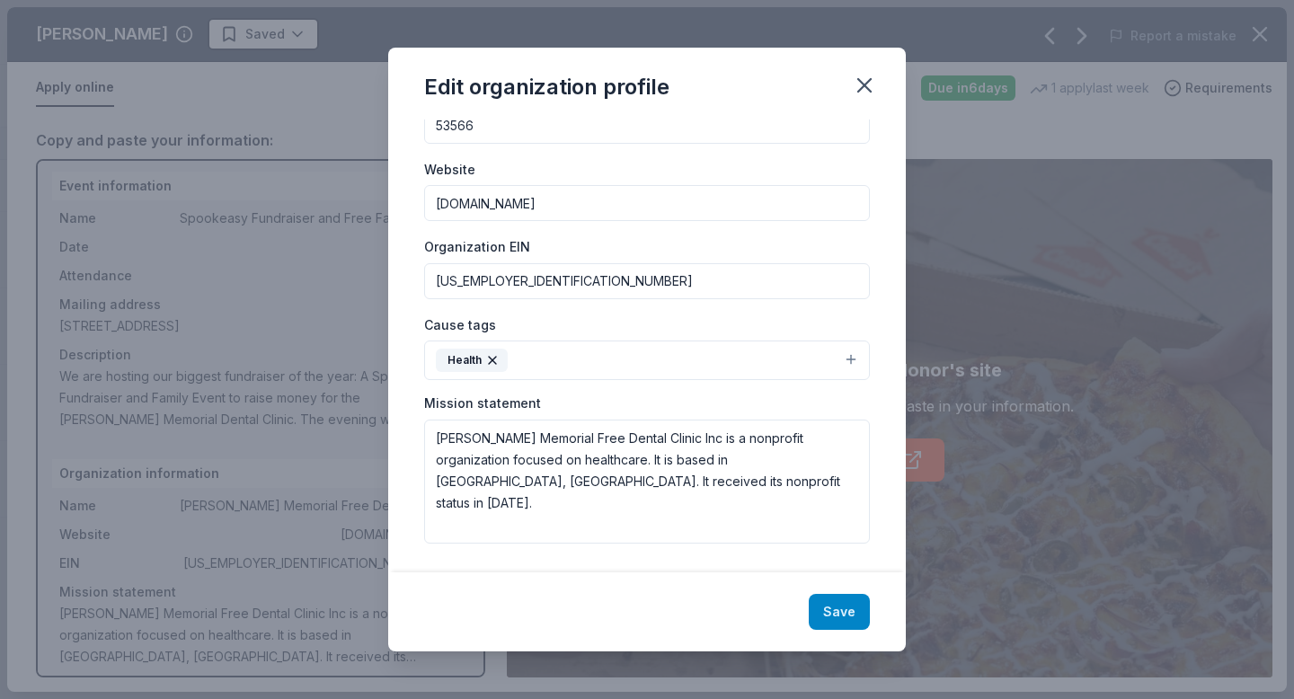
type input "[PERSON_NAME] Memorial Dental Clinic Inc"
click at [826, 610] on button "Save" at bounding box center [838, 612] width 61 height 36
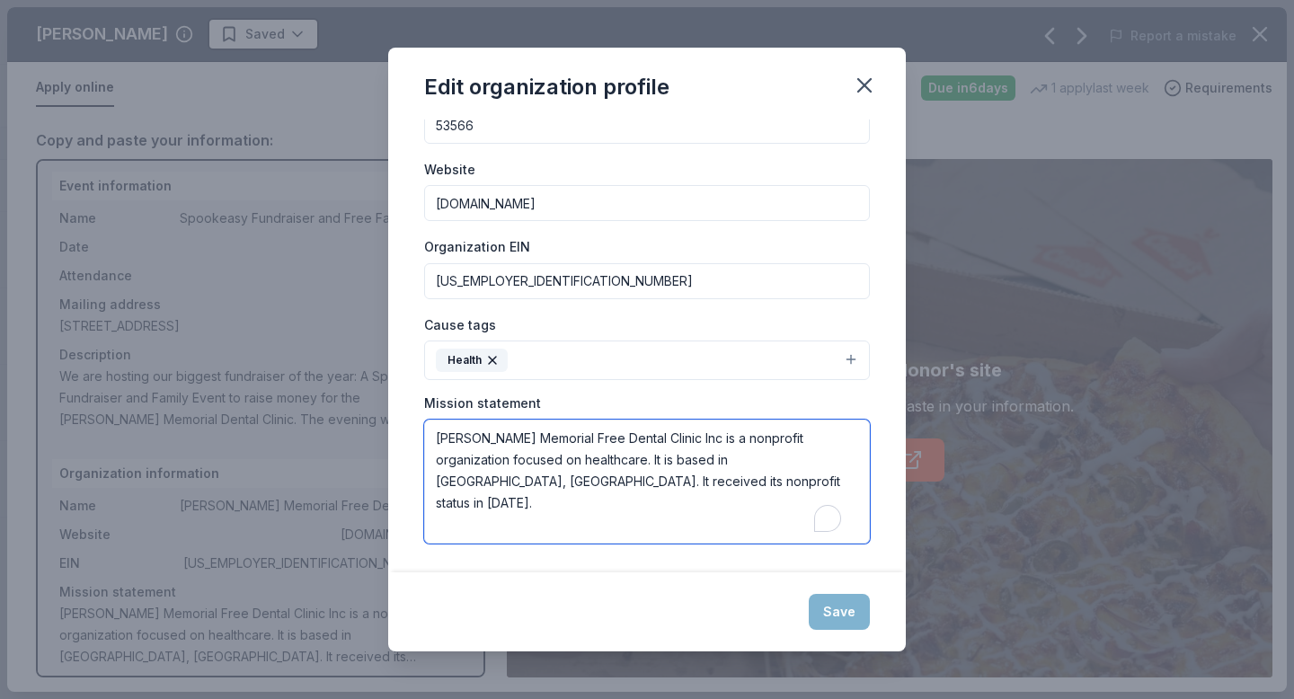
click at [577, 504] on textarea "[PERSON_NAME] Memorial Free Dental Clinic Inc is a nonprofit organization focus…" at bounding box center [647, 482] width 446 height 124
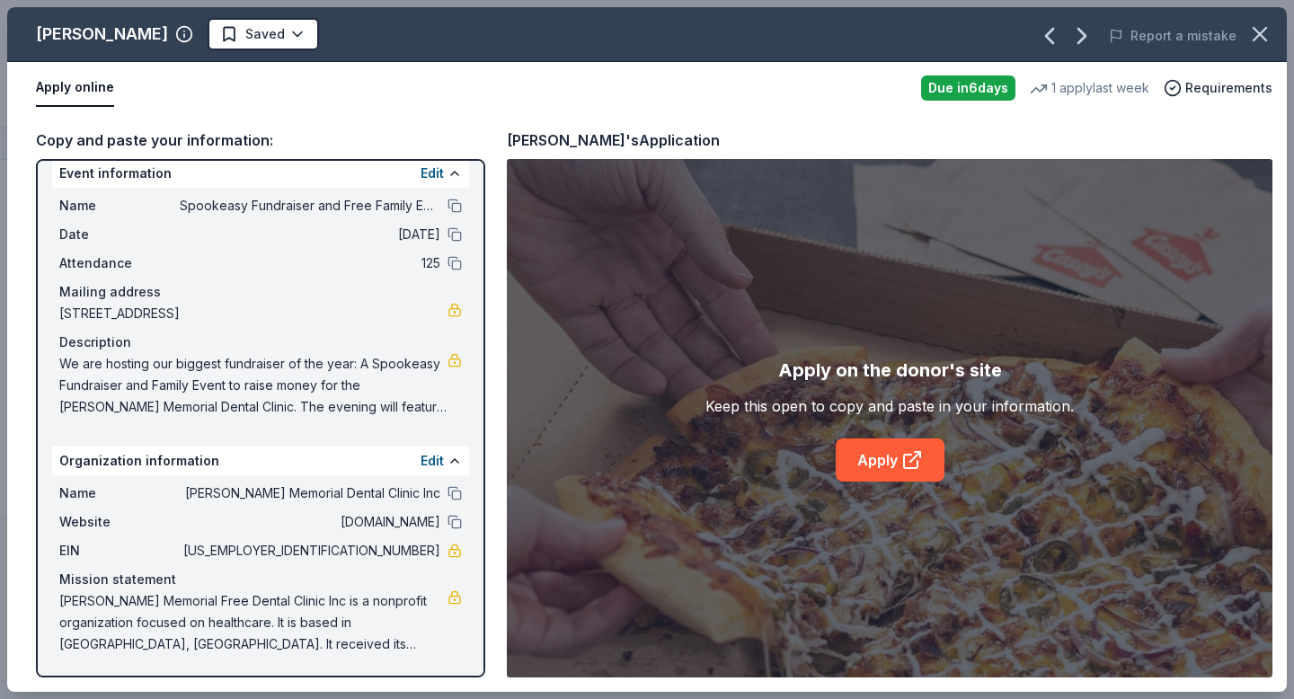
scroll to position [17, 0]
click at [420, 463] on button "Edit" at bounding box center [431, 460] width 23 height 22
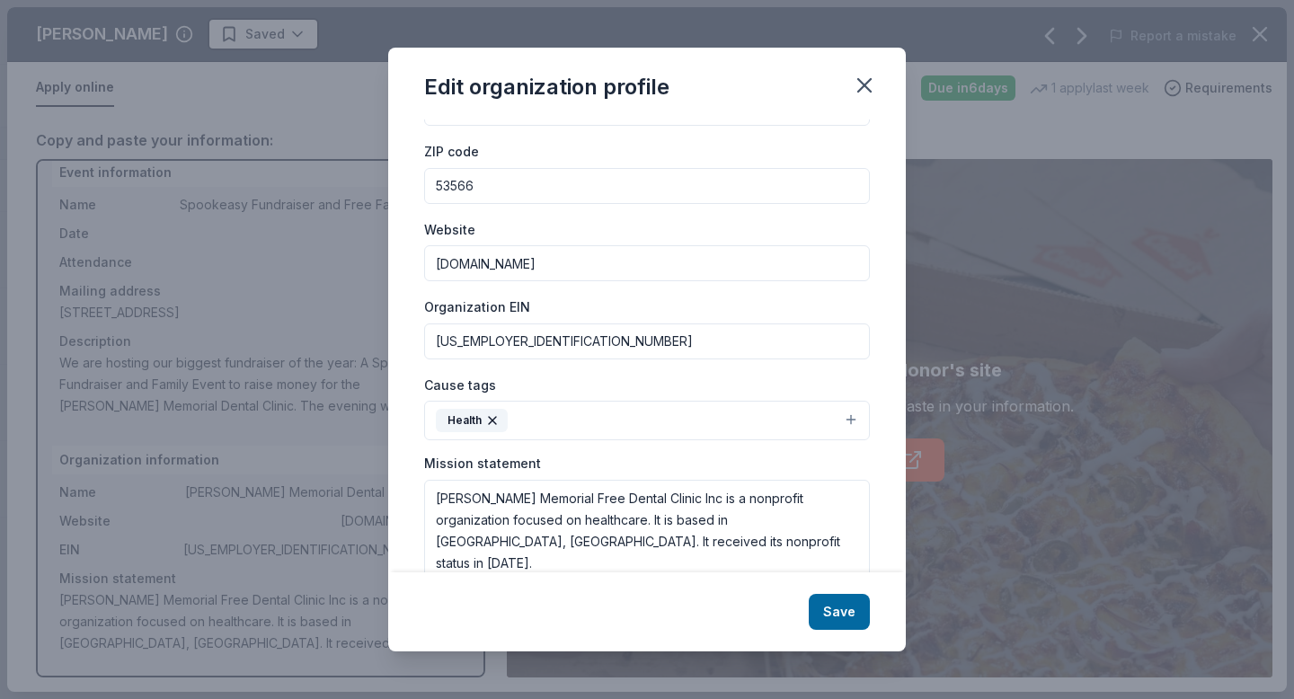
scroll to position [150, 0]
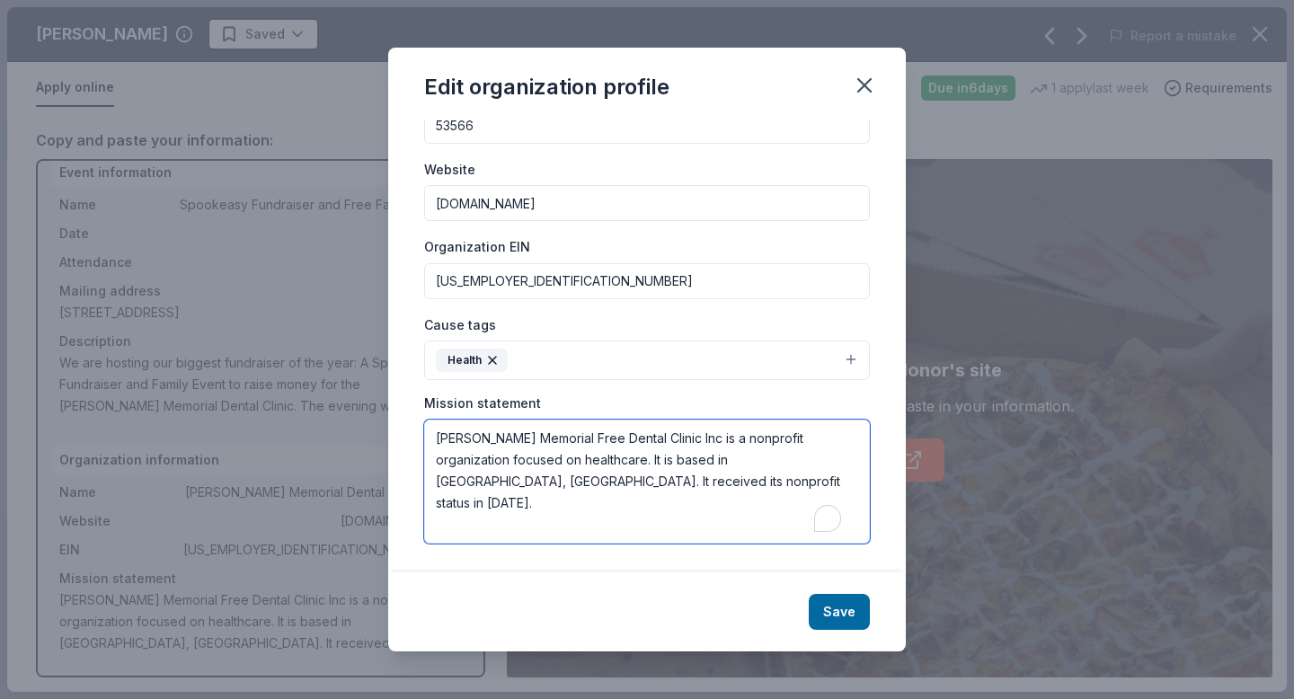
drag, startPoint x: 572, startPoint y: 504, endPoint x: 361, endPoint y: 441, distance: 220.3
click at [361, 441] on div "Edit organization profile Changes made here will be reflected on your Account. …" at bounding box center [647, 349] width 1294 height 699
paste textarea "Our Mission is to provide dental care to those in need with a focus on the unin…"
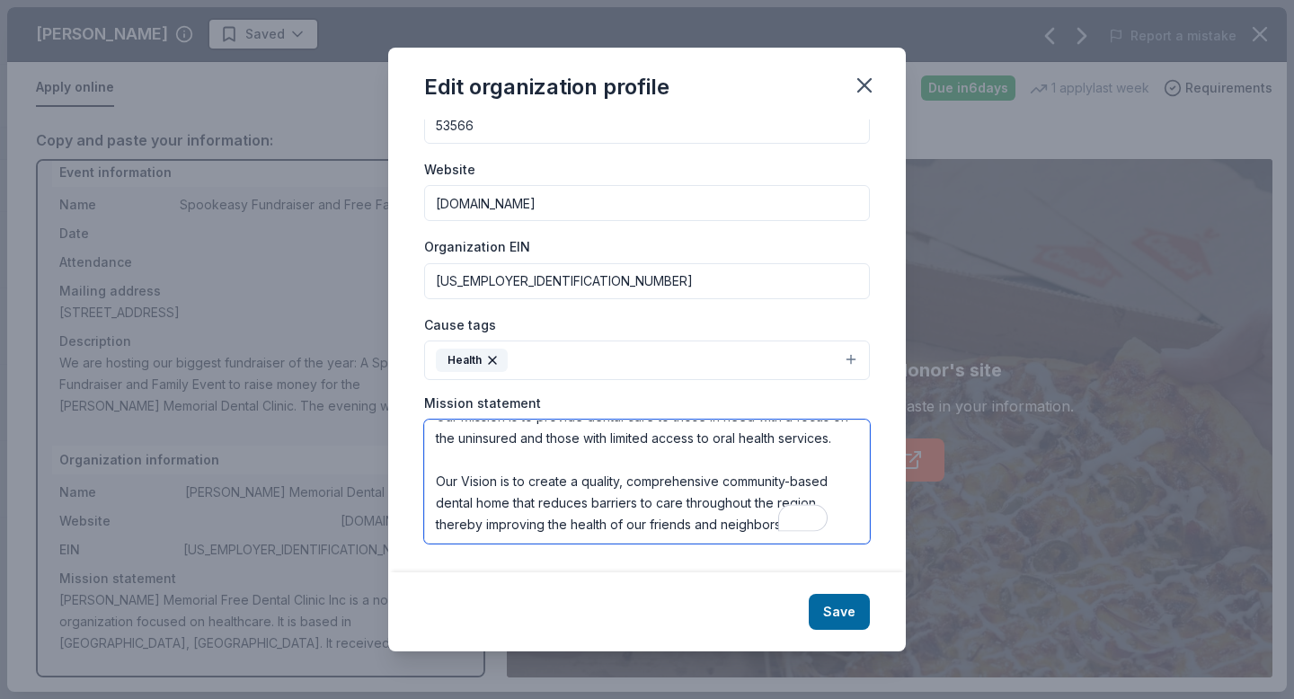
scroll to position [32, 0]
click at [602, 482] on textarea "Our Mission is to provide dental care to those in need with a focus on the unin…" at bounding box center [647, 482] width 446 height 124
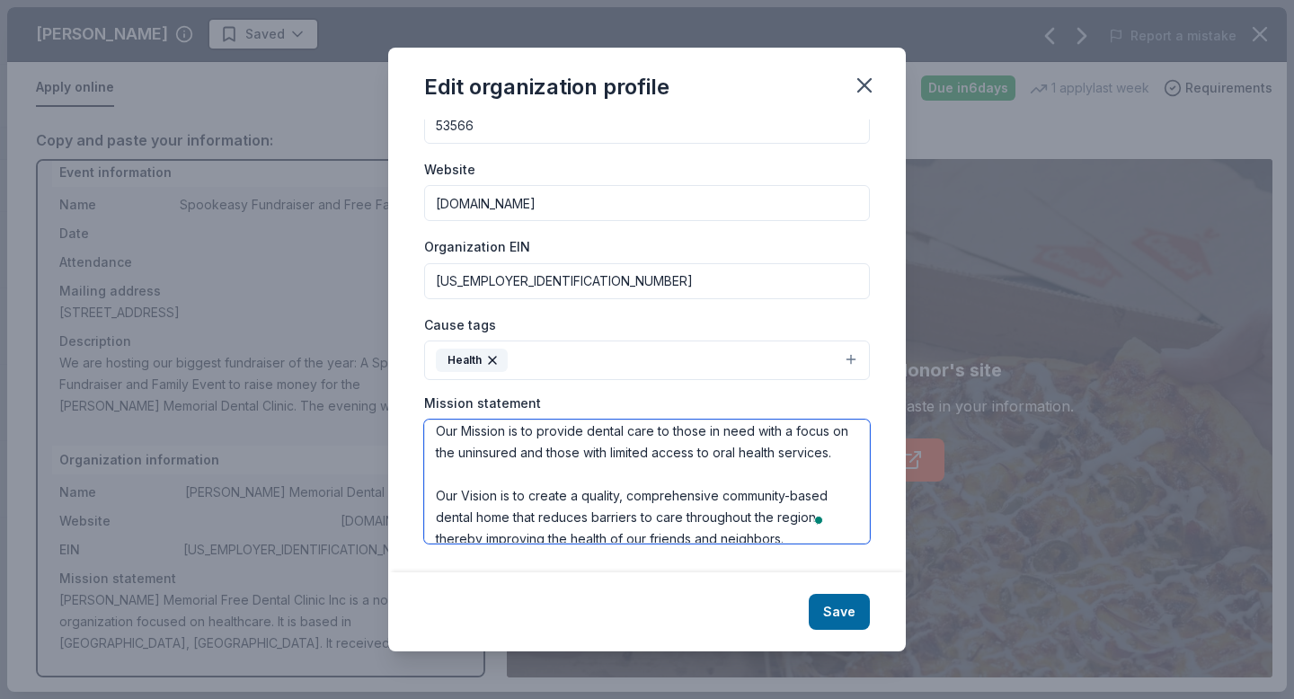
scroll to position [8, 0]
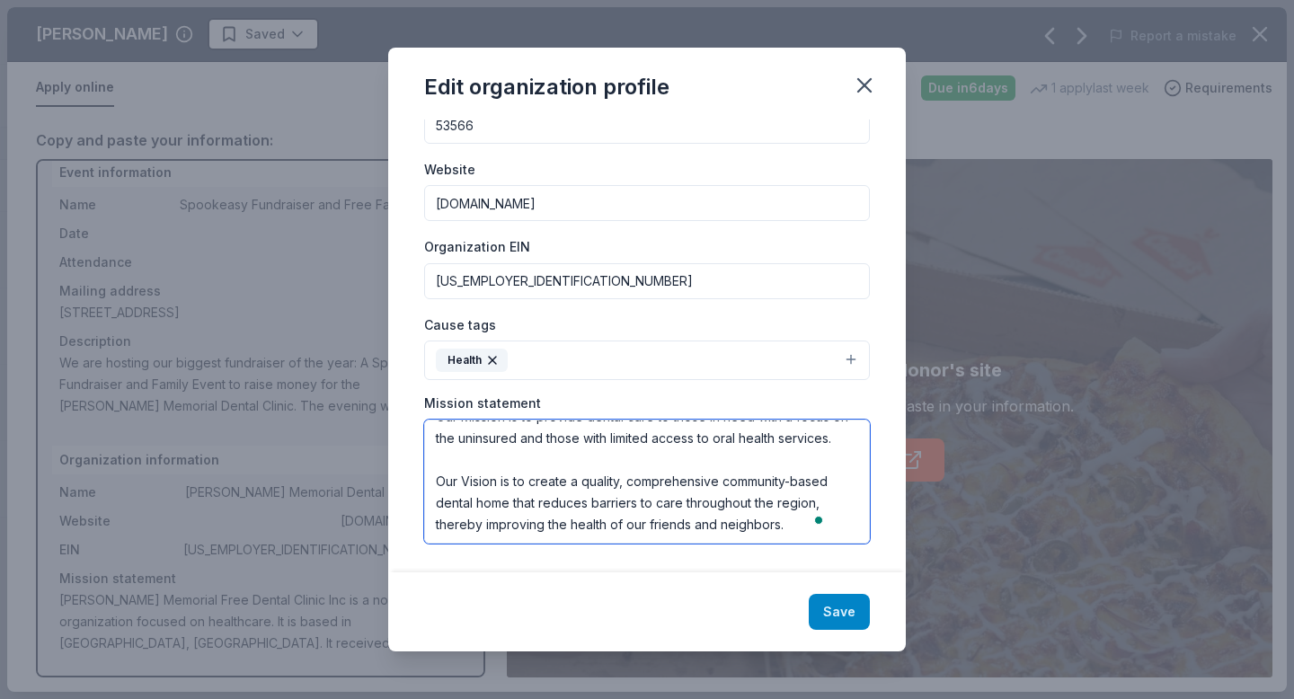
type textarea "Our Mission is to provide dental care to those in need with a focus on the unin…"
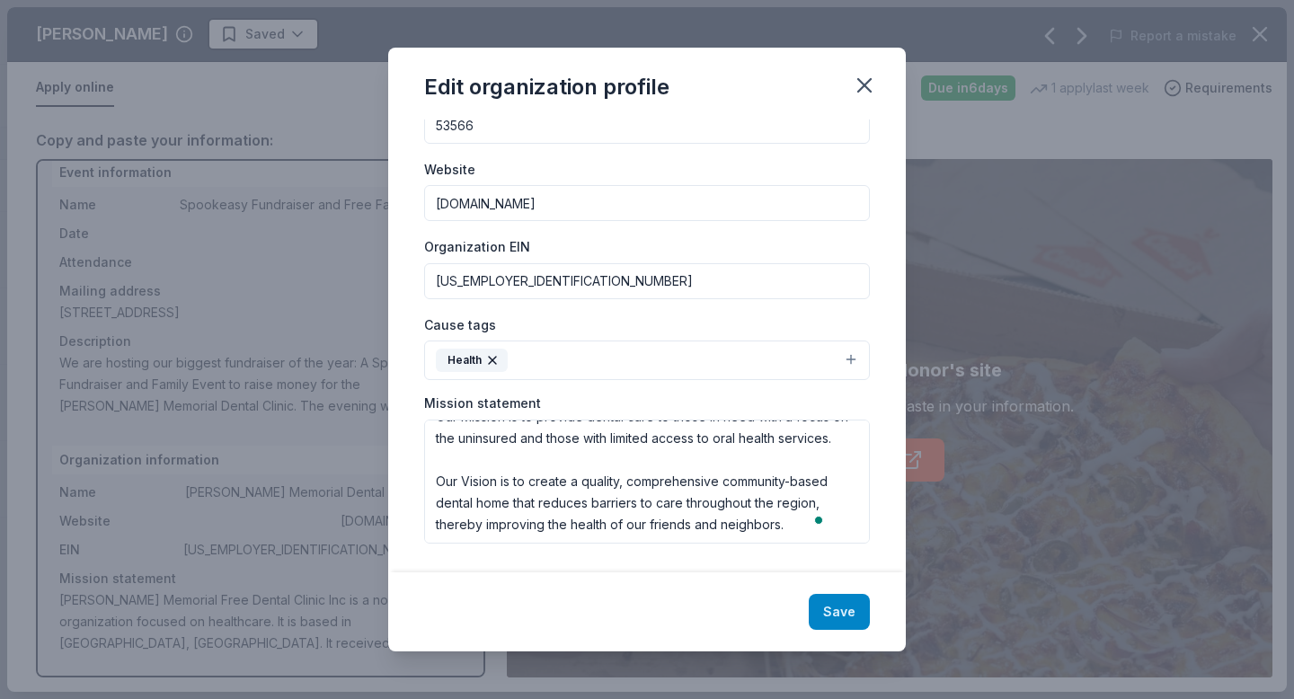
click at [846, 622] on button "Save" at bounding box center [838, 612] width 61 height 36
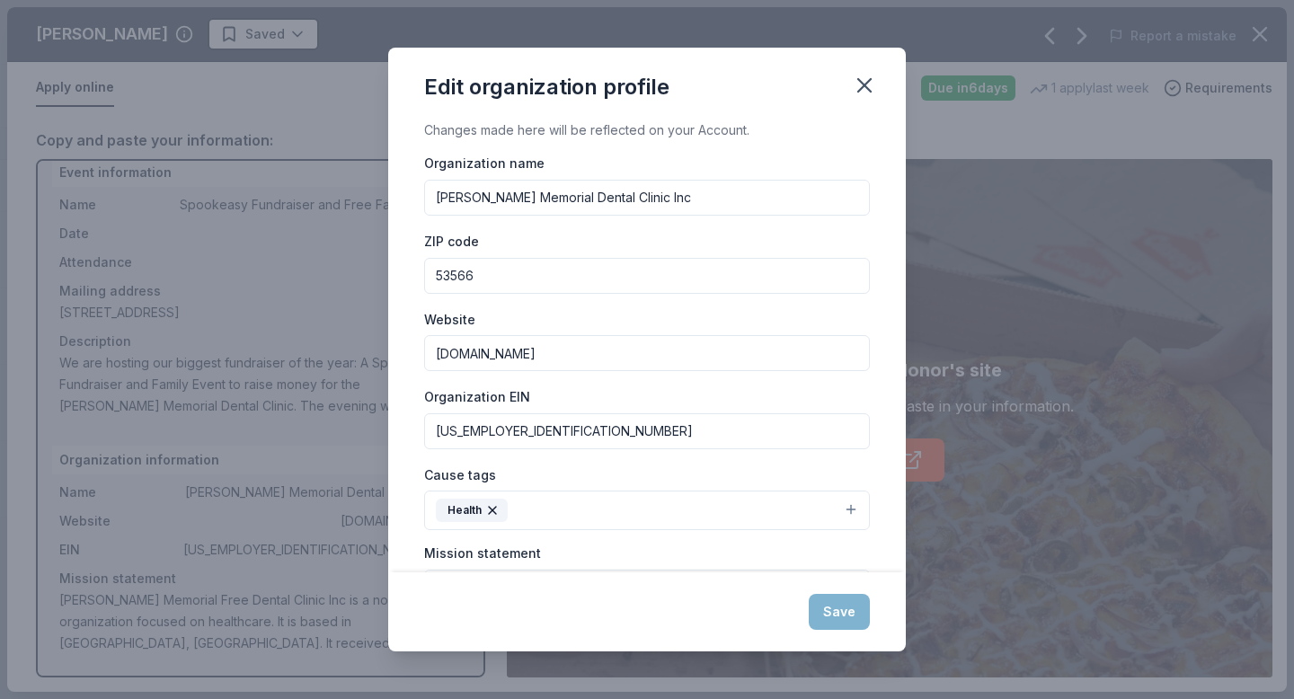
click at [826, 618] on div "Save" at bounding box center [646, 611] width 517 height 79
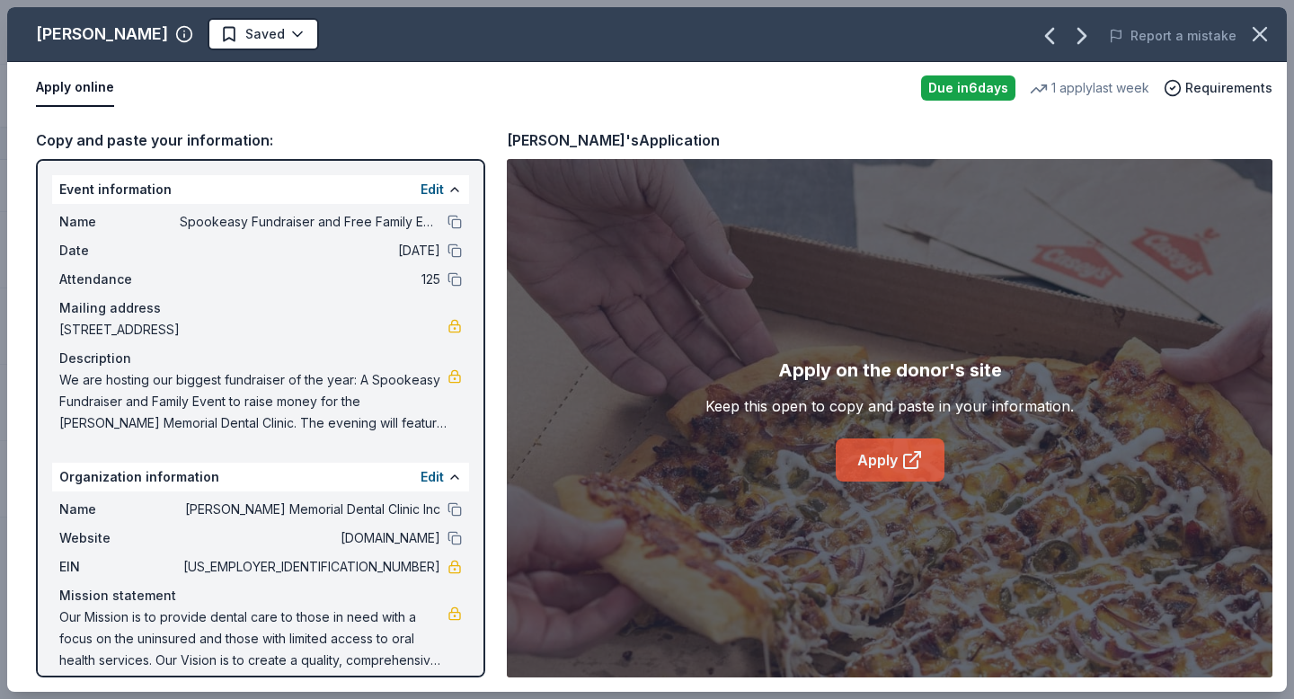
click at [907, 459] on icon at bounding box center [912, 460] width 22 height 22
drag, startPoint x: 425, startPoint y: 571, endPoint x: 356, endPoint y: 570, distance: 69.2
click at [359, 567] on span "[US_EMPLOYER_IDENTIFICATION_NUMBER]" at bounding box center [310, 567] width 261 height 22
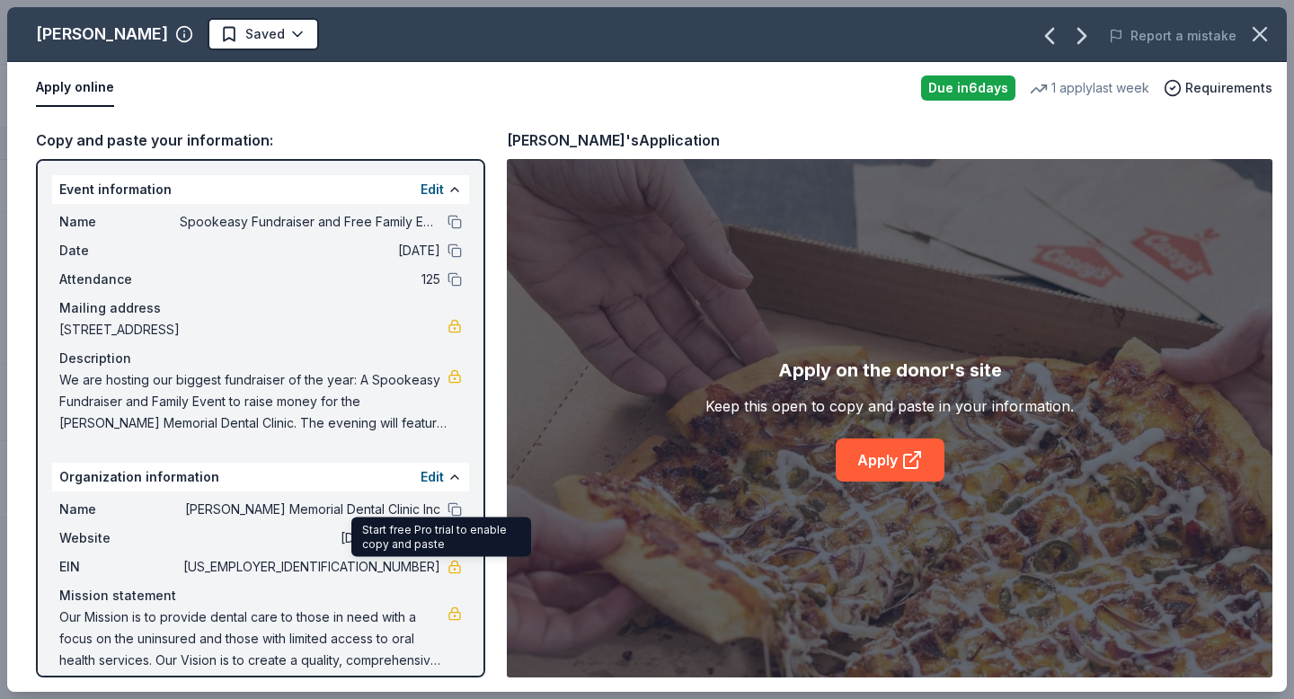
drag, startPoint x: 352, startPoint y: 570, endPoint x: 446, endPoint y: 569, distance: 94.3
click at [446, 569] on div "EIN [US_EMPLOYER_IDENTIFICATION_NUMBER]" at bounding box center [260, 567] width 402 height 22
click at [420, 476] on button "Edit" at bounding box center [431, 477] width 23 height 22
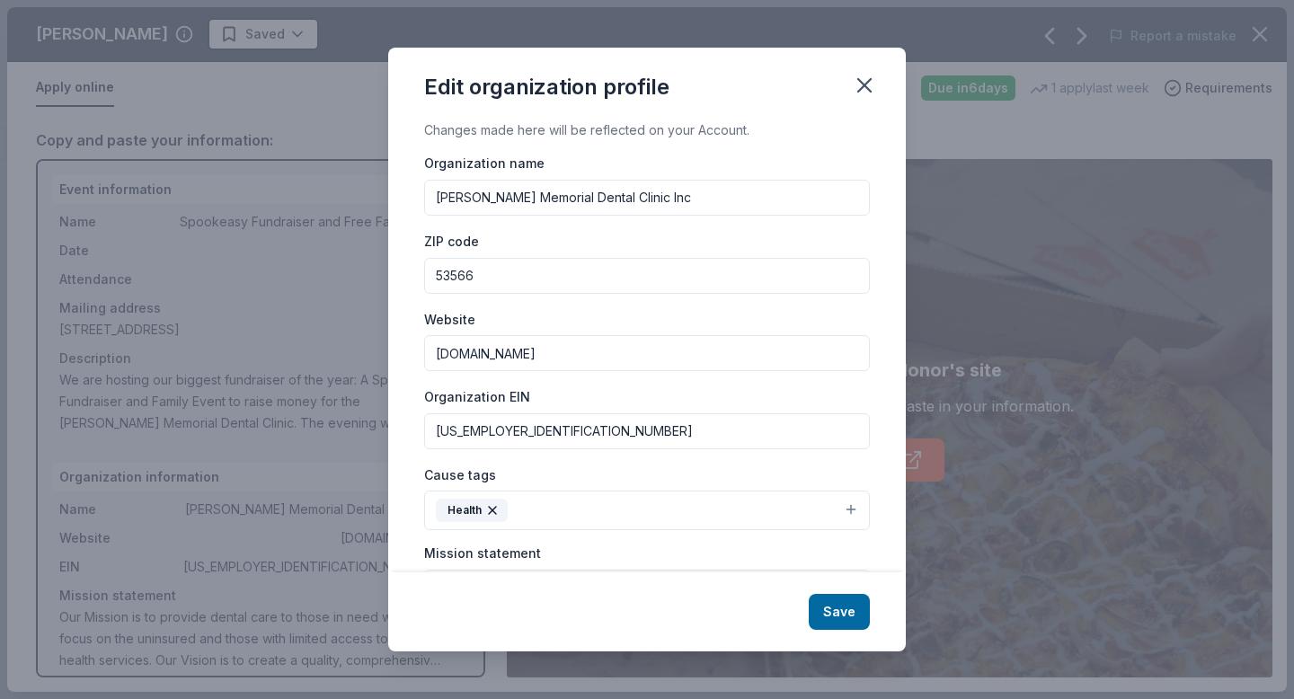
drag, startPoint x: 524, startPoint y: 433, endPoint x: 384, endPoint y: 433, distance: 139.2
click at [384, 433] on div "Edit organization profile Changes made here will be reflected on your Account. …" at bounding box center [647, 349] width 1294 height 699
click at [870, 93] on icon "button" at bounding box center [864, 85] width 25 height 25
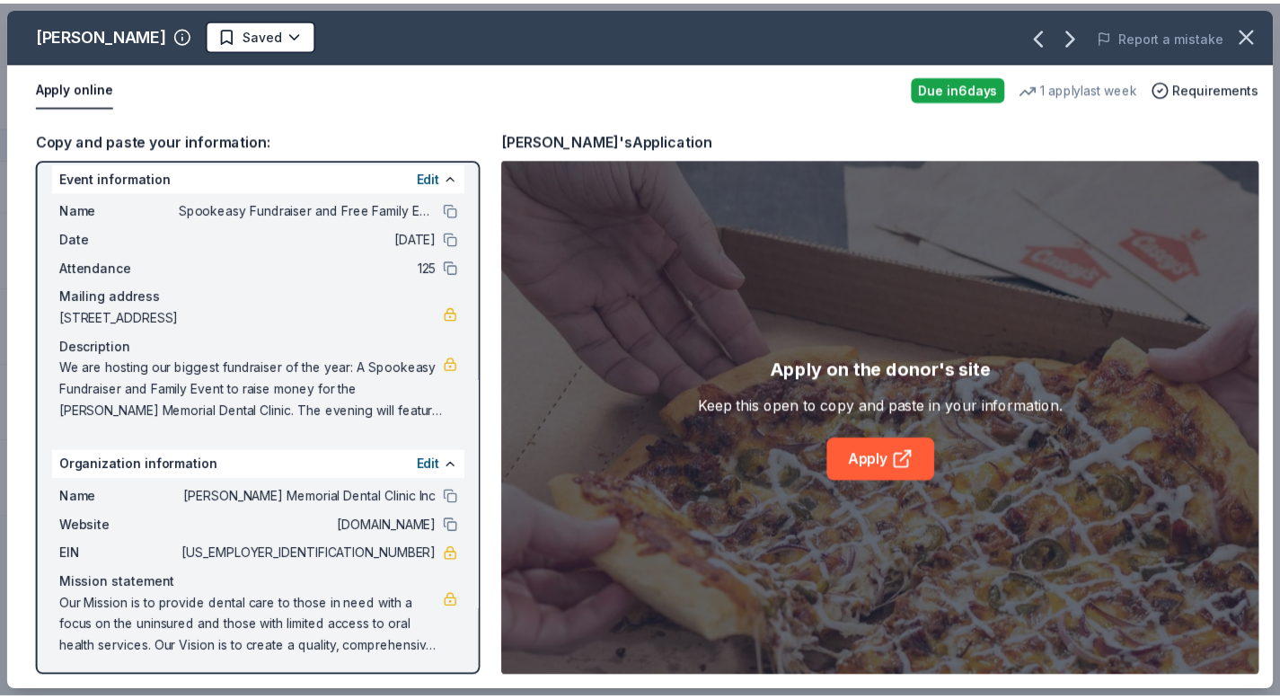
scroll to position [17, 0]
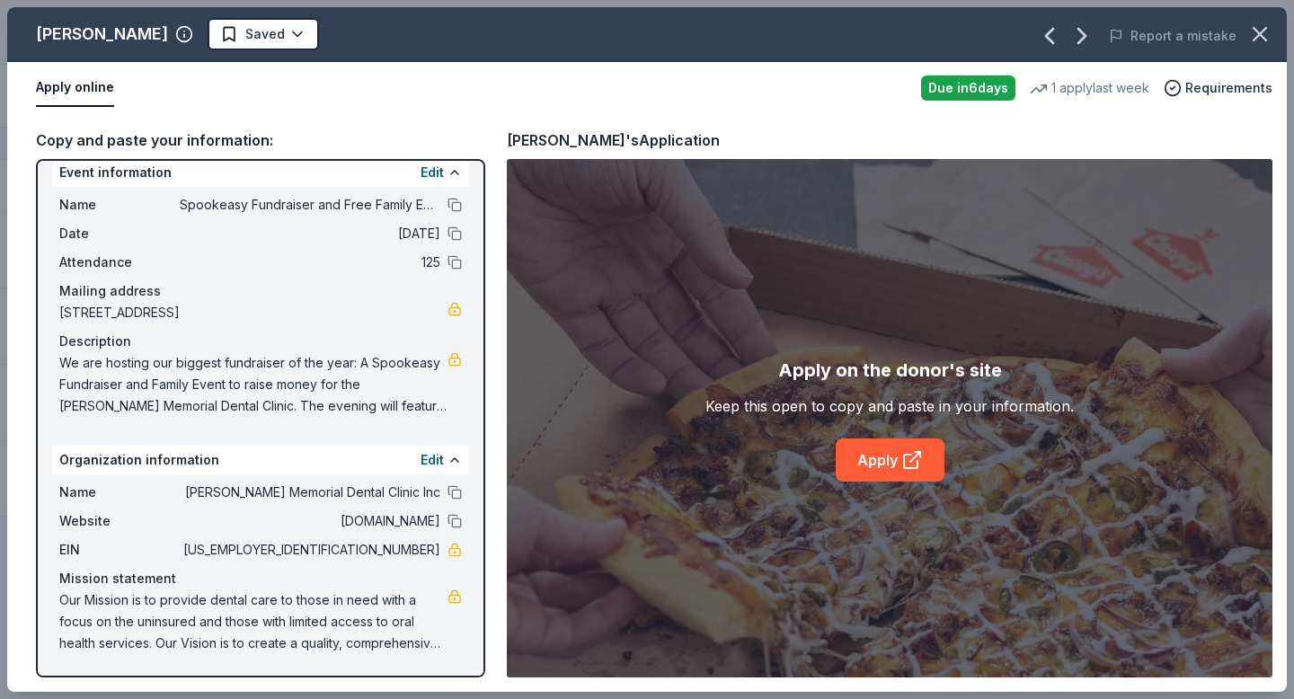
click at [90, 87] on button "Apply online" at bounding box center [75, 88] width 78 height 38
click at [1259, 42] on icon "button" at bounding box center [1259, 34] width 25 height 25
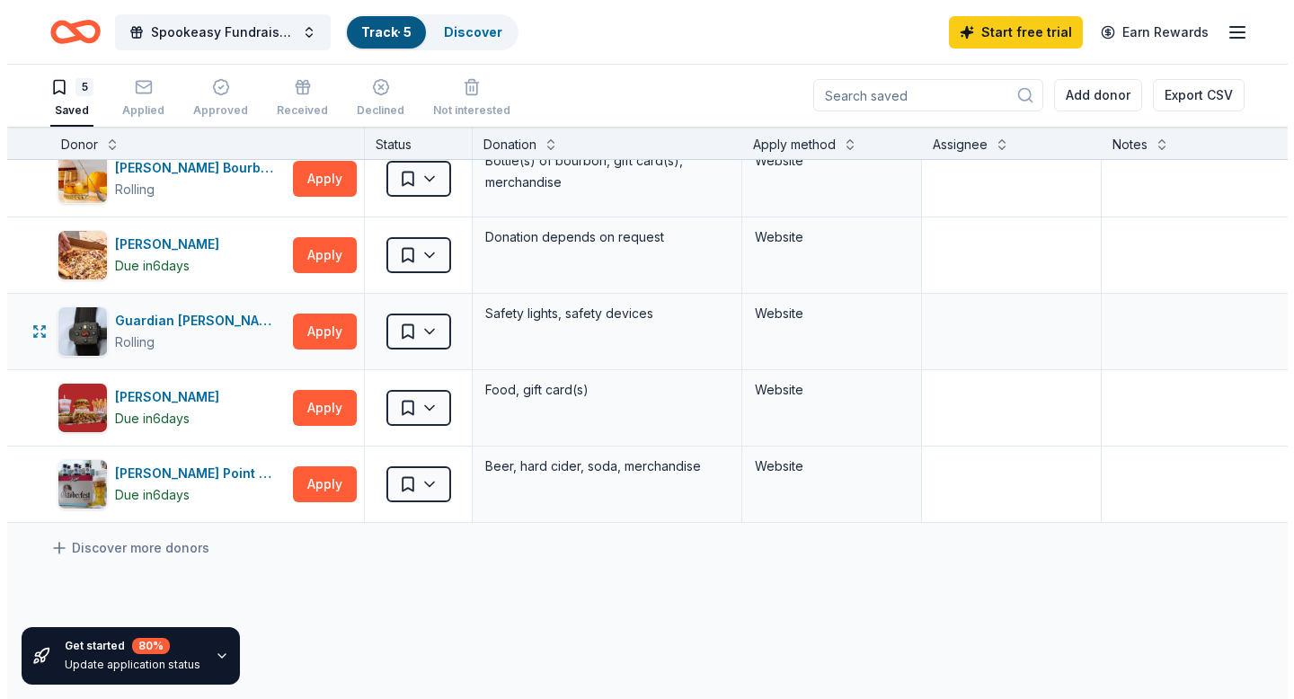
scroll to position [0, 0]
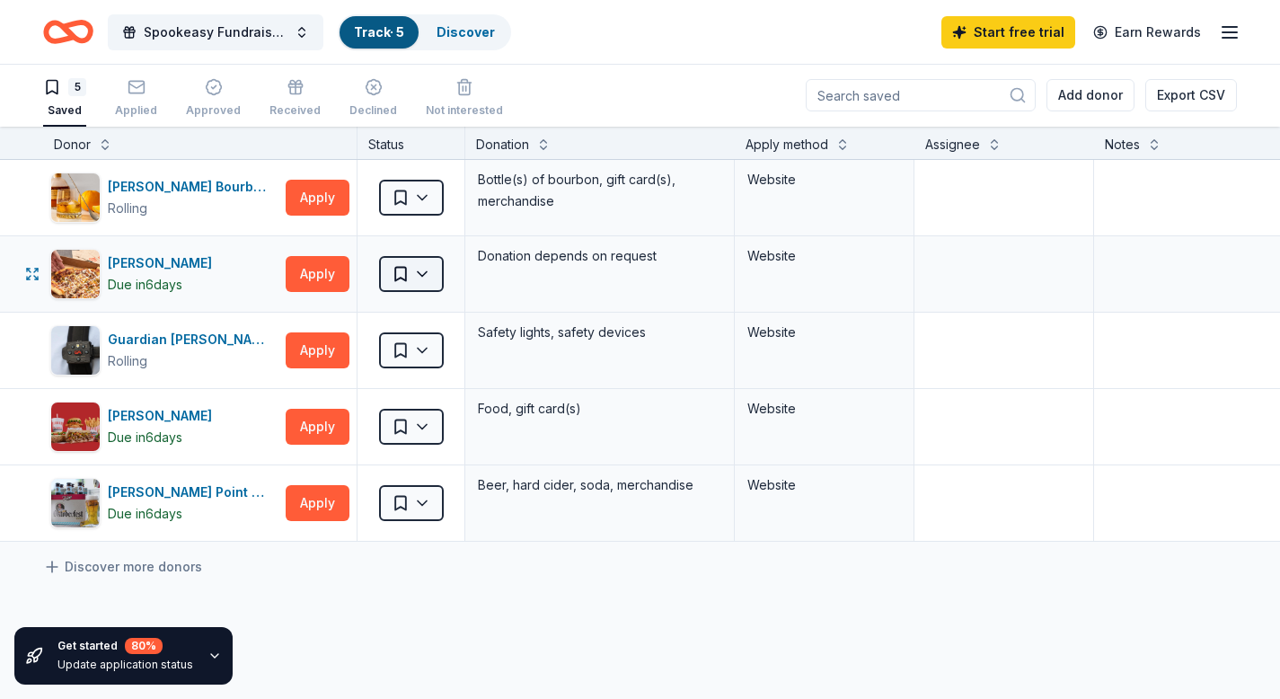
click at [397, 274] on html "Spookeasy Fundraiser and Free Family Event Track · 5 Discover Start free trial …" at bounding box center [640, 348] width 1280 height 699
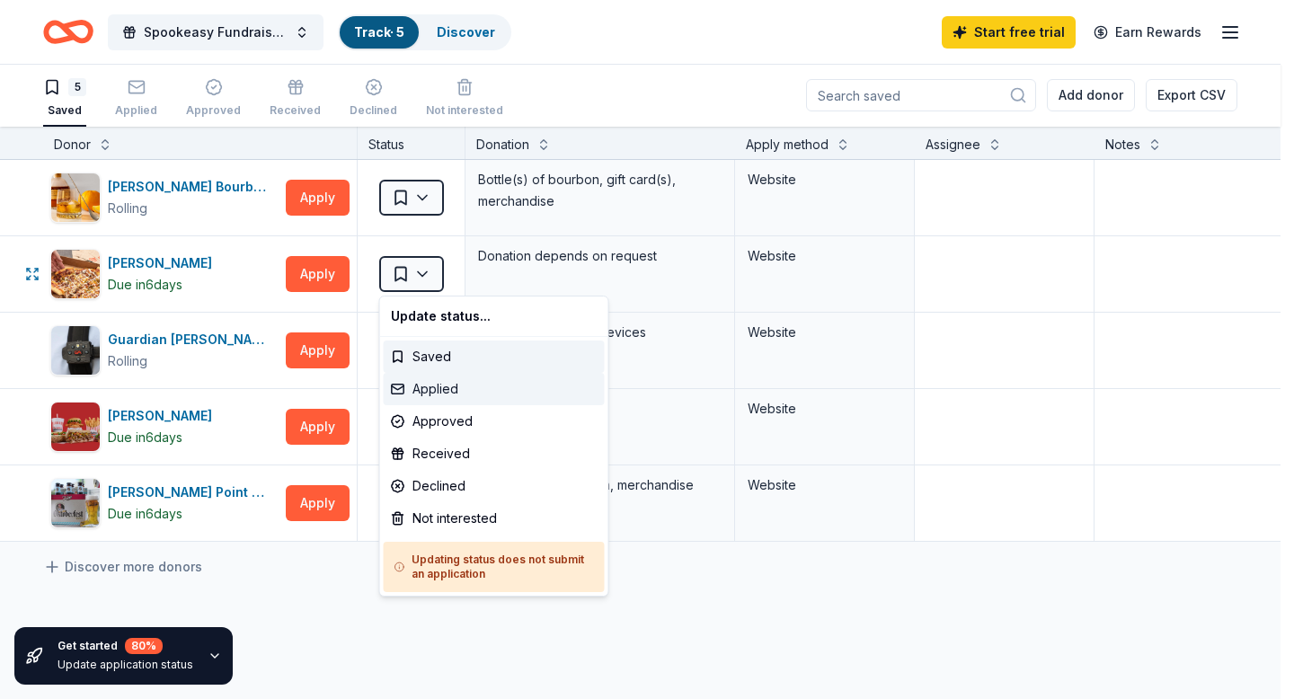
click at [467, 393] on div "Applied" at bounding box center [494, 389] width 221 height 32
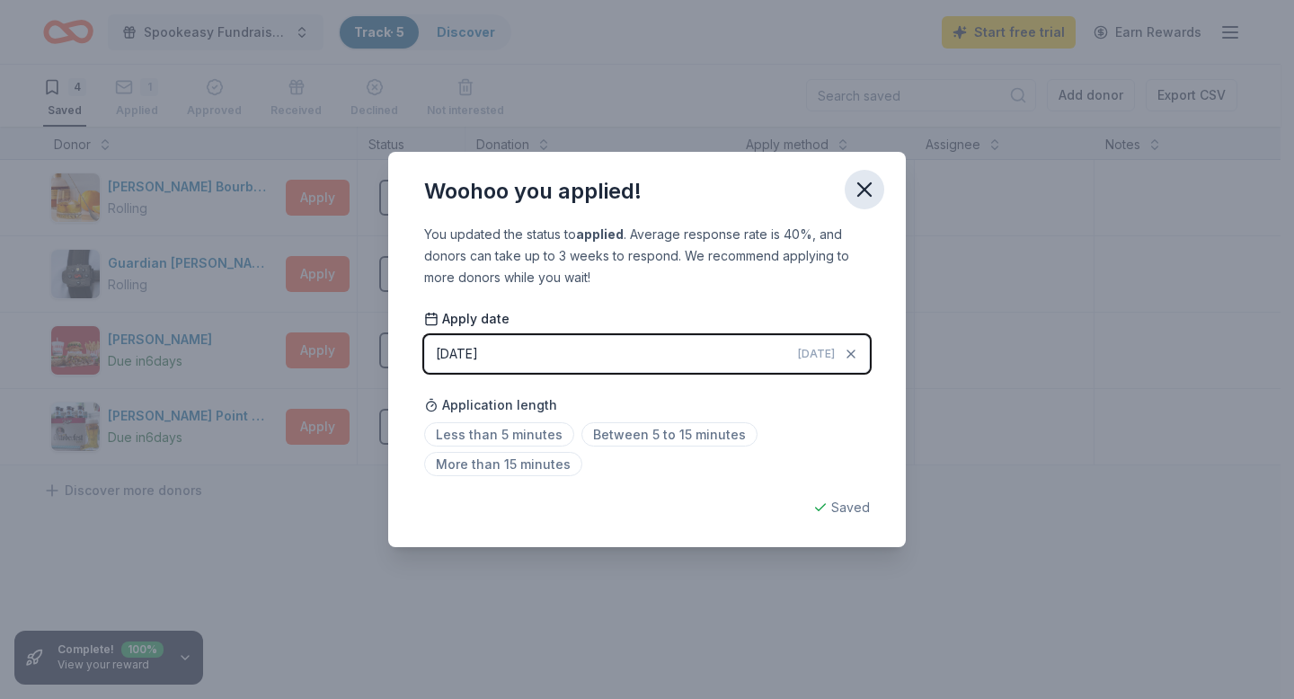
click at [865, 193] on icon "button" at bounding box center [864, 189] width 13 height 13
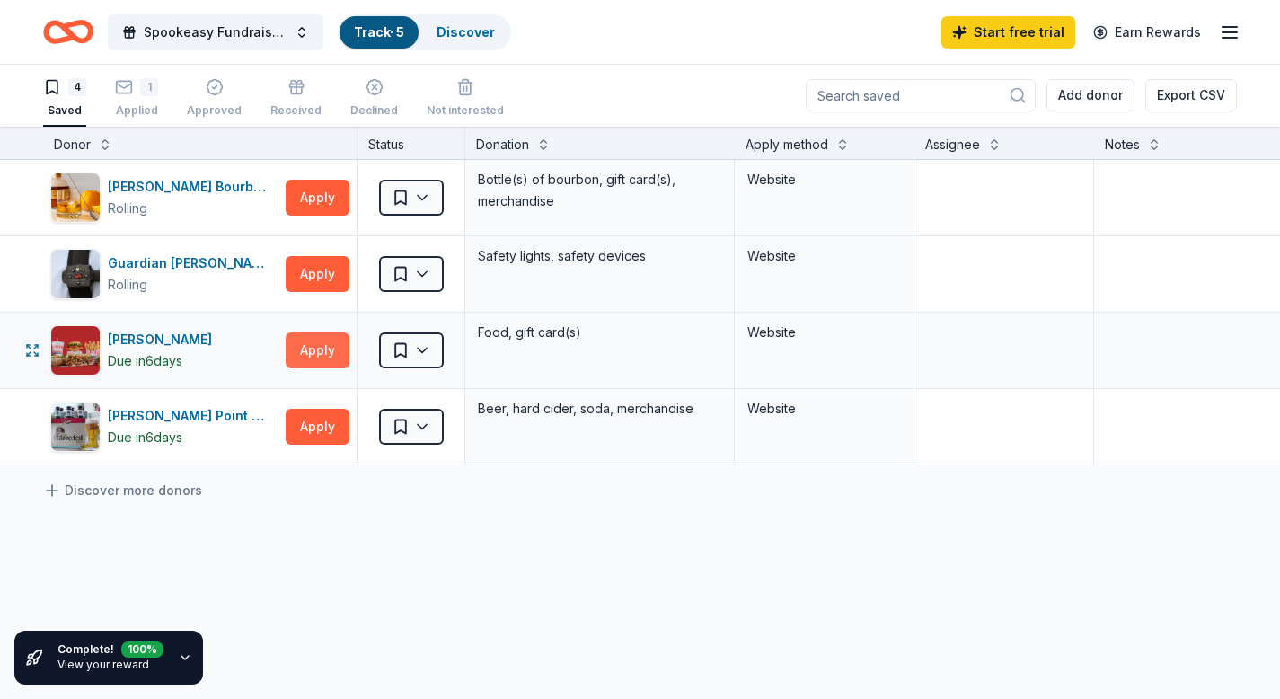
click at [303, 349] on button "Apply" at bounding box center [318, 350] width 64 height 36
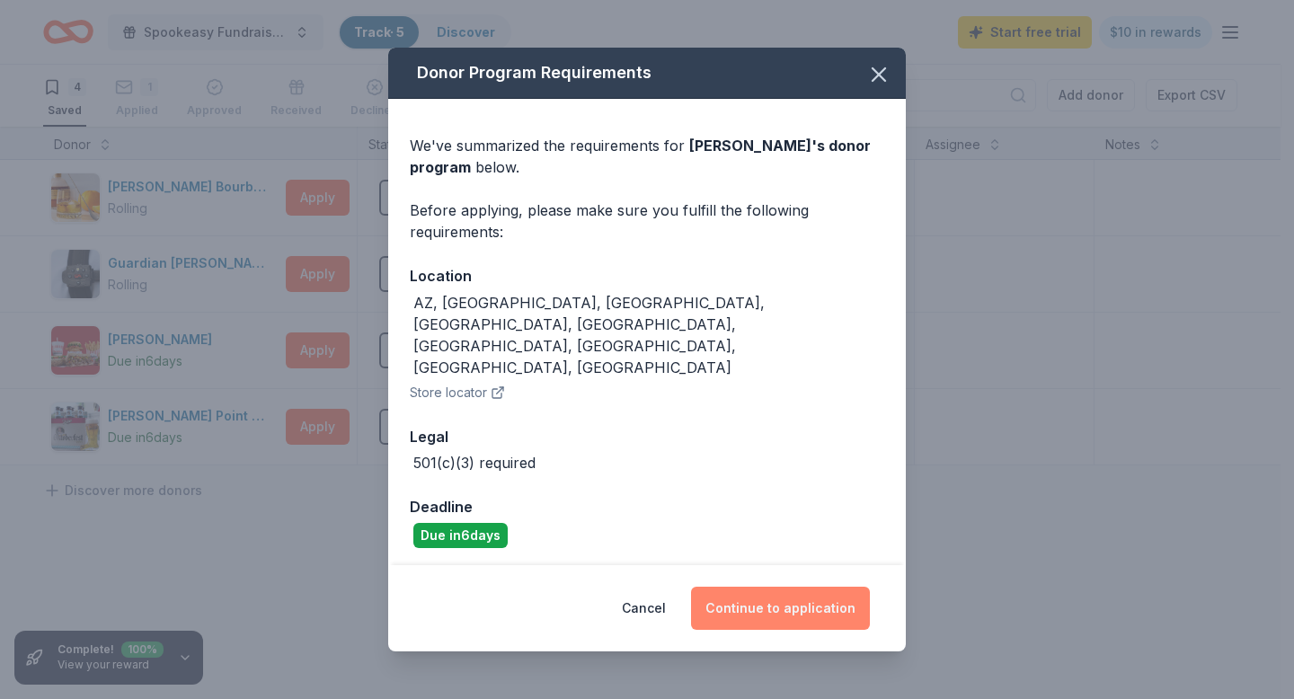
click at [763, 587] on button "Continue to application" at bounding box center [780, 608] width 179 height 43
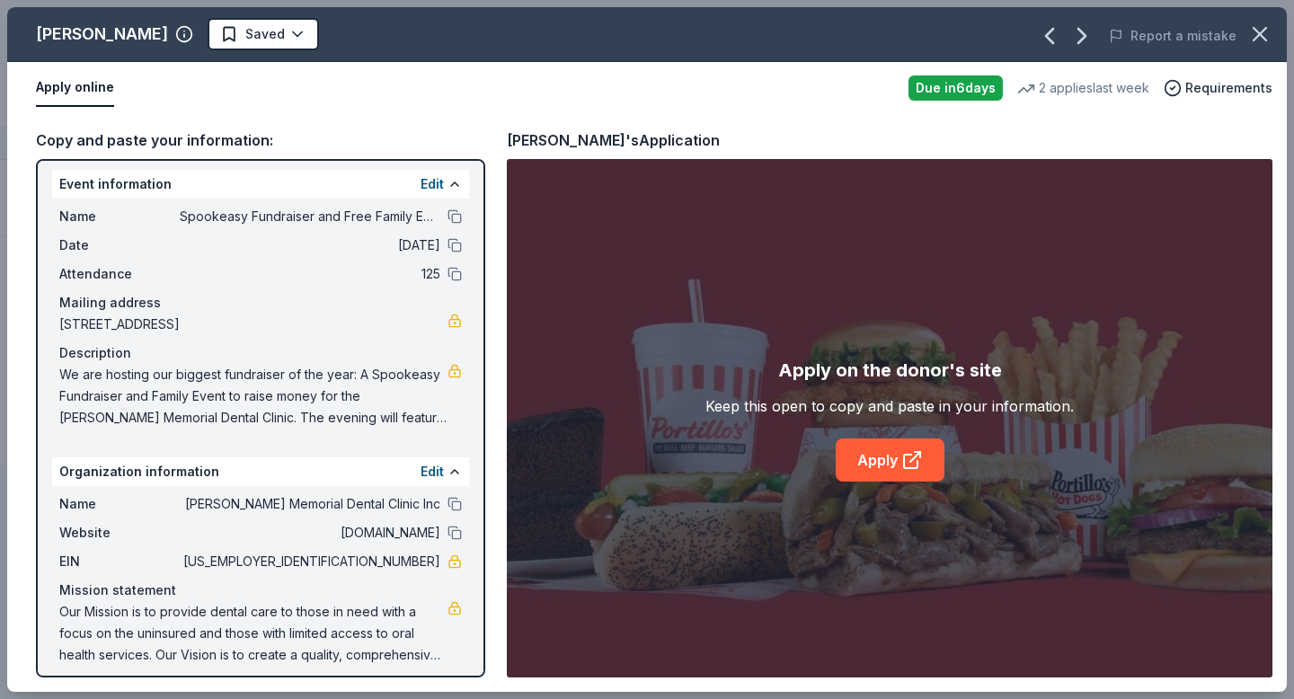
scroll to position [17, 0]
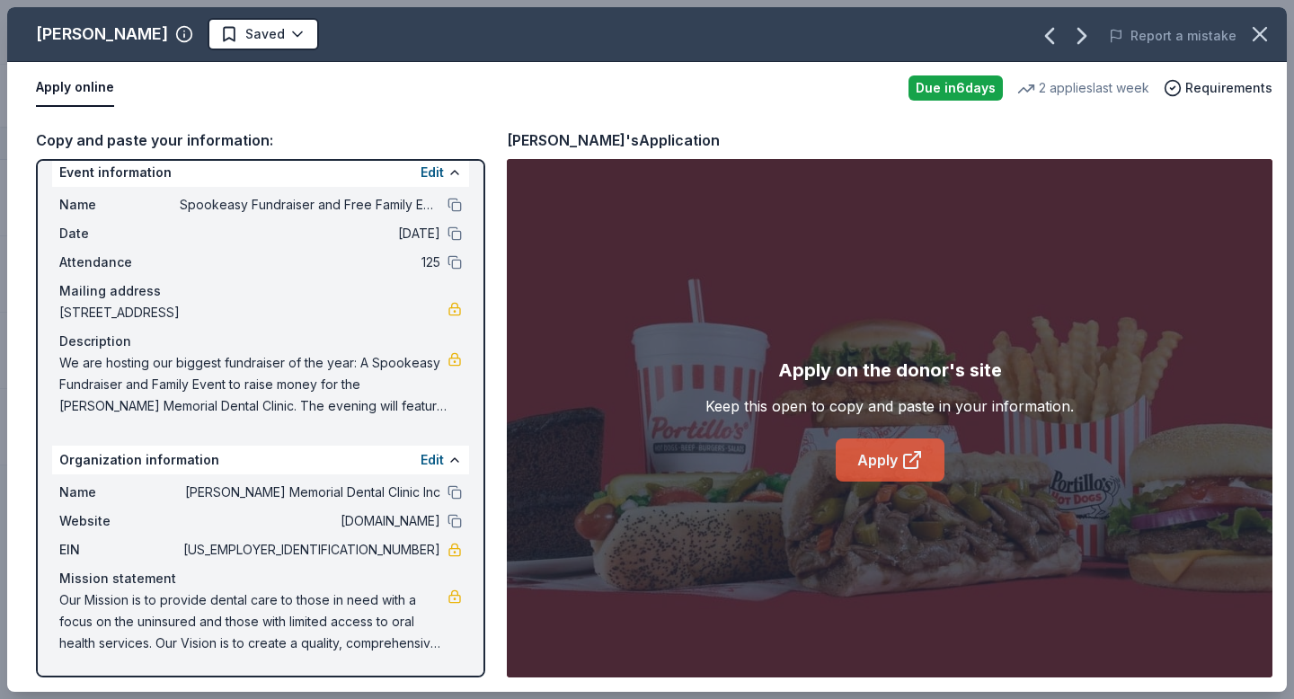
click at [897, 470] on link "Apply" at bounding box center [889, 459] width 109 height 43
click at [429, 465] on button "Edit" at bounding box center [431, 460] width 23 height 22
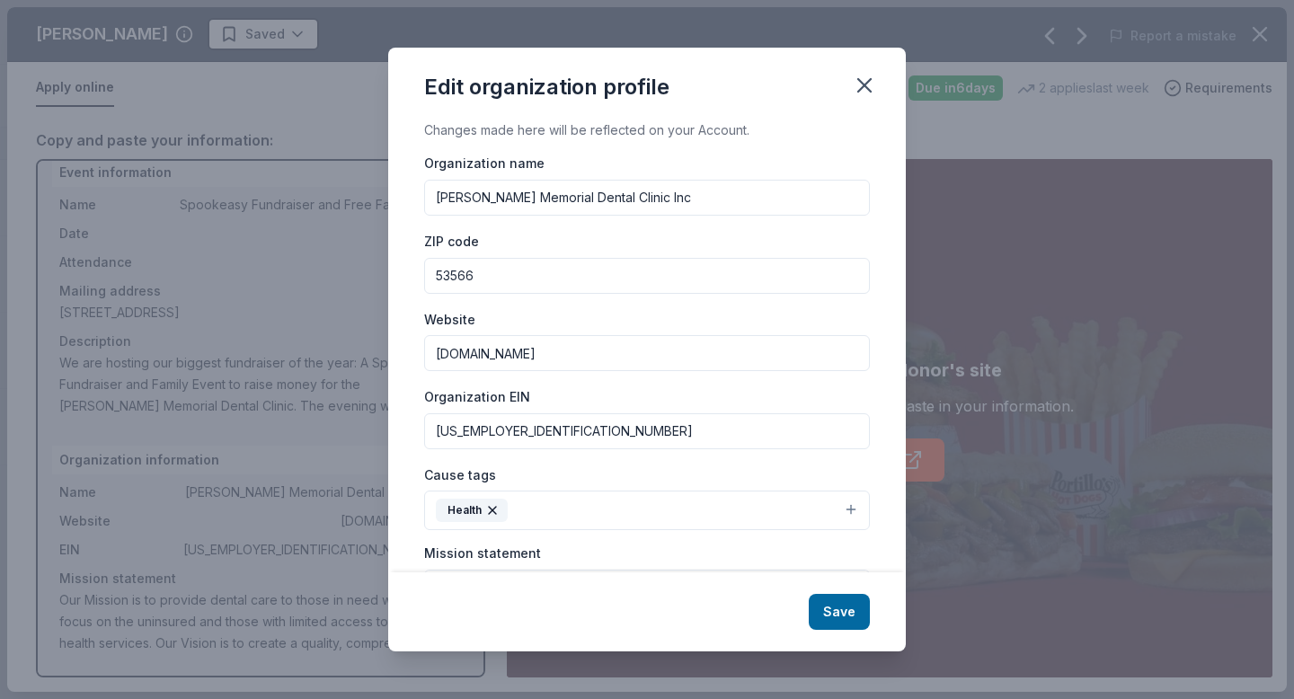
drag, startPoint x: 542, startPoint y: 434, endPoint x: 367, endPoint y: 428, distance: 175.3
click at [367, 428] on div "Edit organization profile Changes made here will be reflected on your Account. …" at bounding box center [647, 349] width 1294 height 699
click at [826, 608] on button "Save" at bounding box center [838, 612] width 61 height 36
click at [865, 97] on icon "button" at bounding box center [864, 85] width 25 height 25
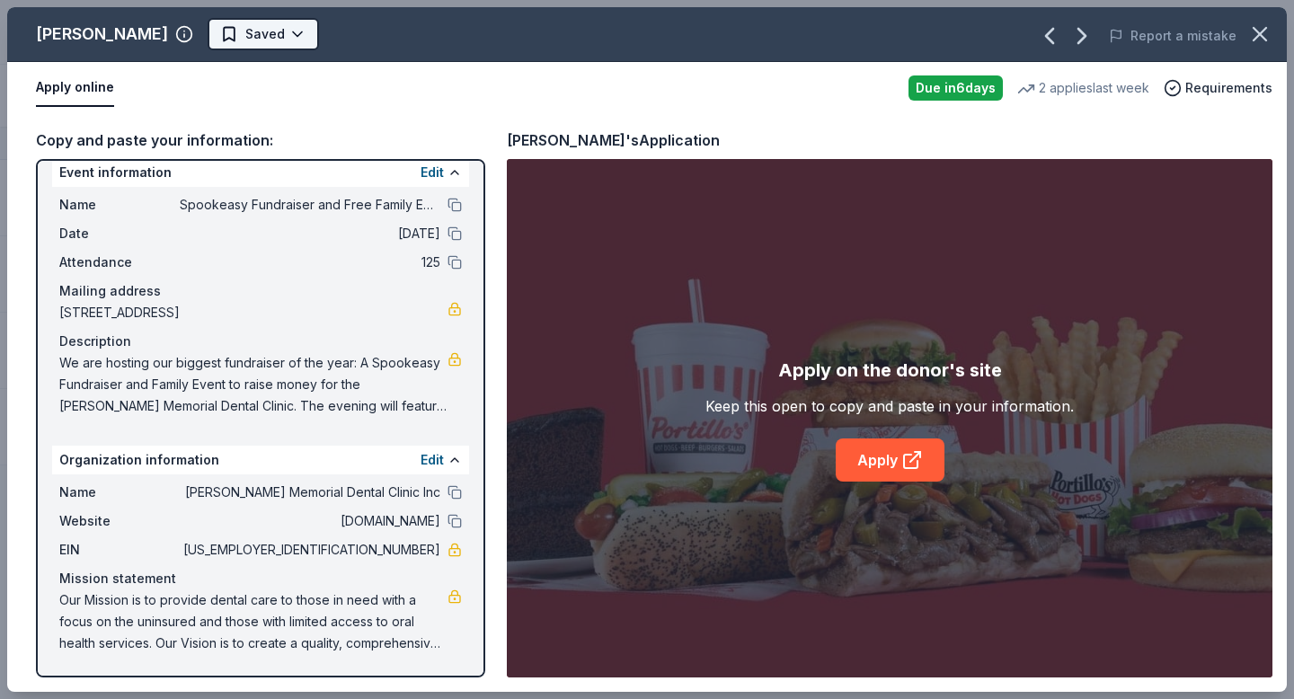
click at [205, 36] on html "Spookeasy Fundraiser and Free Family Event Track · 5 Discover Start free trial …" at bounding box center [647, 348] width 1294 height 699
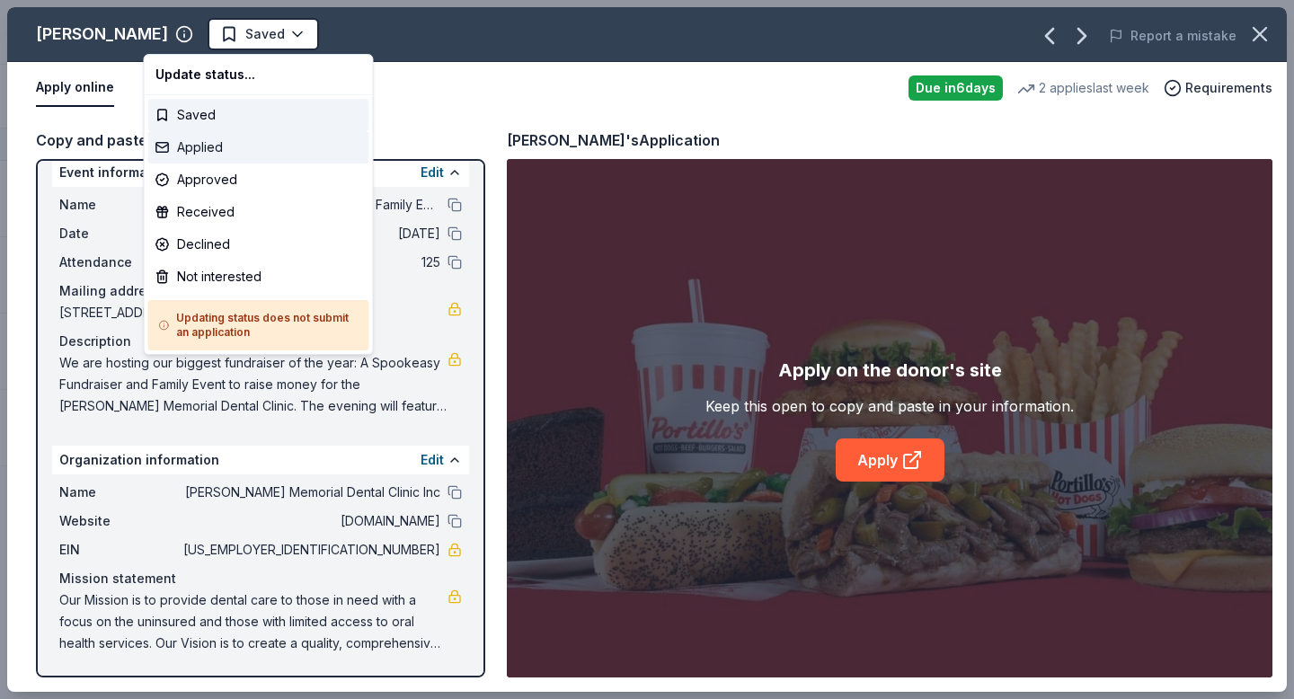
click at [219, 153] on div "Applied" at bounding box center [258, 147] width 221 height 32
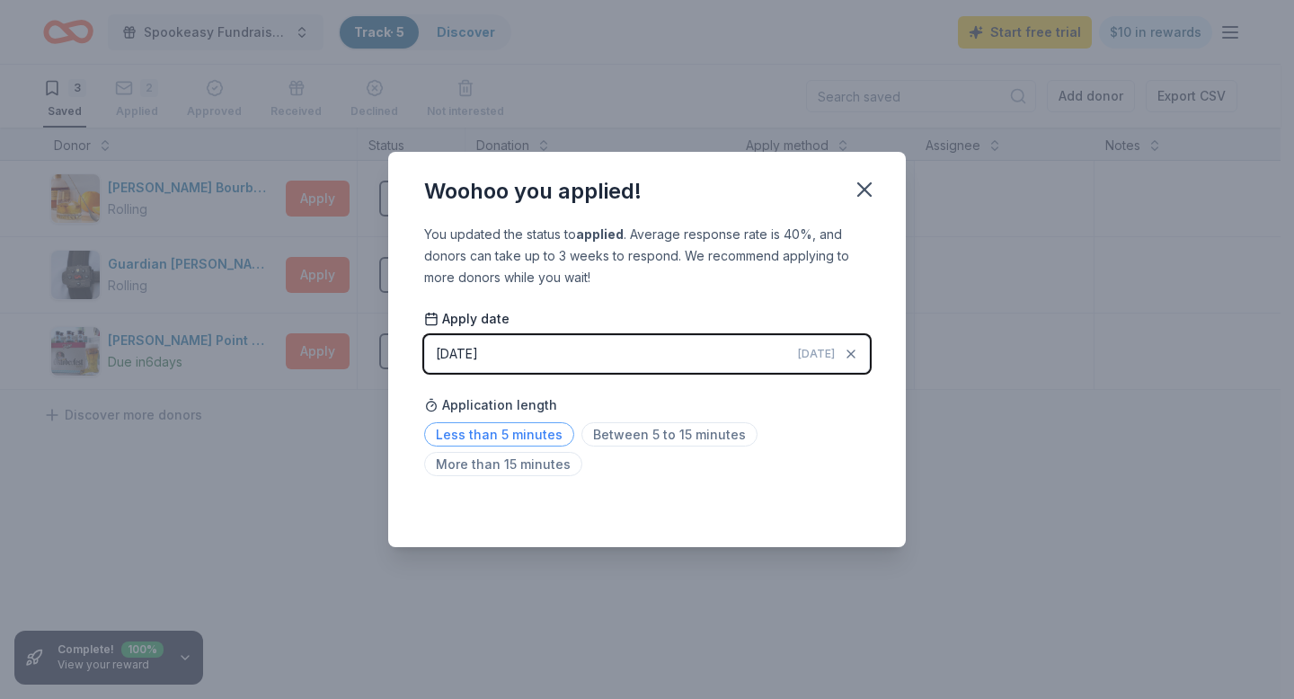
click at [543, 436] on span "Less than 5 minutes" at bounding box center [499, 434] width 150 height 24
click at [829, 510] on div "Saved" at bounding box center [647, 508] width 446 height 22
click at [864, 189] on icon "button" at bounding box center [864, 189] width 13 height 13
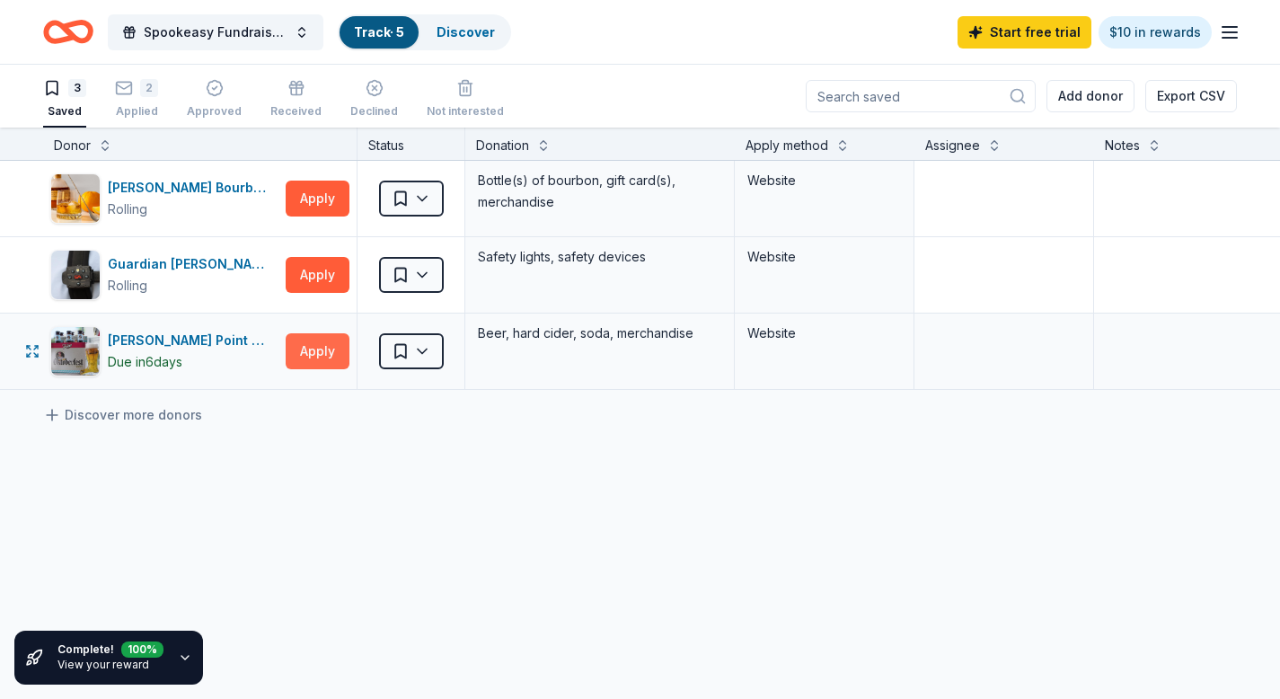
click at [305, 358] on button "Apply" at bounding box center [318, 351] width 64 height 36
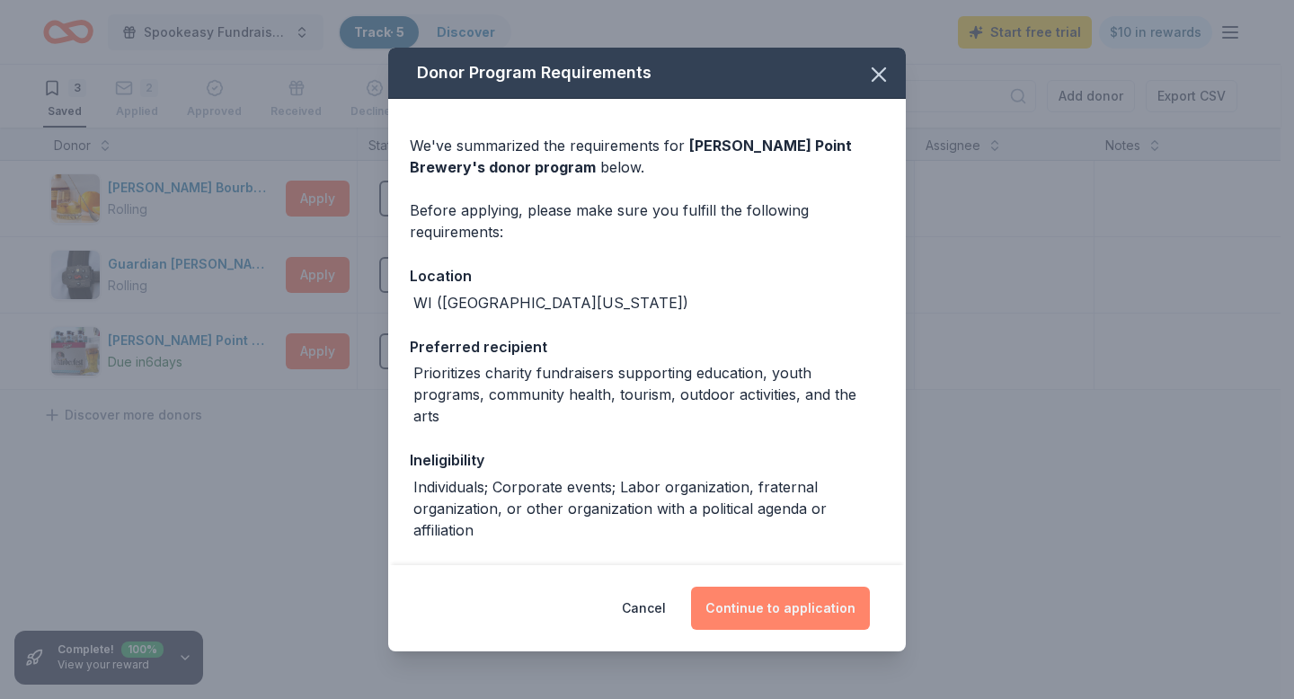
click at [808, 614] on button "Continue to application" at bounding box center [780, 608] width 179 height 43
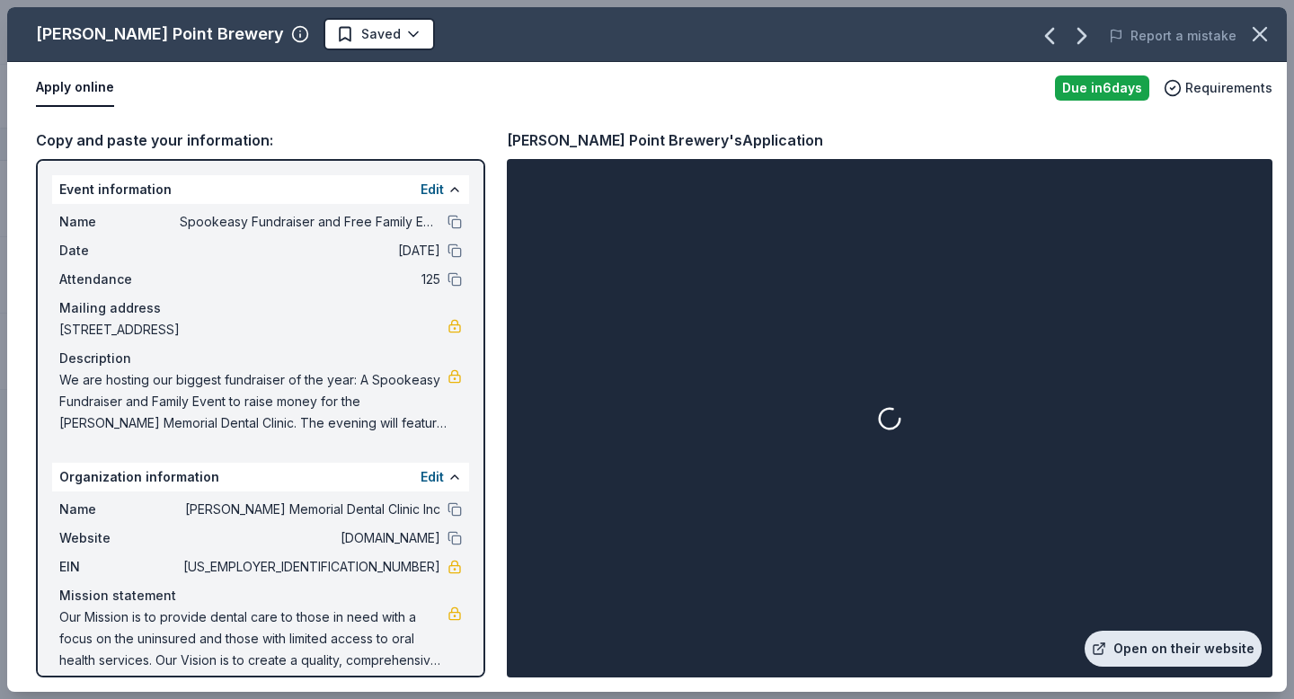
click at [1146, 652] on link "Open on their website" at bounding box center [1172, 649] width 177 height 36
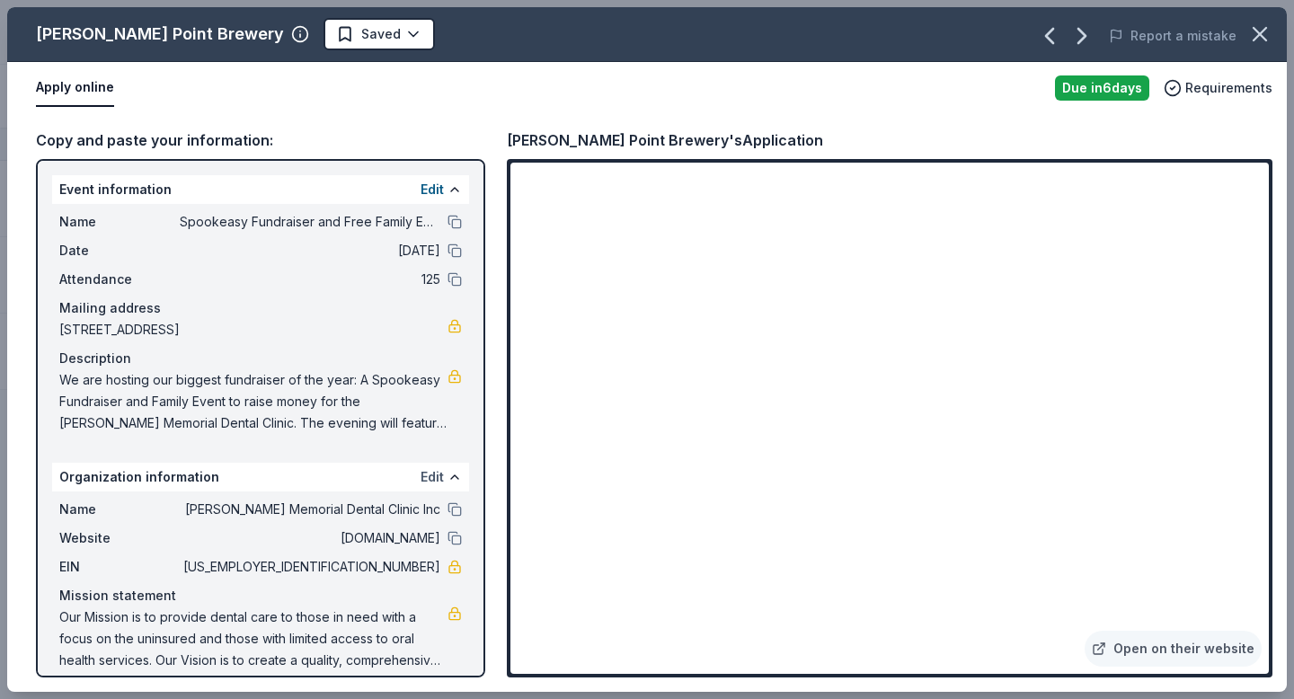
click at [420, 482] on button "Edit" at bounding box center [431, 477] width 23 height 22
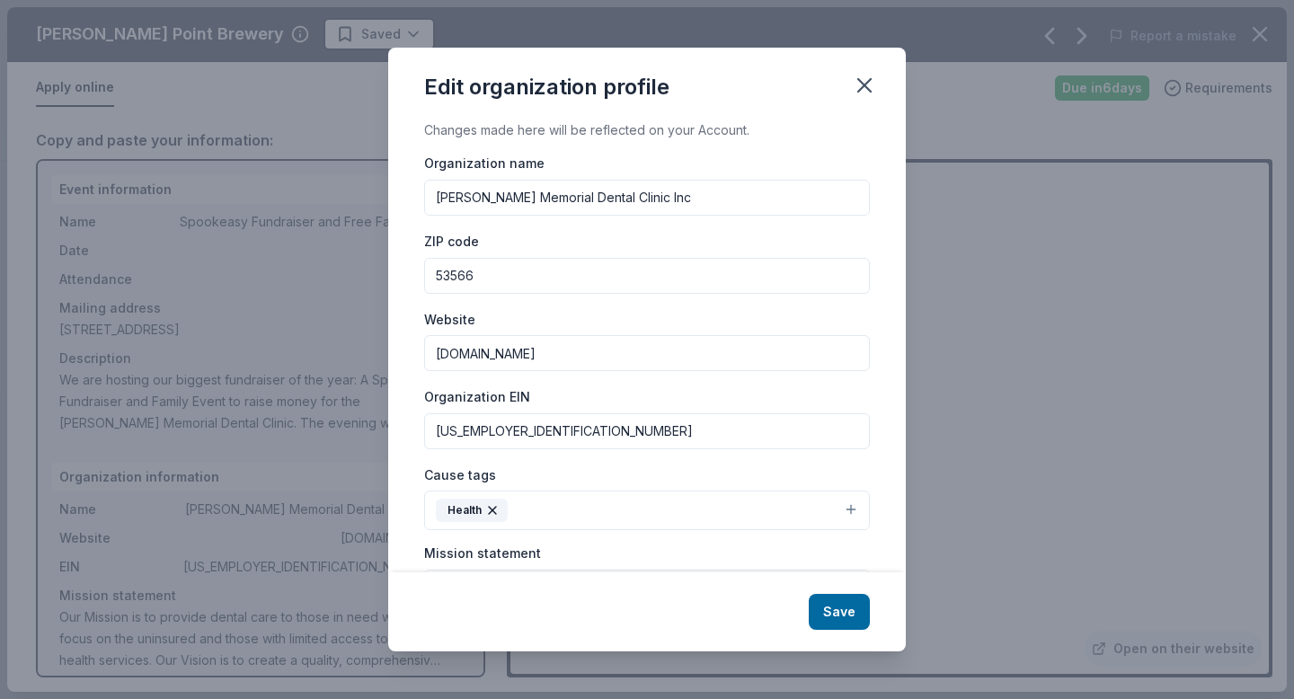
drag, startPoint x: 529, startPoint y: 432, endPoint x: 402, endPoint y: 435, distance: 126.7
click at [402, 435] on div "Changes made here will be reflected on your Account. Organization name [PERSON_…" at bounding box center [646, 345] width 517 height 452
click at [859, 92] on icon "button" at bounding box center [864, 85] width 25 height 25
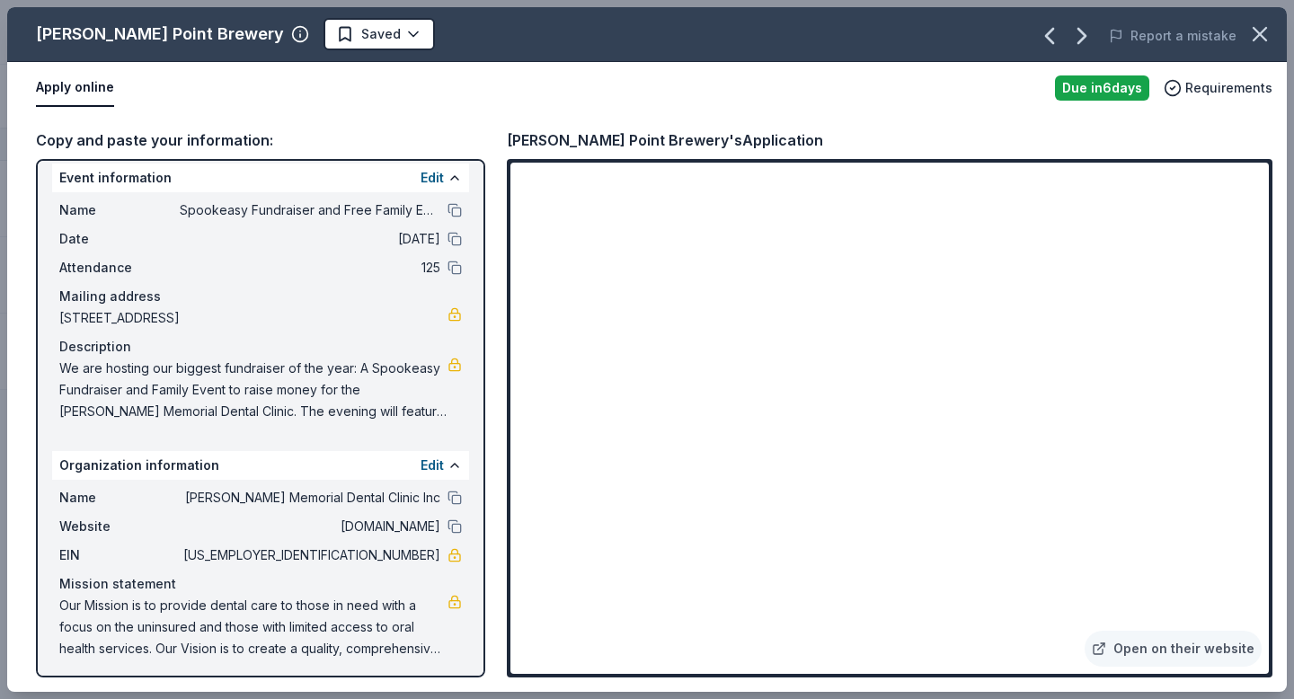
scroll to position [17, 0]
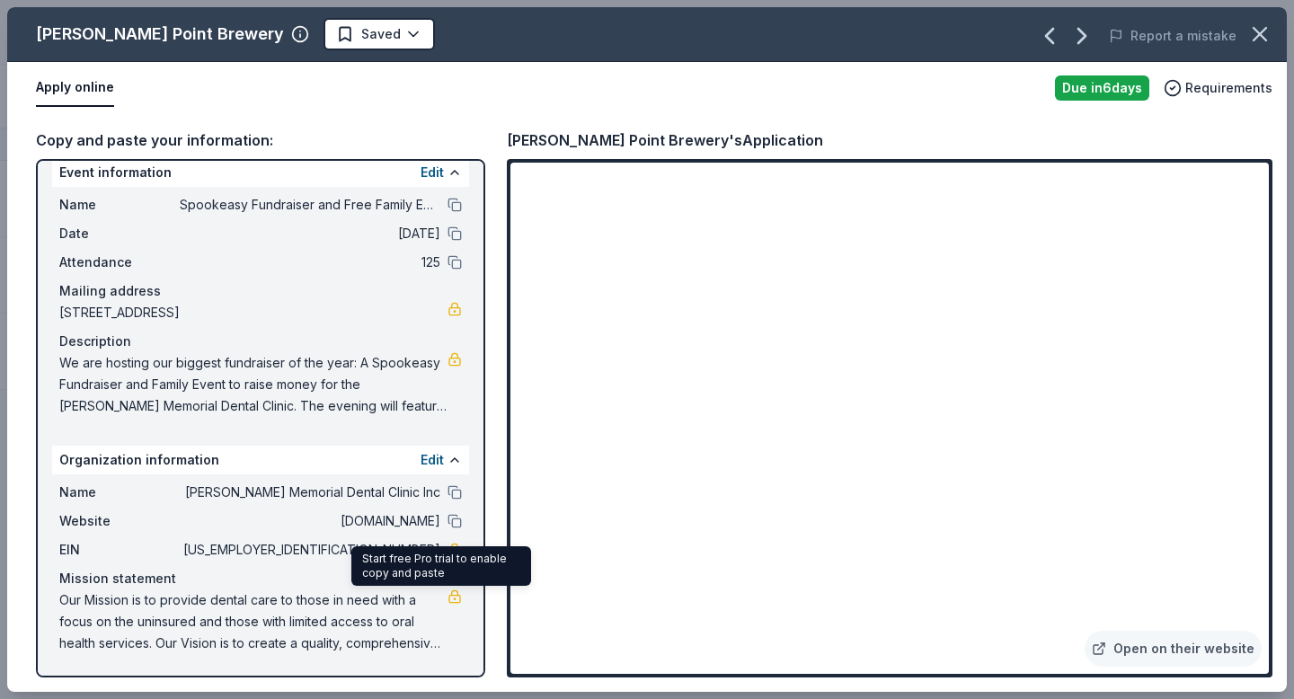
click at [447, 590] on link at bounding box center [454, 596] width 14 height 14
click at [420, 463] on button "Edit" at bounding box center [431, 460] width 23 height 22
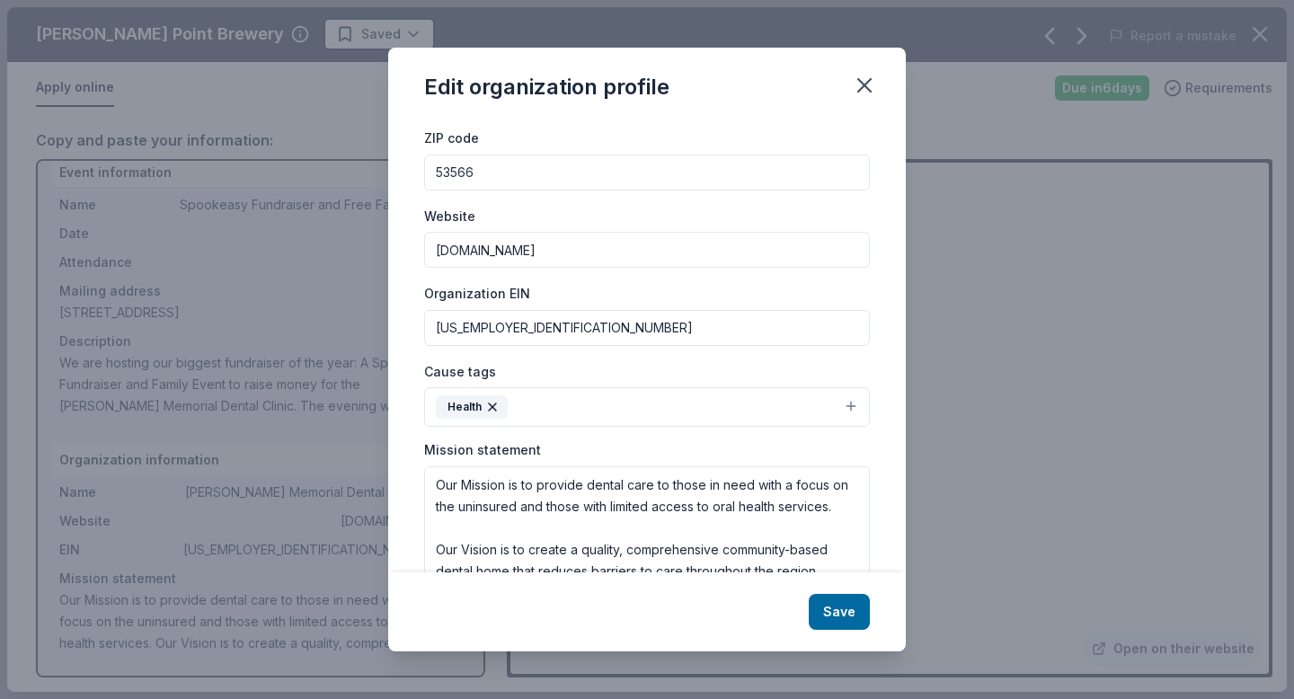
scroll to position [150, 0]
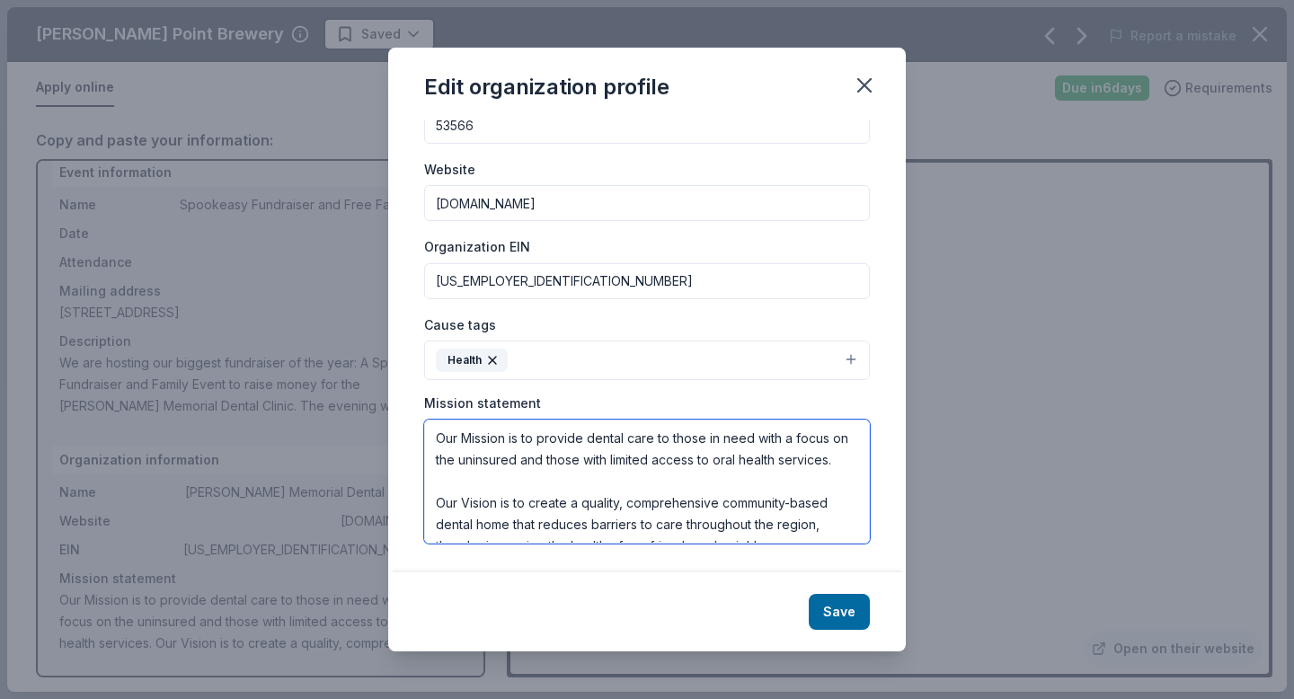
click at [632, 526] on textarea "Our Mission is to provide dental care to those in need with a focus on the unin…" at bounding box center [647, 482] width 446 height 124
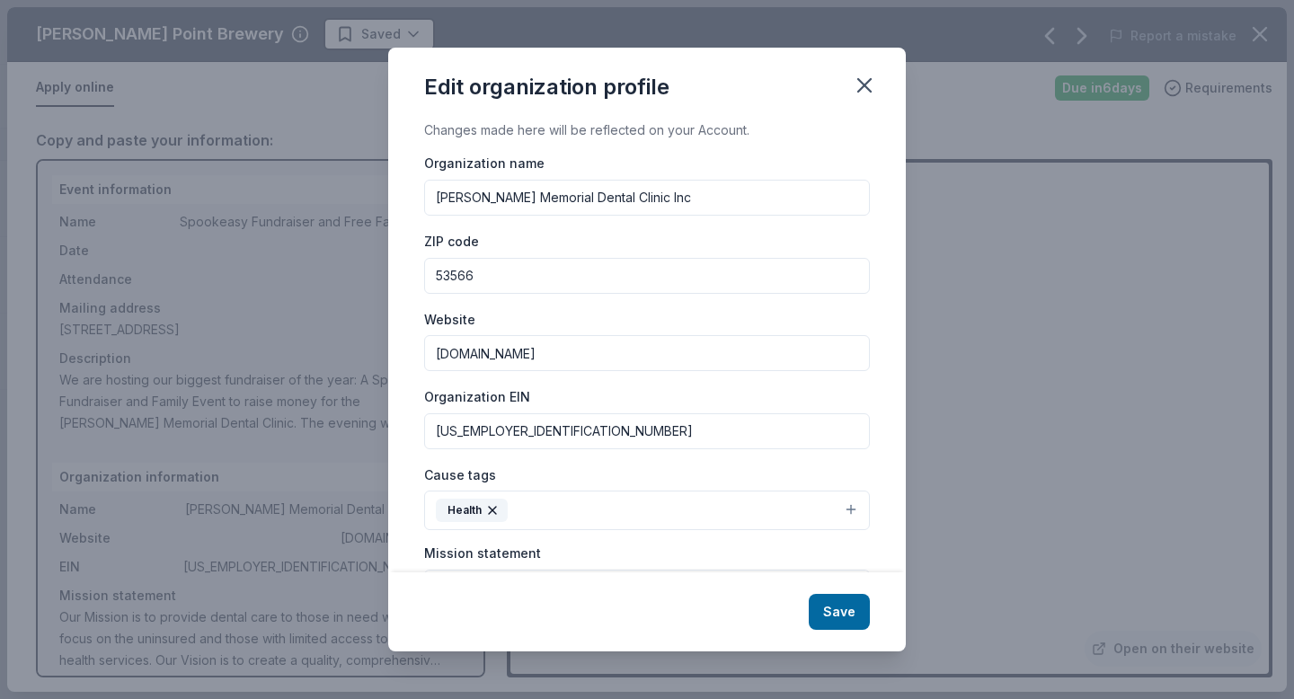
scroll to position [150, 0]
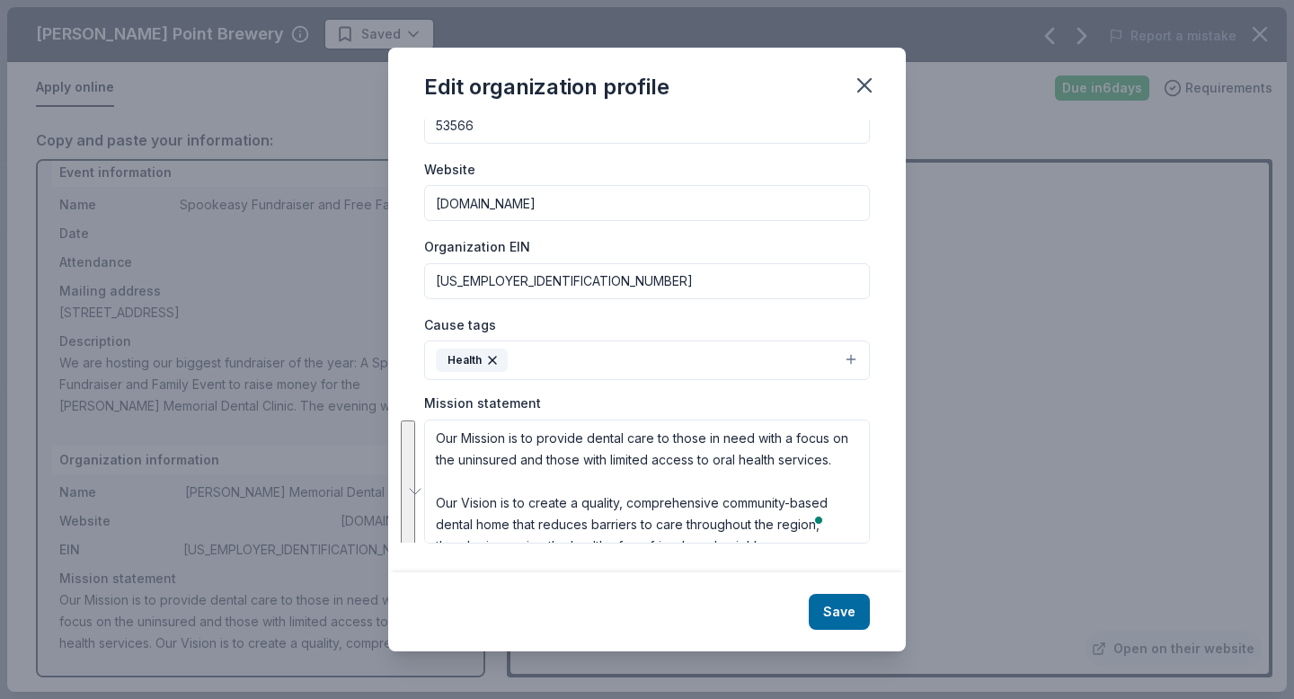
click at [861, 80] on icon "button" at bounding box center [864, 85] width 25 height 25
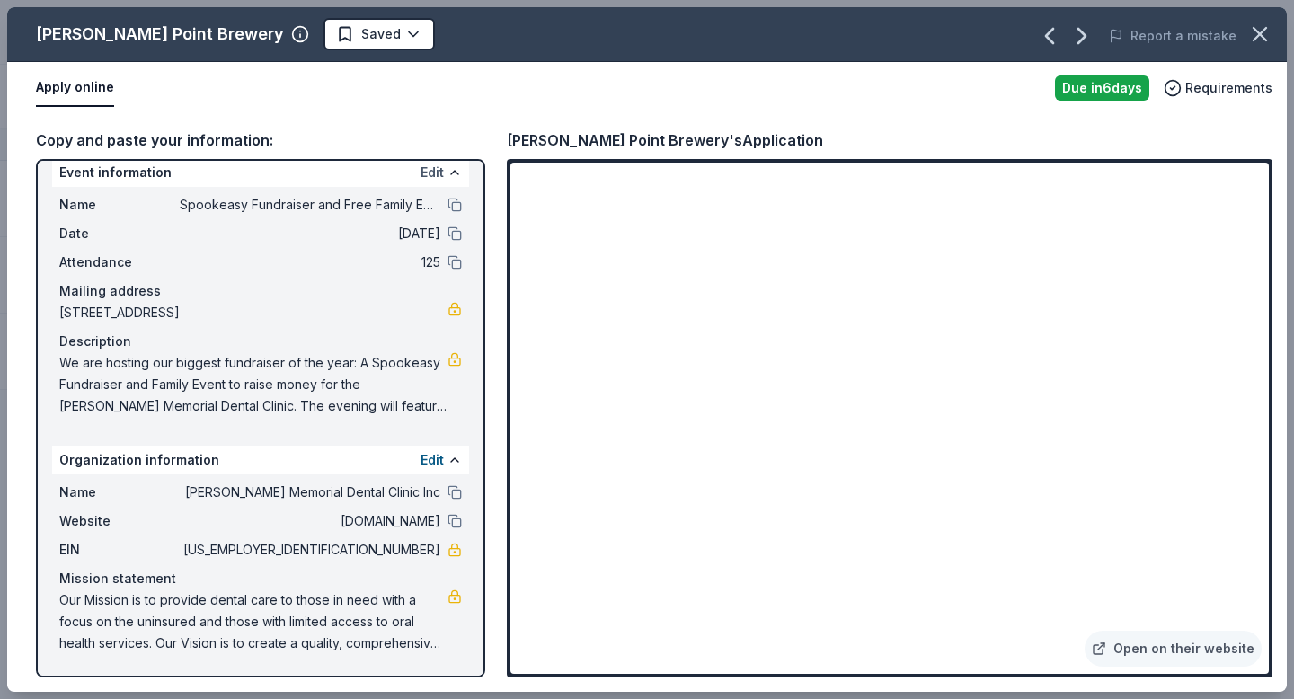
click at [424, 179] on button "Edit" at bounding box center [431, 173] width 23 height 22
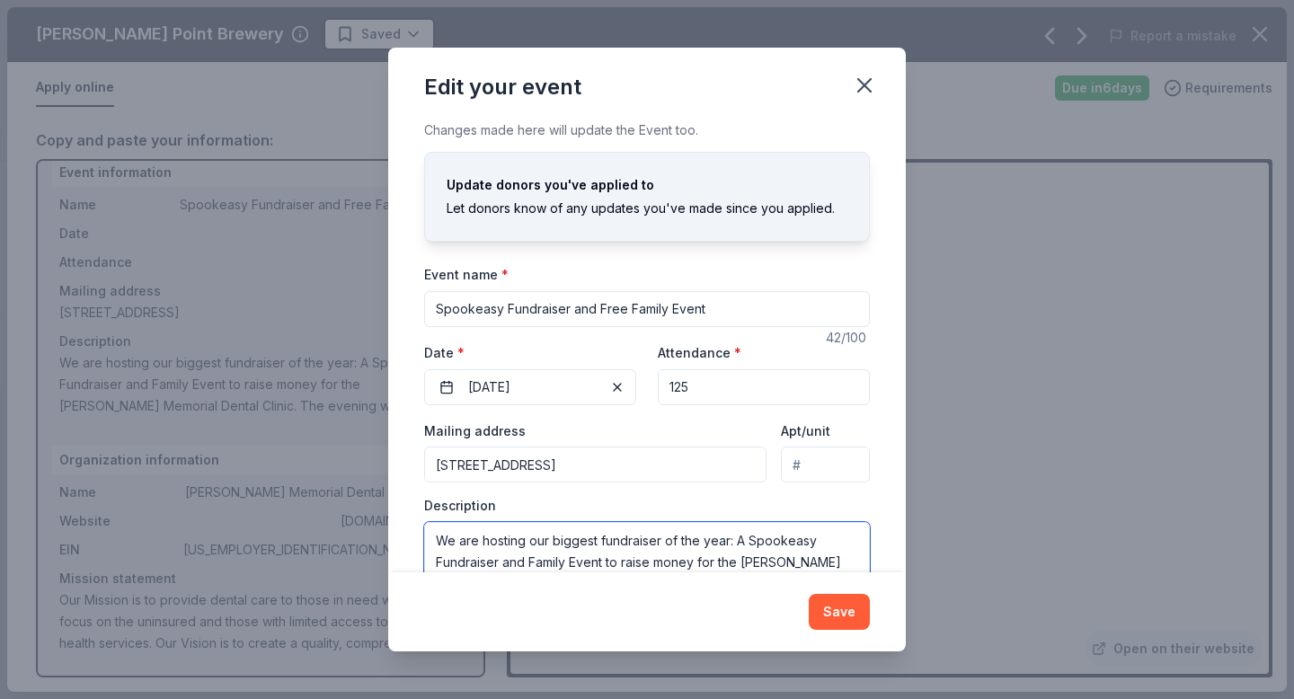
click at [622, 560] on textarea "We are hosting our biggest fundraiser of the year: A Spookeasy Fundraiser and F…" at bounding box center [647, 562] width 446 height 81
click at [861, 82] on icon "button" at bounding box center [864, 85] width 13 height 13
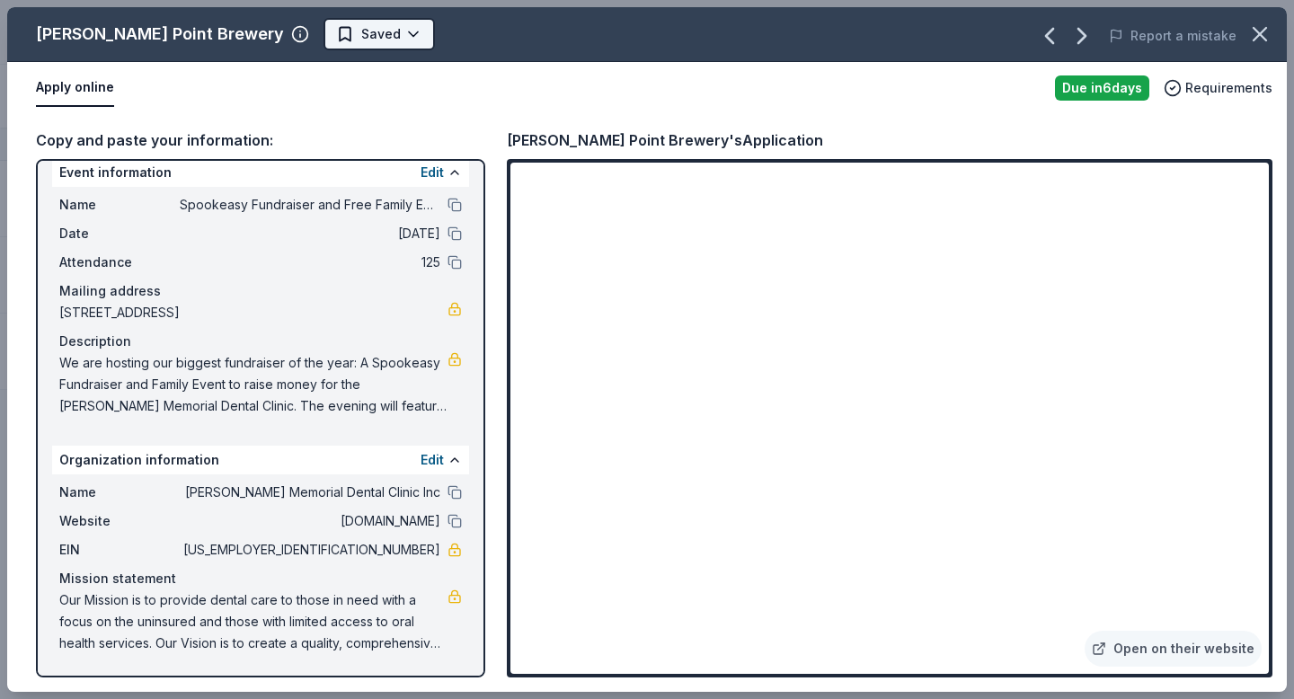
click at [310, 32] on html "Spookeasy Fundraiser and Free Family Event Track · 5 Discover Start free trial …" at bounding box center [647, 349] width 1294 height 699
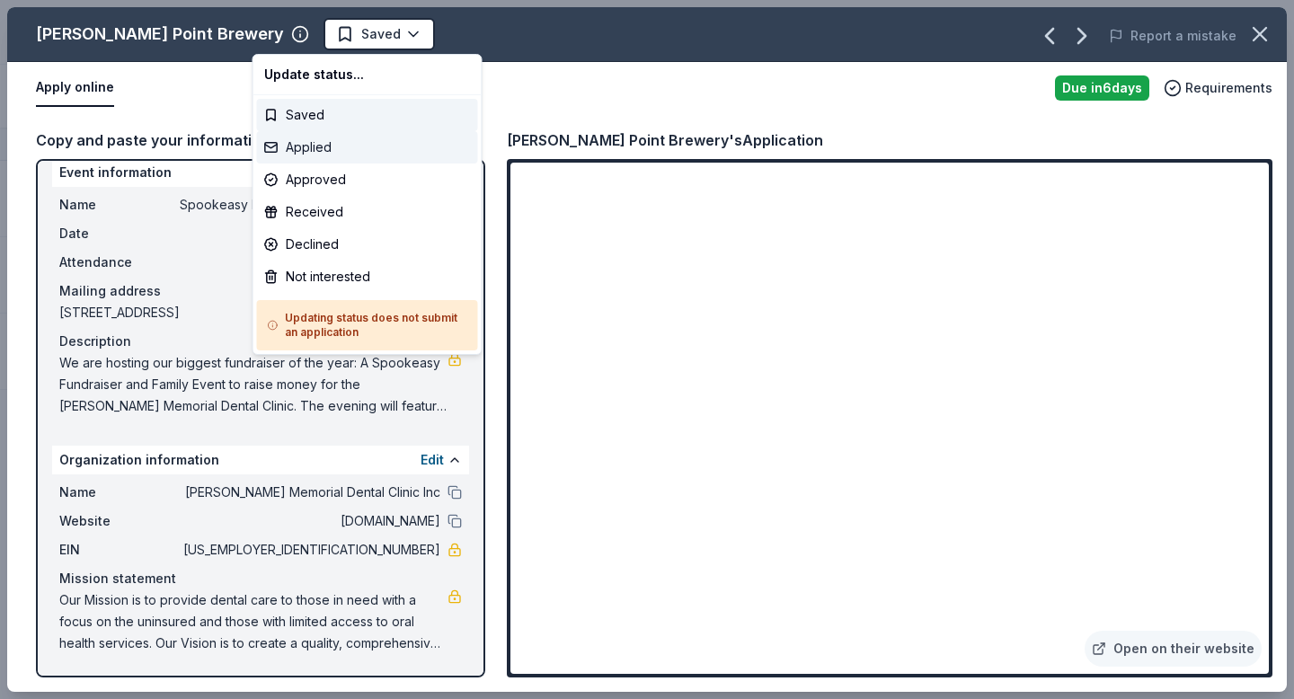
click at [343, 150] on div "Applied" at bounding box center [367, 147] width 221 height 32
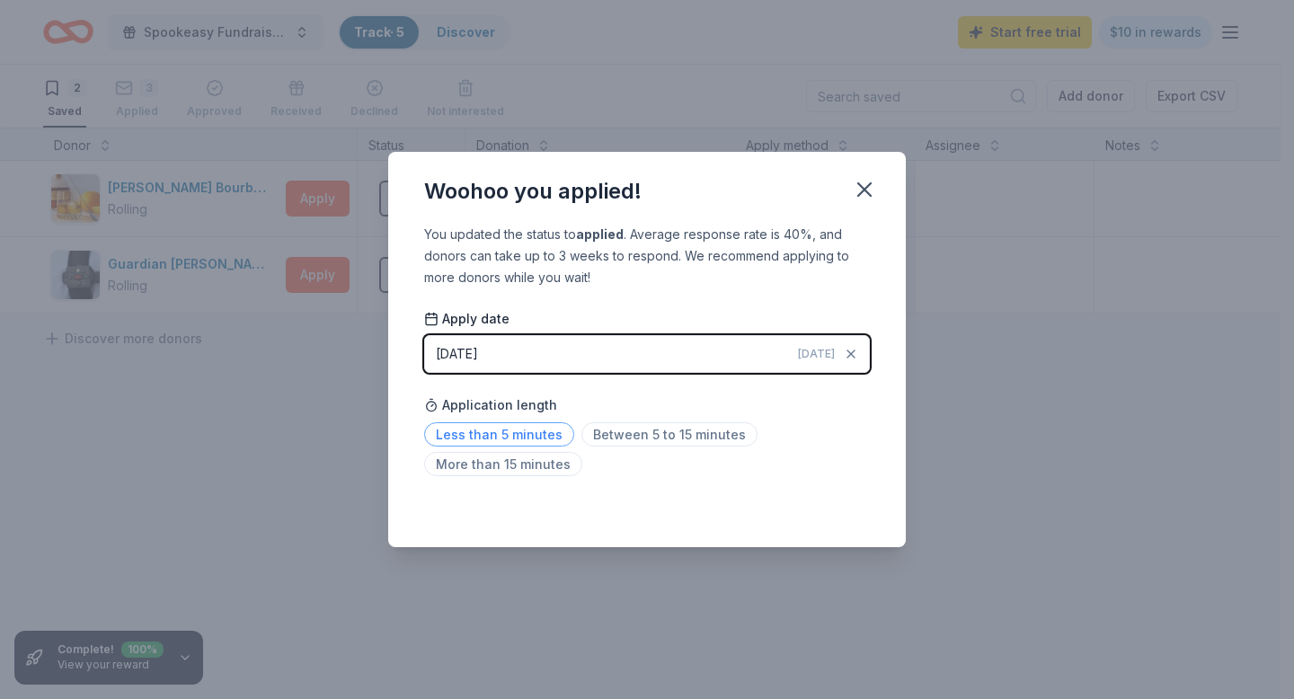
click at [505, 437] on span "Less than 5 minutes" at bounding box center [499, 434] width 150 height 24
click at [870, 190] on icon "button" at bounding box center [864, 189] width 25 height 25
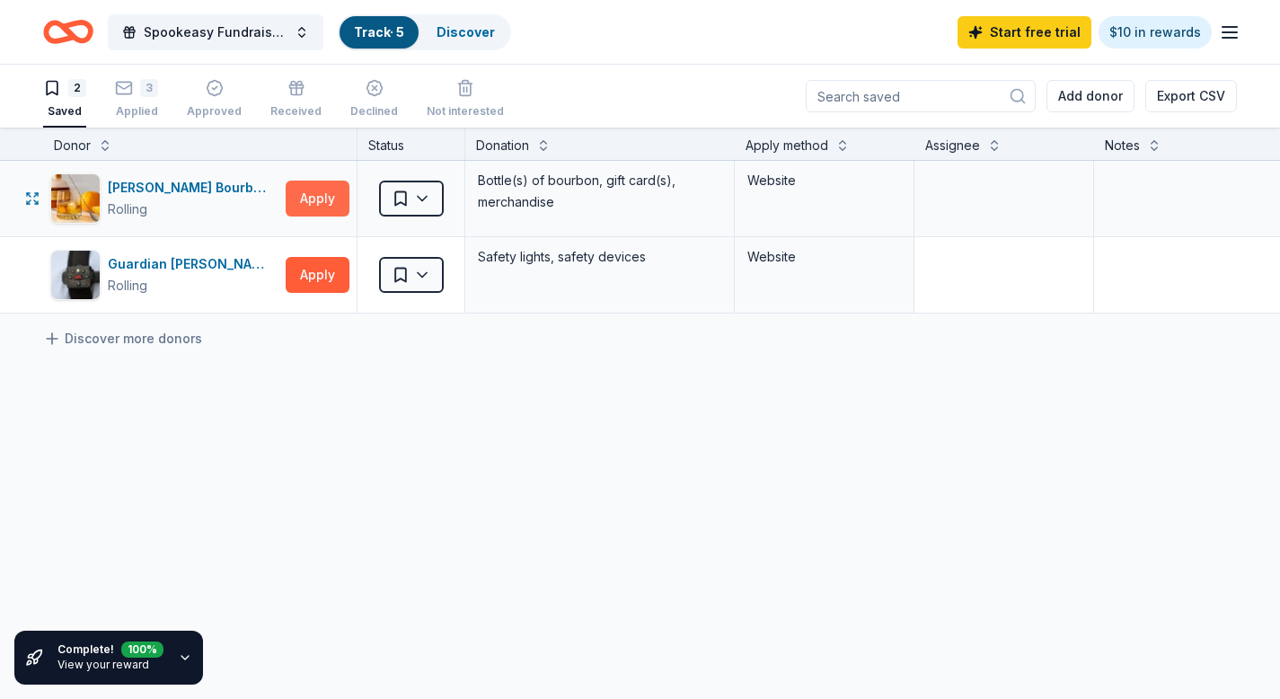
click at [323, 204] on button "Apply" at bounding box center [318, 199] width 64 height 36
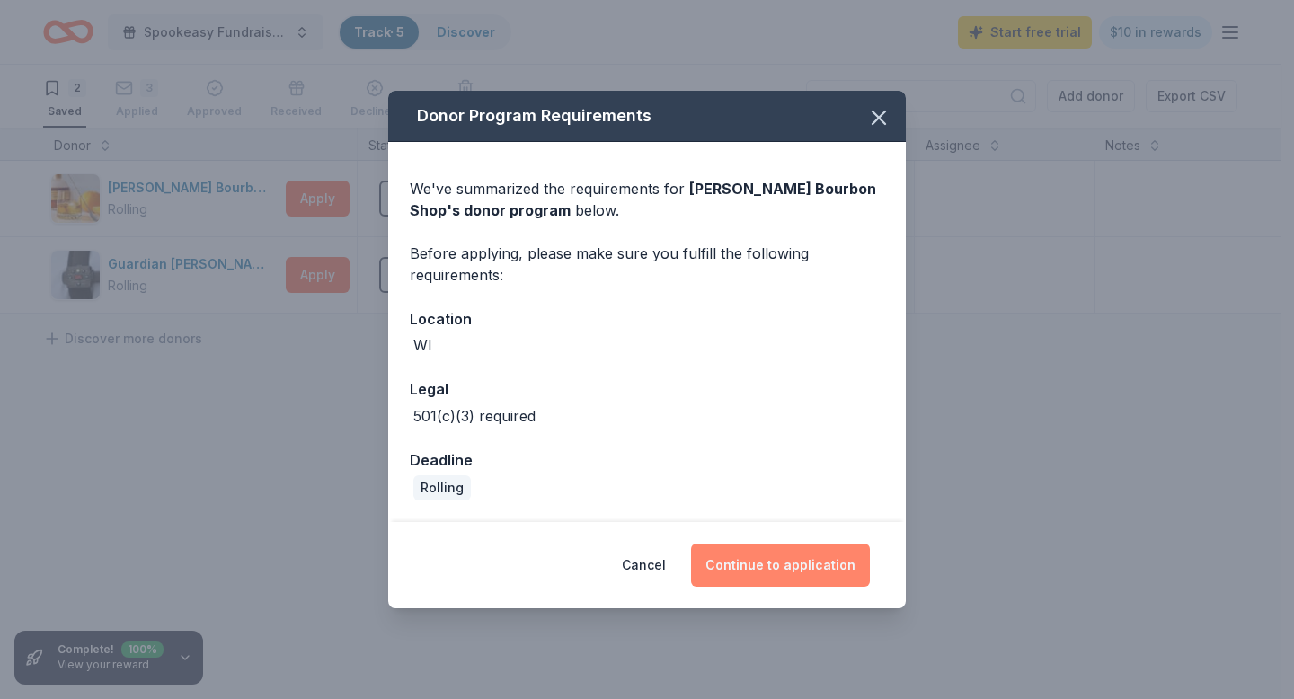
click at [784, 557] on button "Continue to application" at bounding box center [780, 564] width 179 height 43
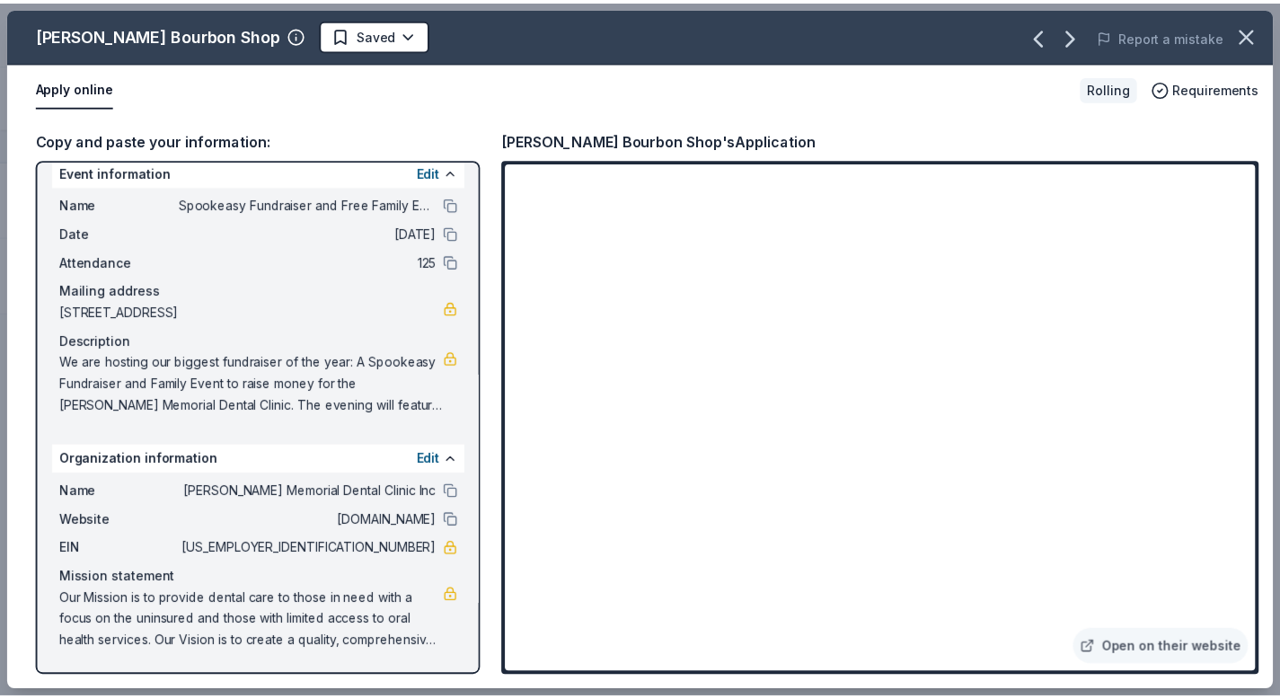
scroll to position [17, 0]
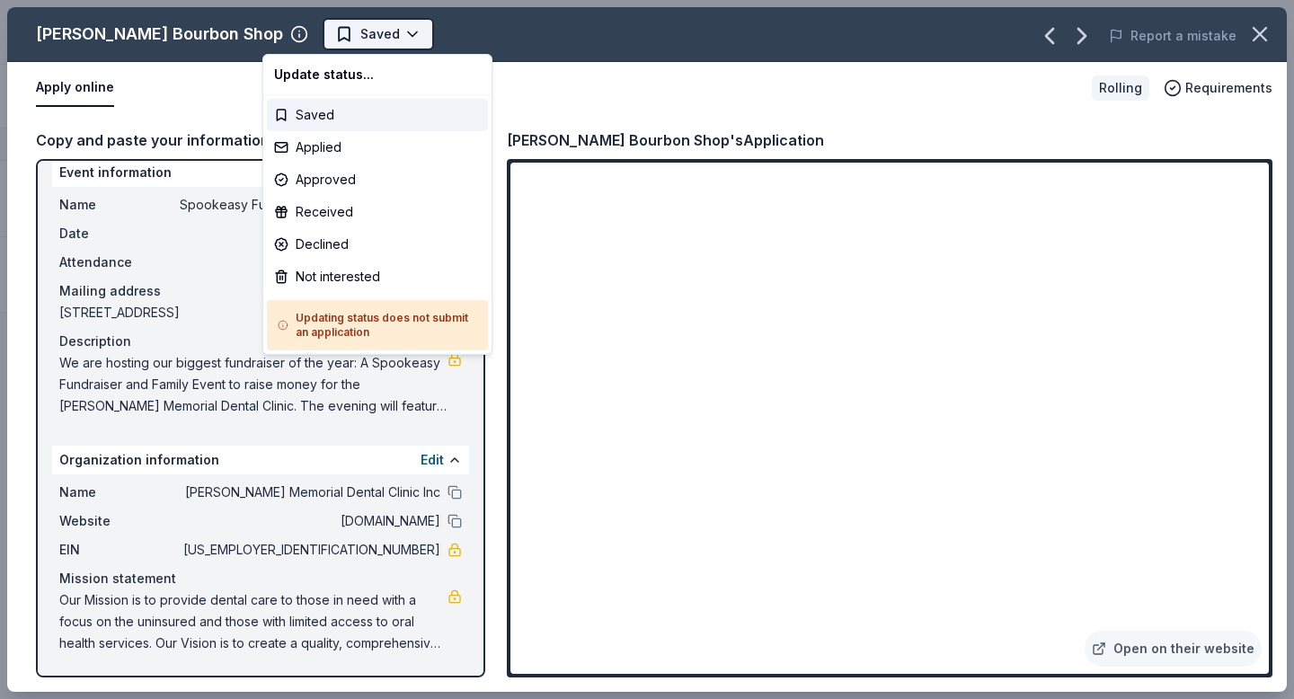
click at [349, 41] on html "Spookeasy Fundraiser and Free Family Event Track · 5 Discover Start free trial …" at bounding box center [647, 349] width 1294 height 699
click at [323, 146] on div "Applied" at bounding box center [377, 147] width 221 height 32
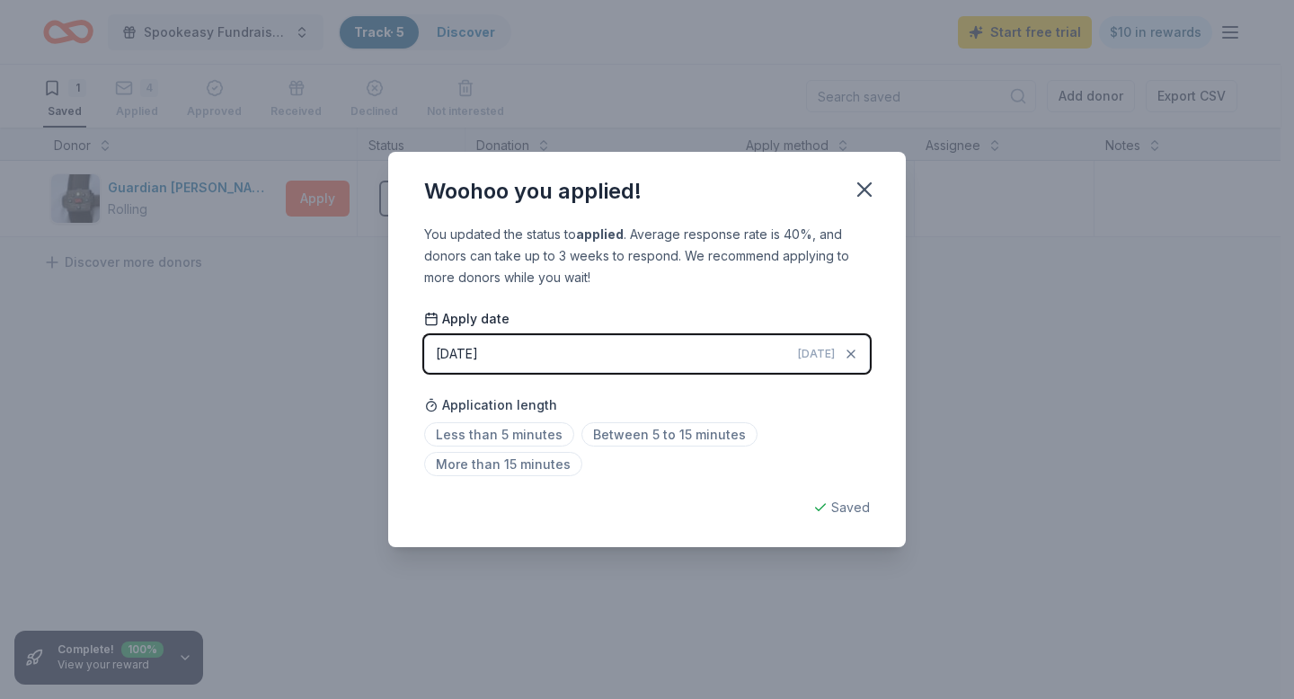
click at [843, 194] on div "Woohoo you applied!" at bounding box center [646, 188] width 517 height 72
click at [854, 188] on icon "button" at bounding box center [864, 189] width 25 height 25
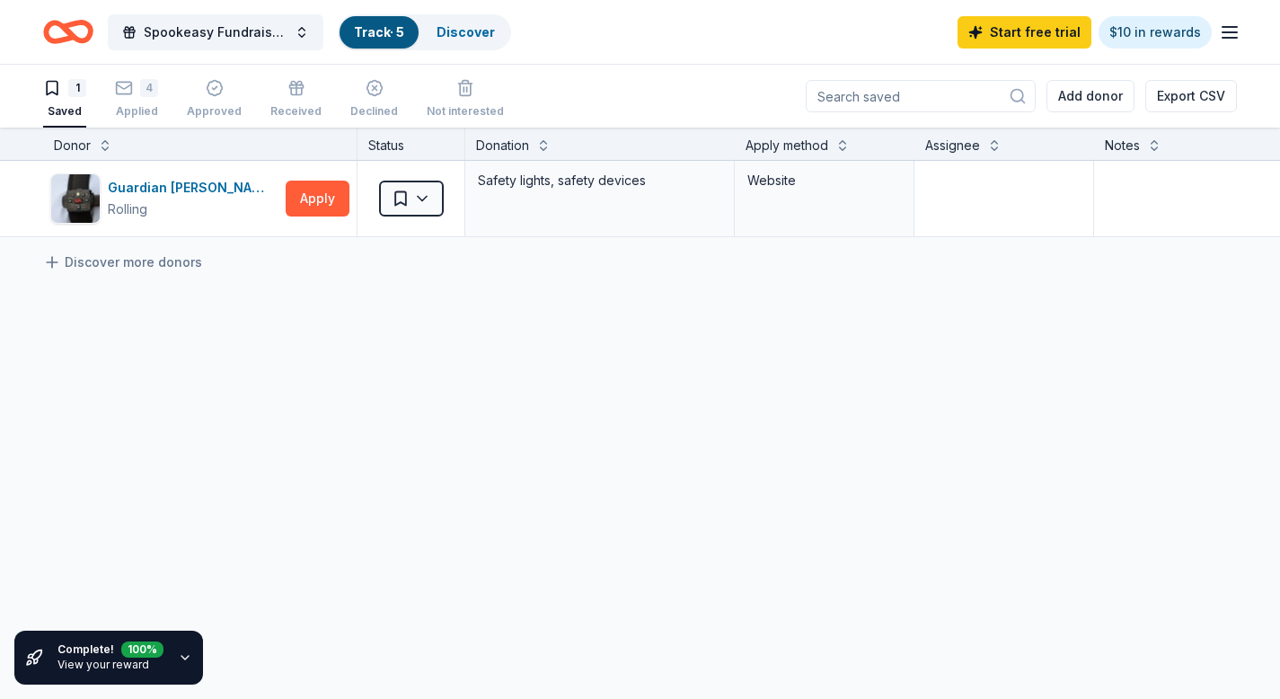
click at [71, 40] on icon "Home" at bounding box center [60, 31] width 28 height 18
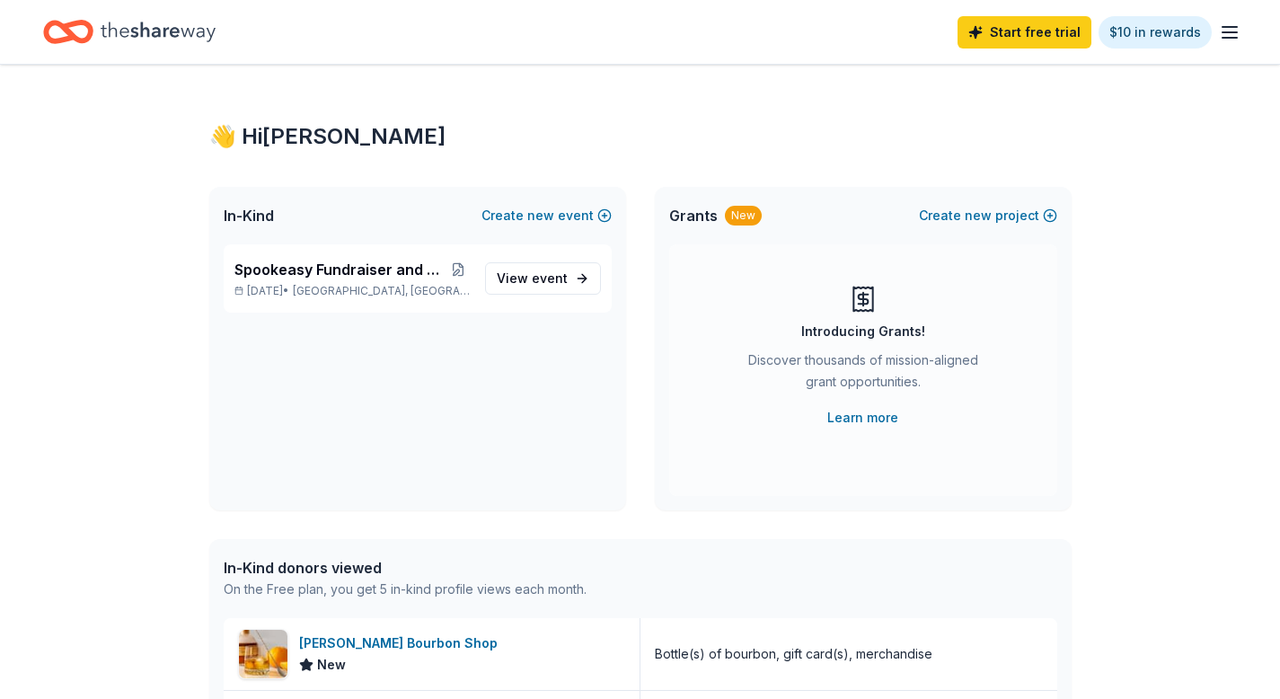
click at [184, 37] on icon "Home" at bounding box center [158, 31] width 115 height 37
click at [153, 21] on icon "Home" at bounding box center [158, 31] width 115 height 37
click at [1235, 40] on icon "button" at bounding box center [1230, 33] width 22 height 22
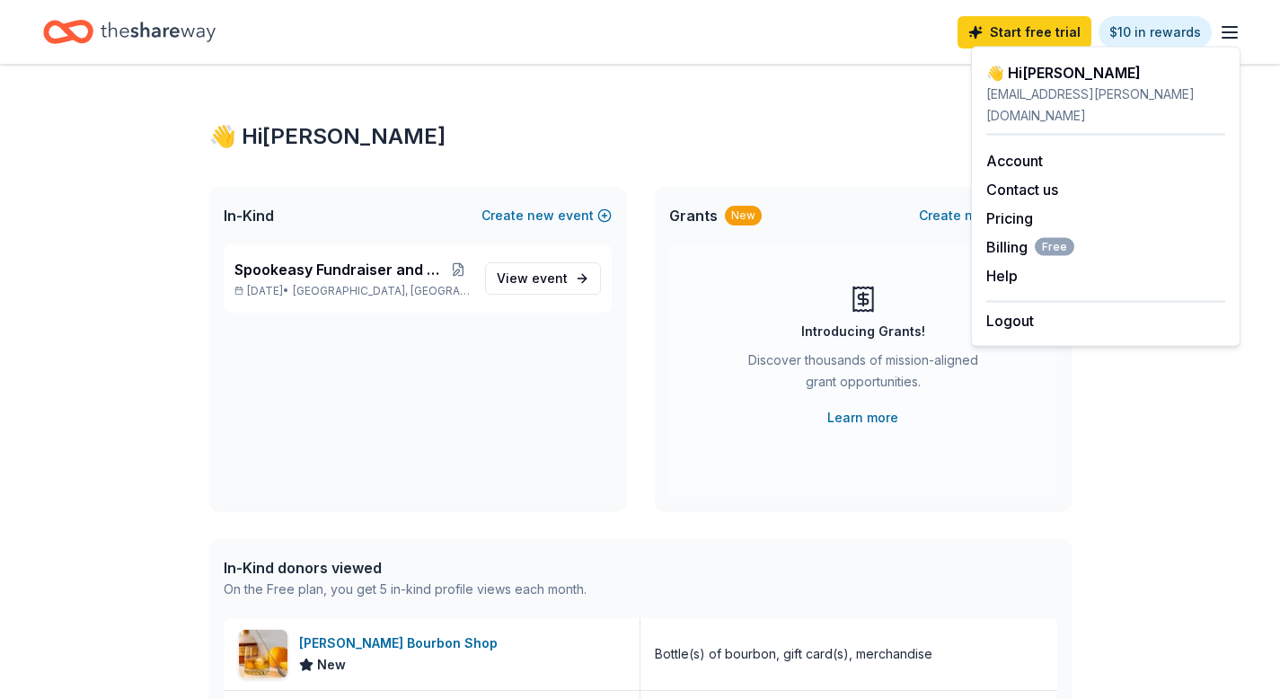
click at [823, 193] on div "Grants New Create new project" at bounding box center [863, 215] width 417 height 57
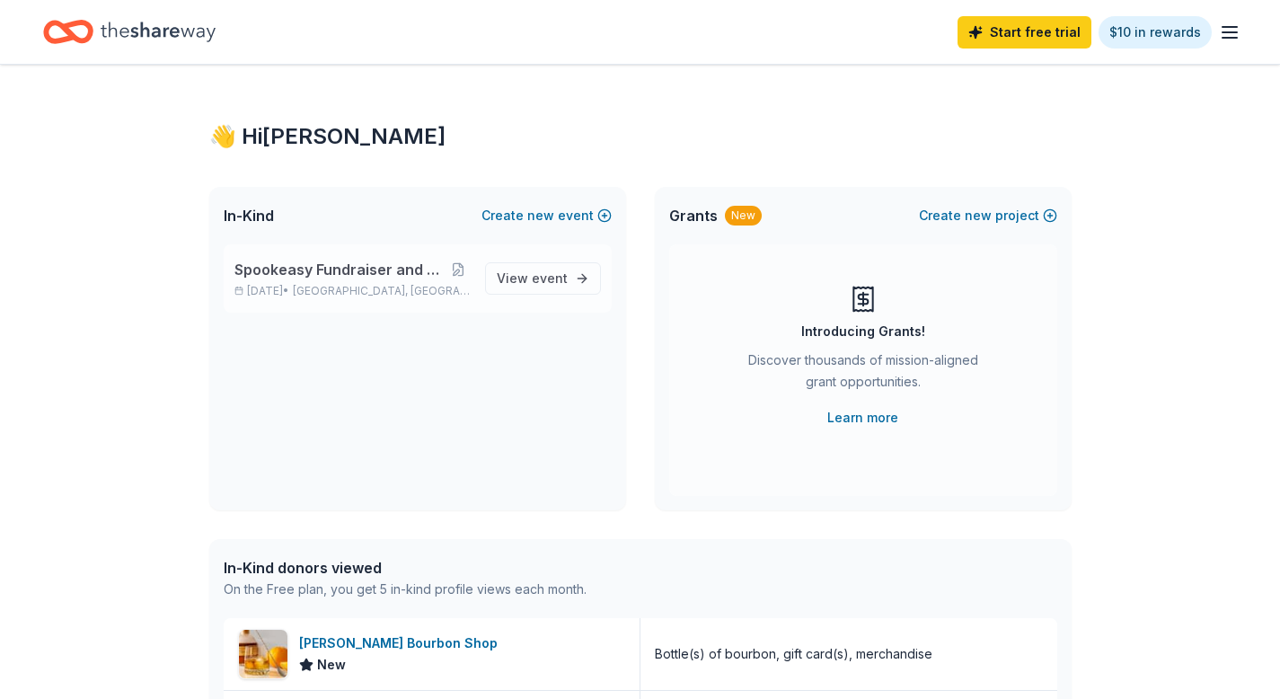
click at [327, 277] on span "Spookeasy Fundraiser and Free Family Event" at bounding box center [340, 270] width 212 height 22
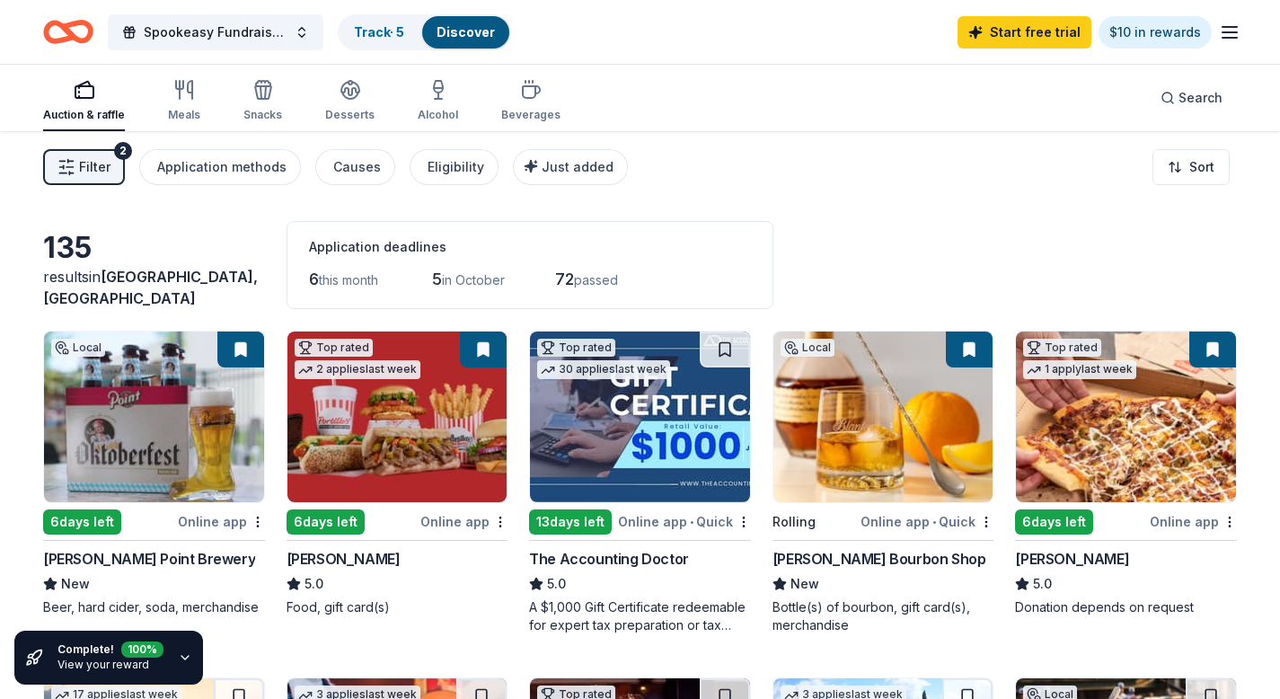
click at [178, 658] on icon "button" at bounding box center [185, 657] width 14 height 14
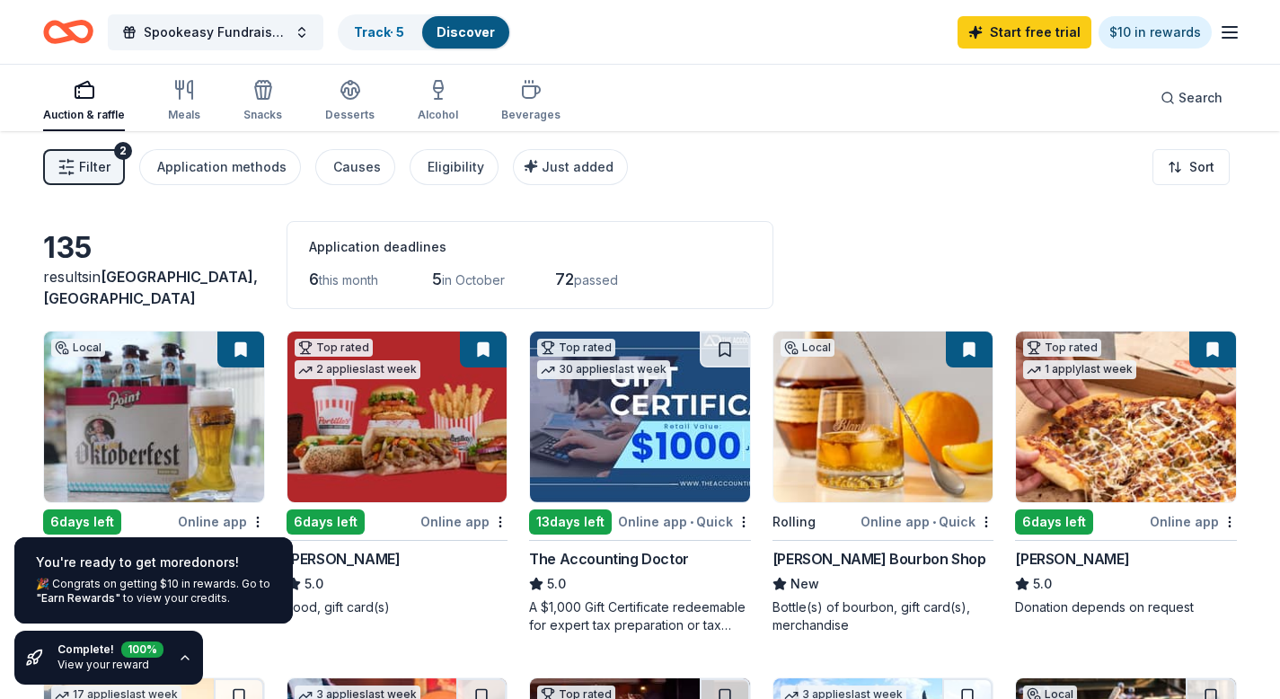
click at [181, 592] on div "🎉 Congrats on getting $10 in rewards. Go to "Earn Rewards" to view your credits." at bounding box center [153, 591] width 235 height 29
click at [1144, 36] on link "$10 in rewards" at bounding box center [1155, 32] width 113 height 32
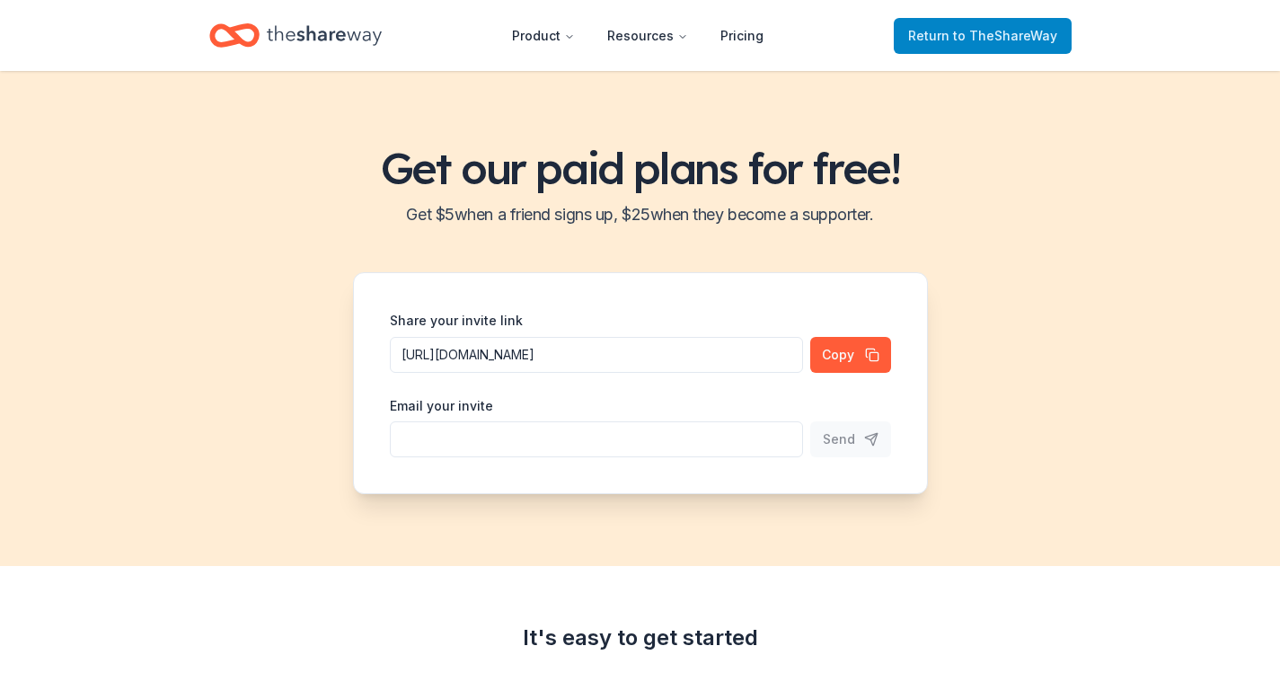
click at [1029, 37] on span "to TheShareWay" at bounding box center [1005, 35] width 104 height 15
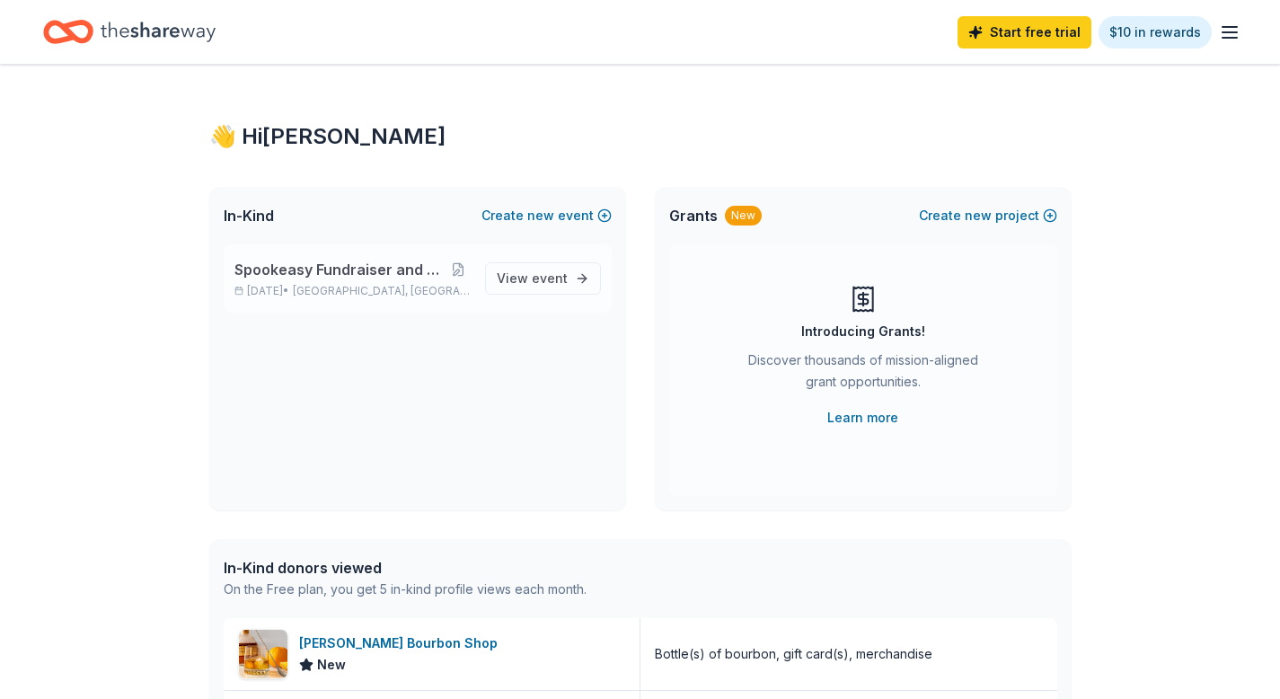
click at [429, 258] on div "Spookeasy Fundraiser and Free Family Event Oct 10, 2025 • Monroe, WI View event" at bounding box center [418, 278] width 388 height 68
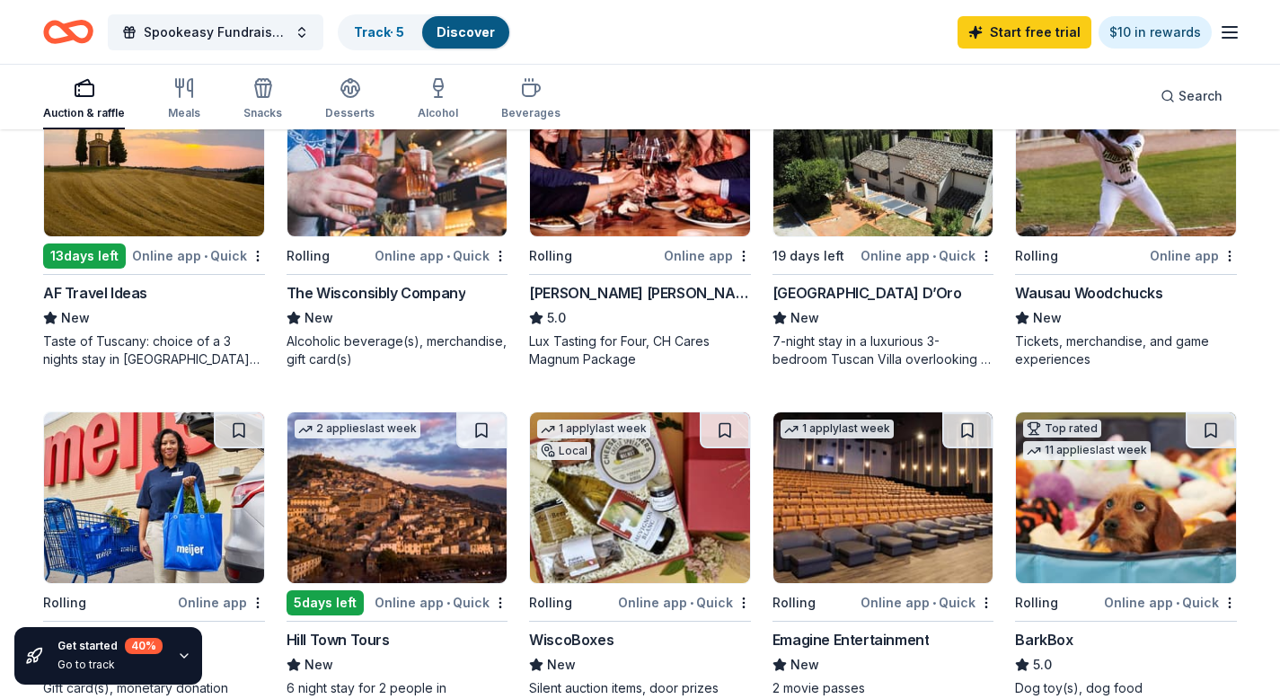
scroll to position [354, 0]
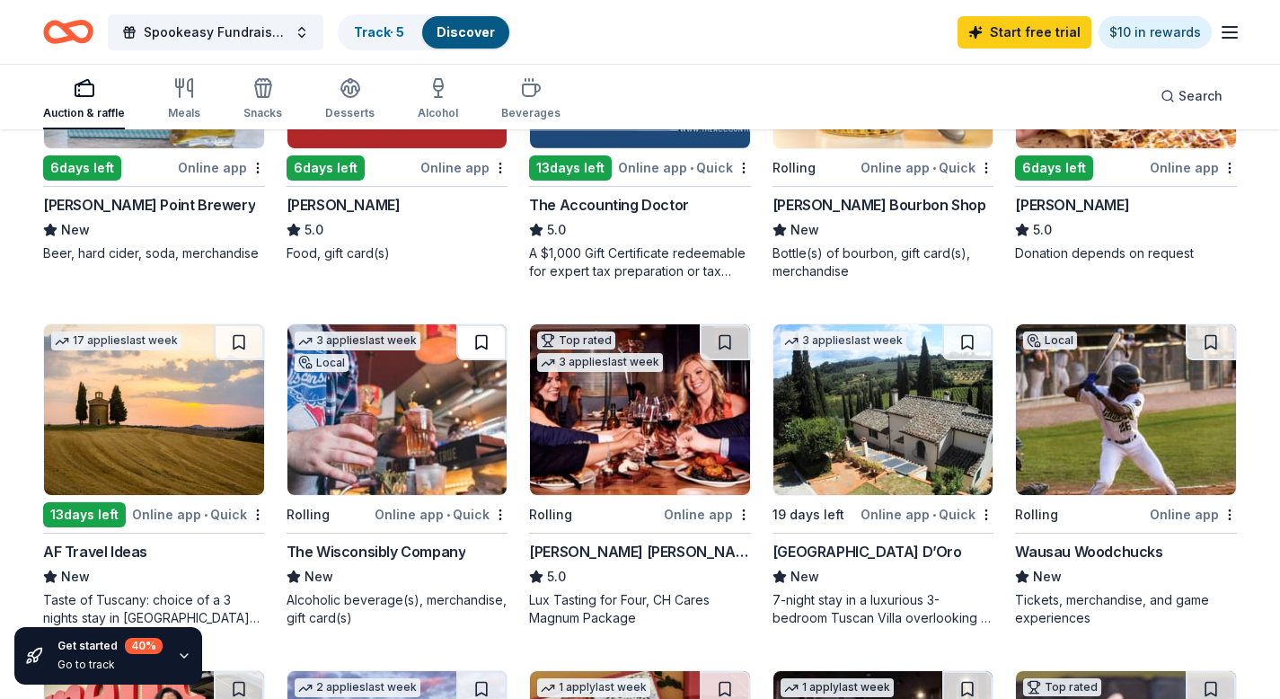
click at [468, 342] on button at bounding box center [481, 342] width 50 height 36
click at [365, 367] on div "3 applies last week Local" at bounding box center [357, 349] width 140 height 51
click at [371, 548] on div "The Wisconsibly Company" at bounding box center [377, 552] width 180 height 22
click at [386, 558] on div "The Wisconsibly Company" at bounding box center [377, 552] width 180 height 22
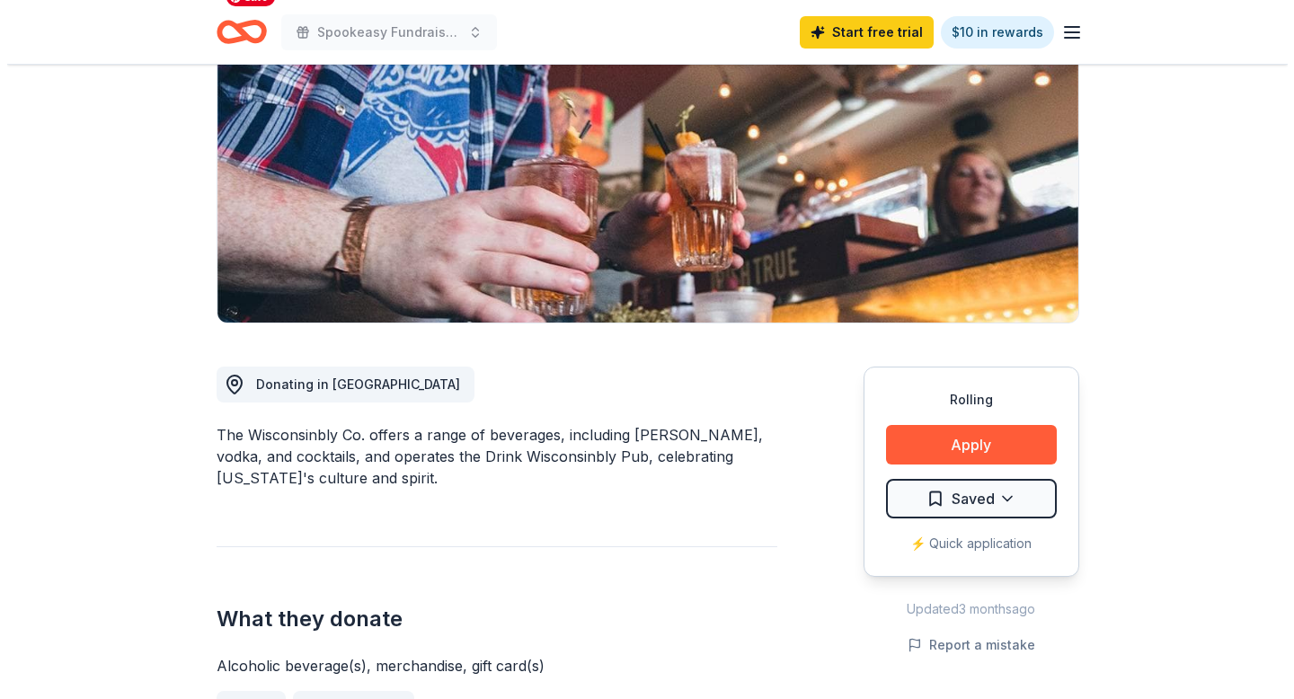
scroll to position [305, 0]
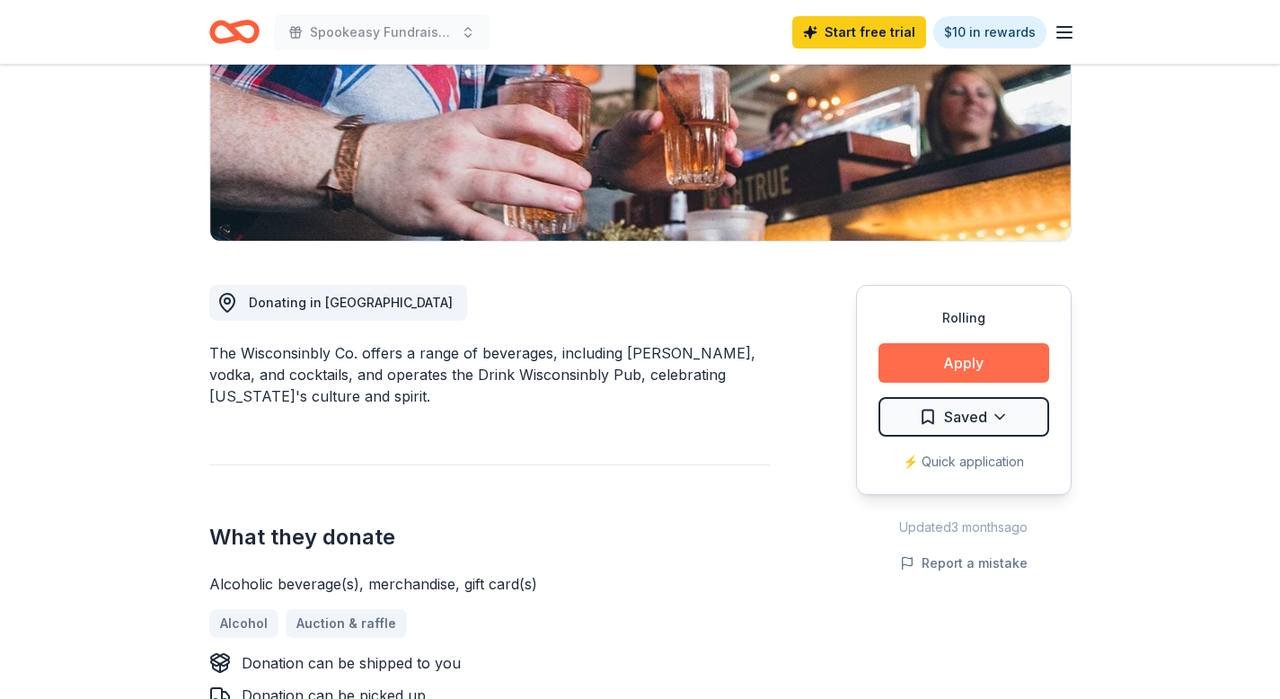
click at [958, 364] on button "Apply" at bounding box center [964, 363] width 171 height 40
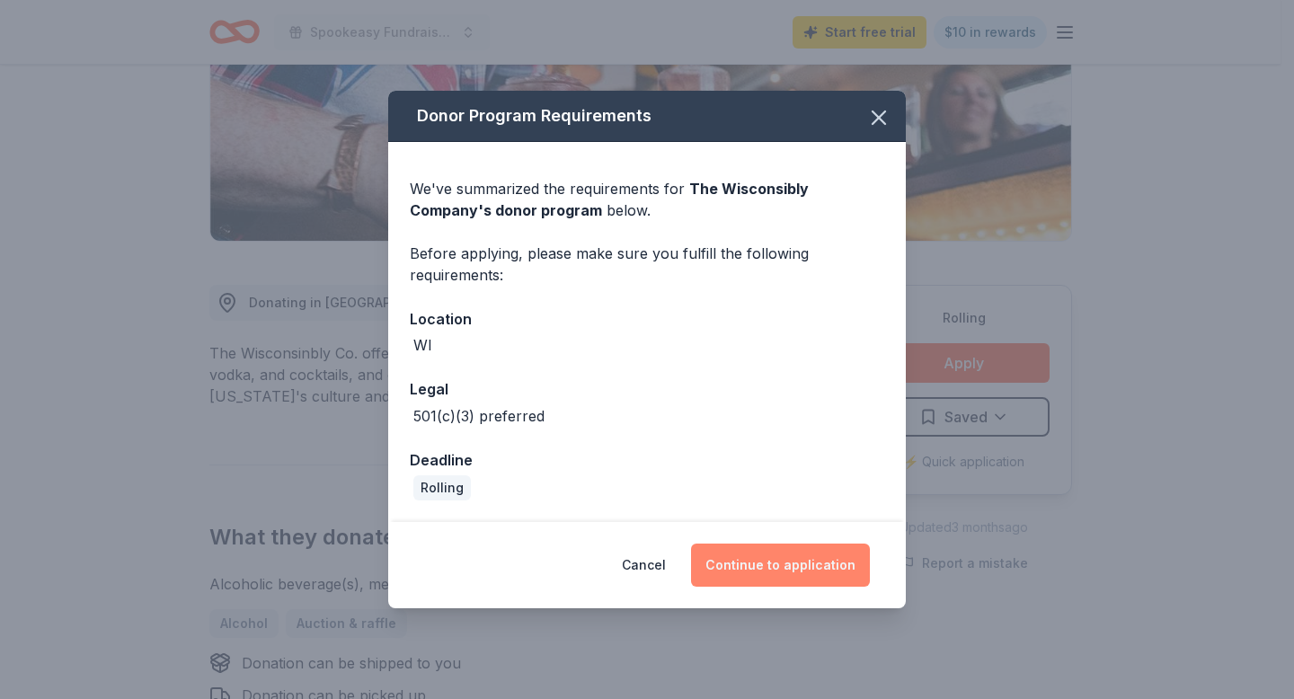
click at [789, 552] on button "Continue to application" at bounding box center [780, 564] width 179 height 43
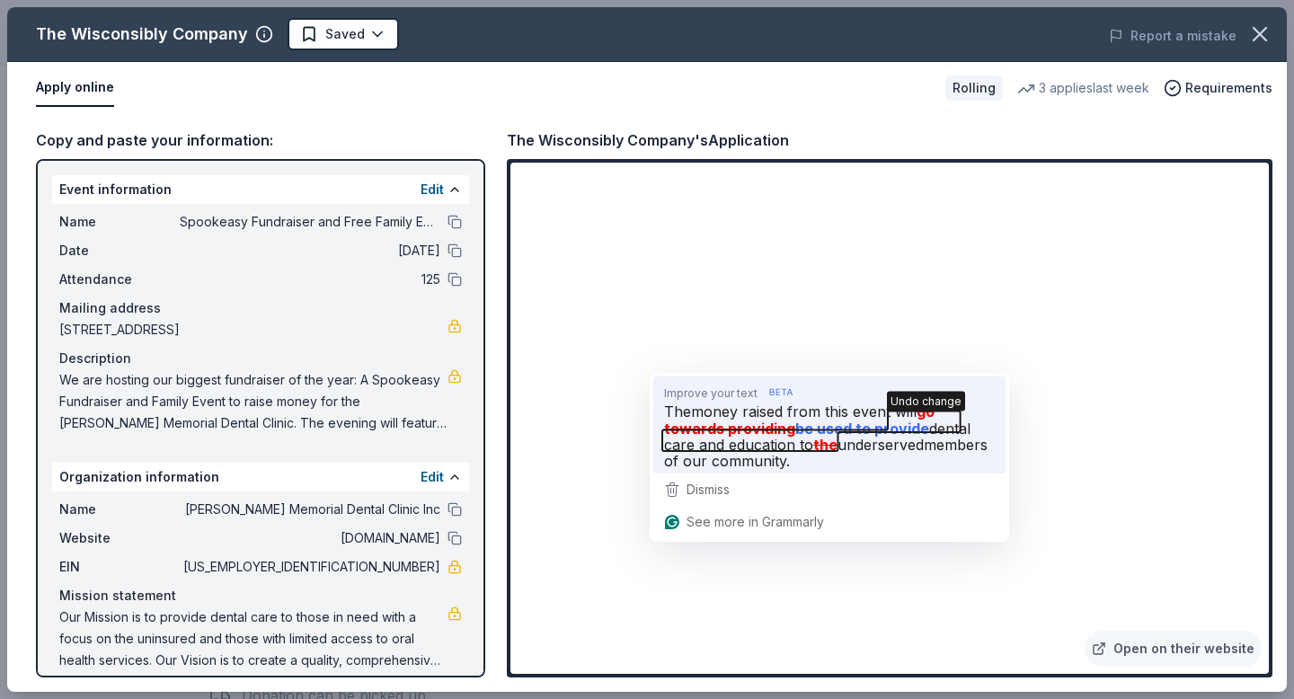
click at [756, 432] on icon "button" at bounding box center [811, 431] width 298 height 40
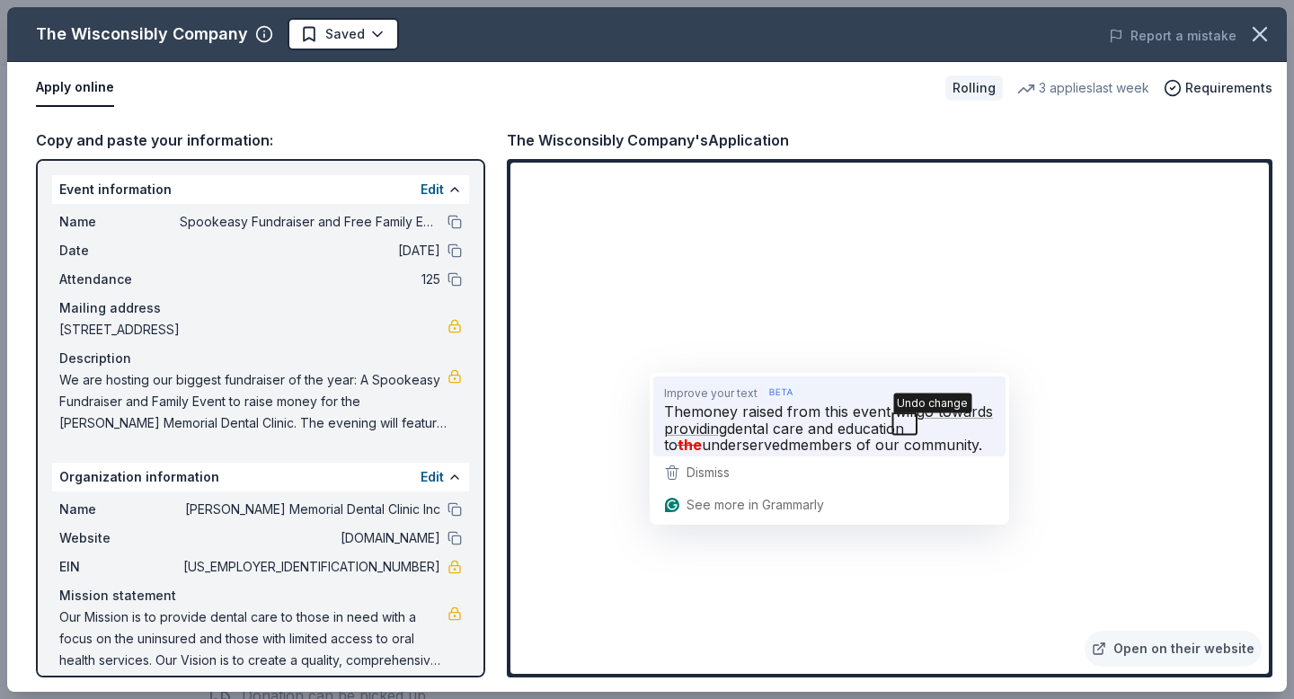
click at [896, 434] on icon "button" at bounding box center [906, 424] width 24 height 22
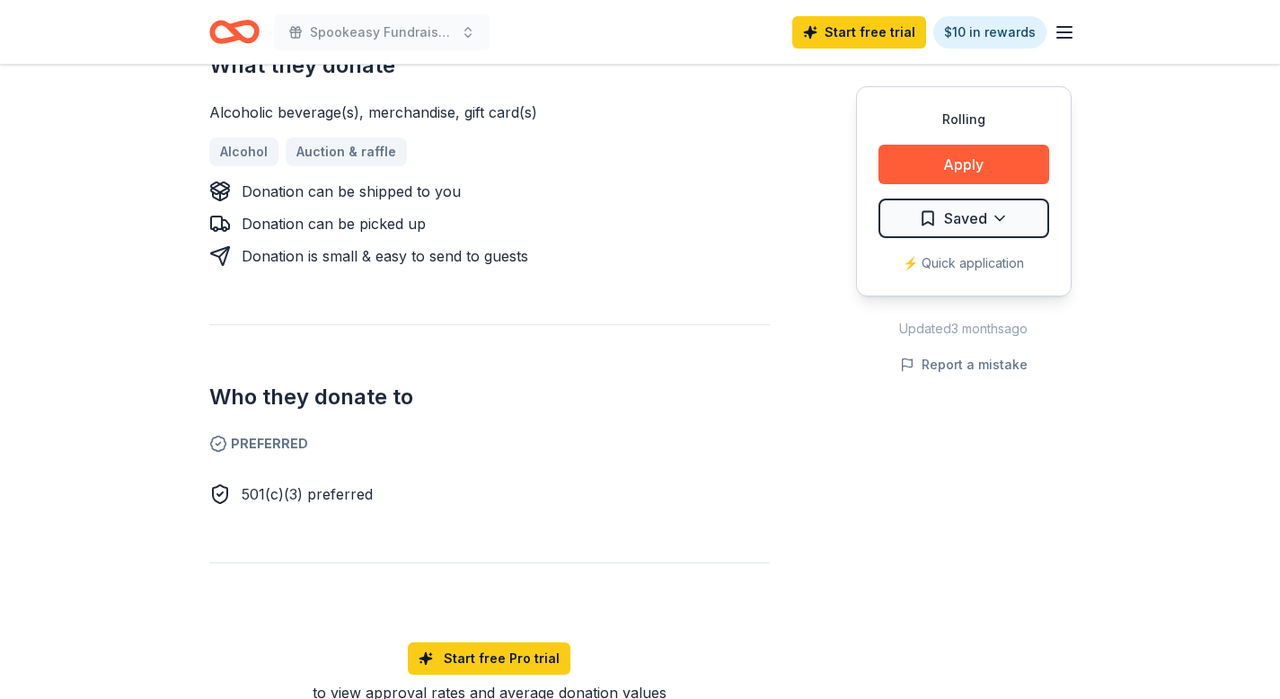
scroll to position [384, 0]
